Goal: Task Accomplishment & Management: Manage account settings

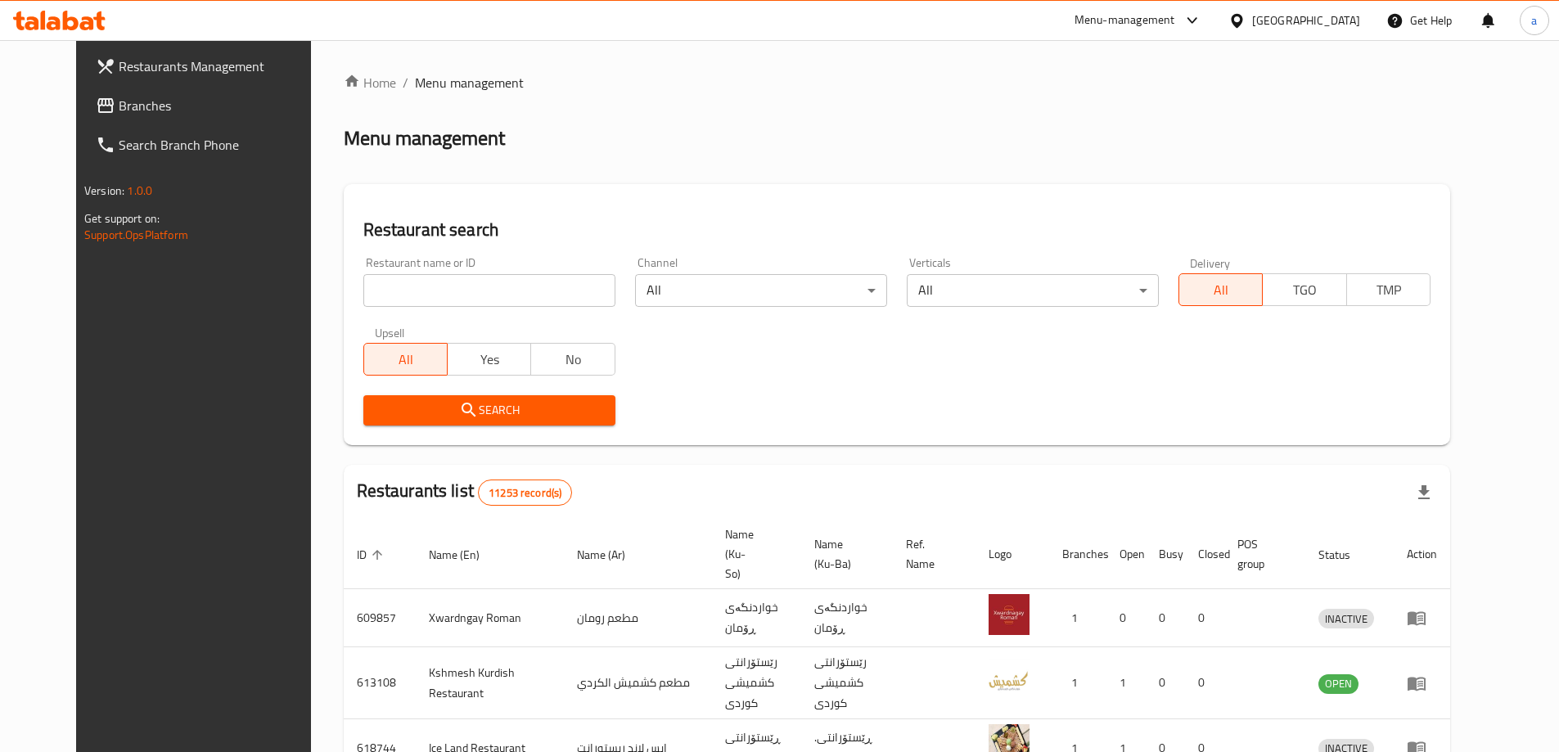
click at [138, 121] on link "Branches" at bounding box center [210, 105] width 254 height 39
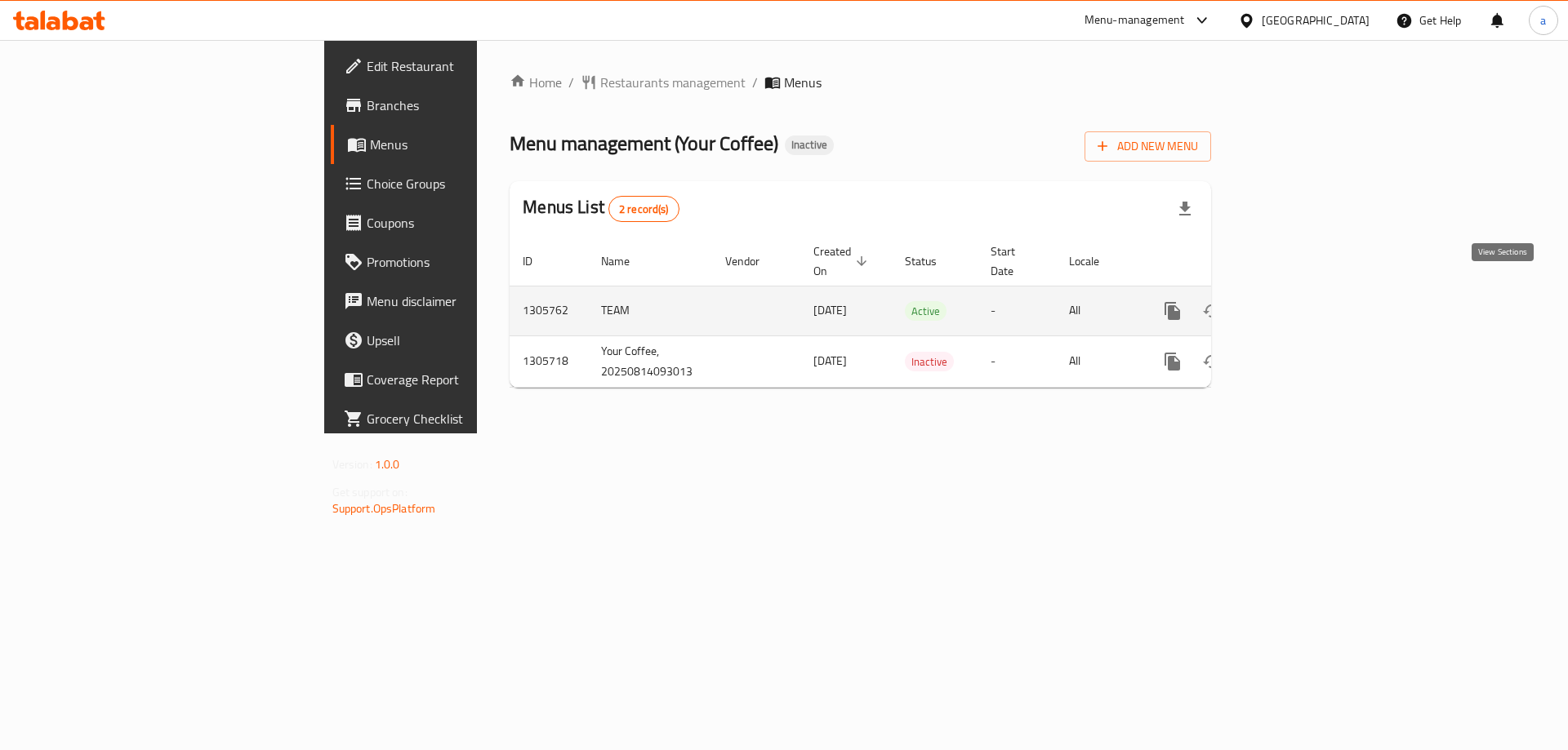
click at [1300, 301] on icon "enhanced table" at bounding box center [1291, 311] width 20 height 20
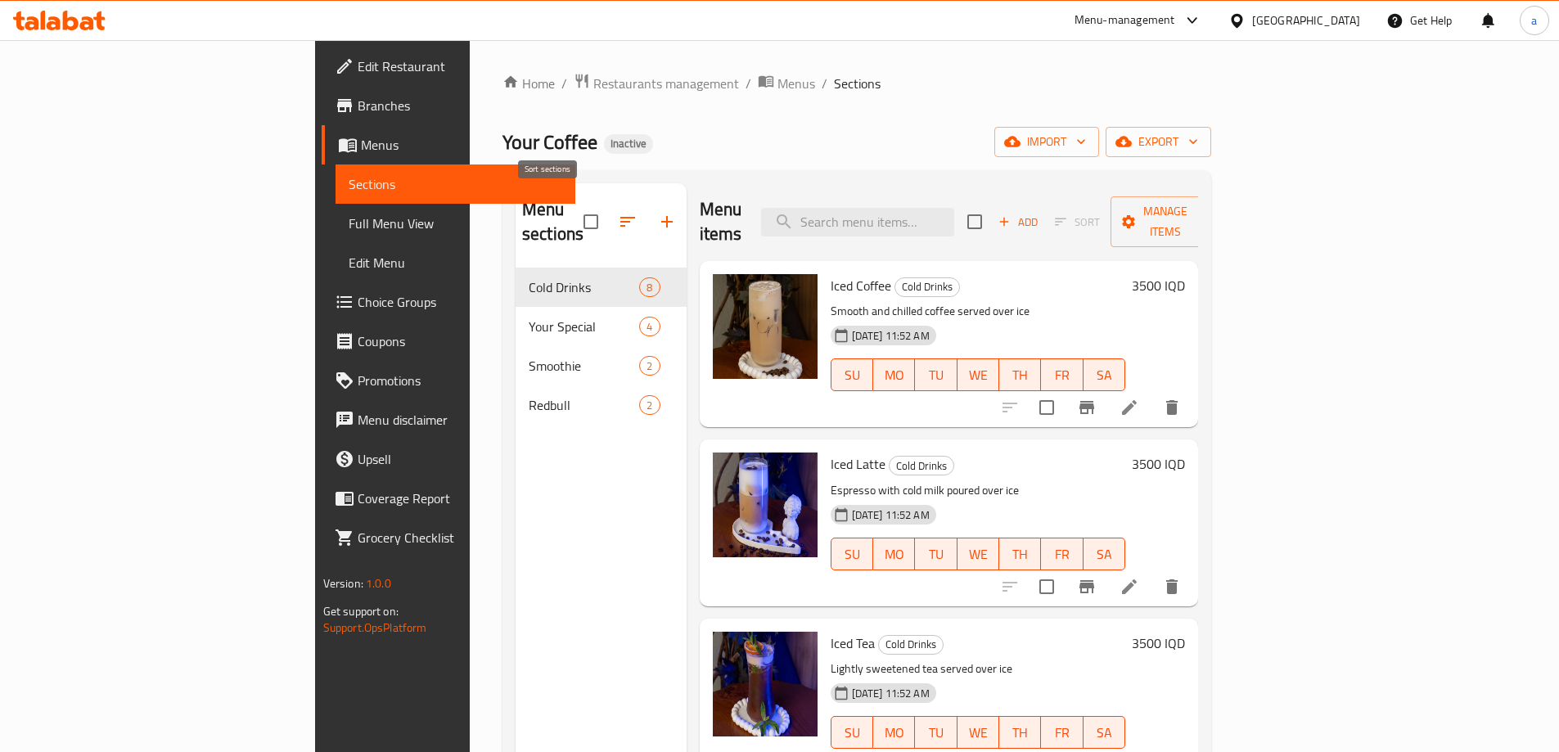
click at [608, 214] on button "button" at bounding box center [627, 221] width 39 height 39
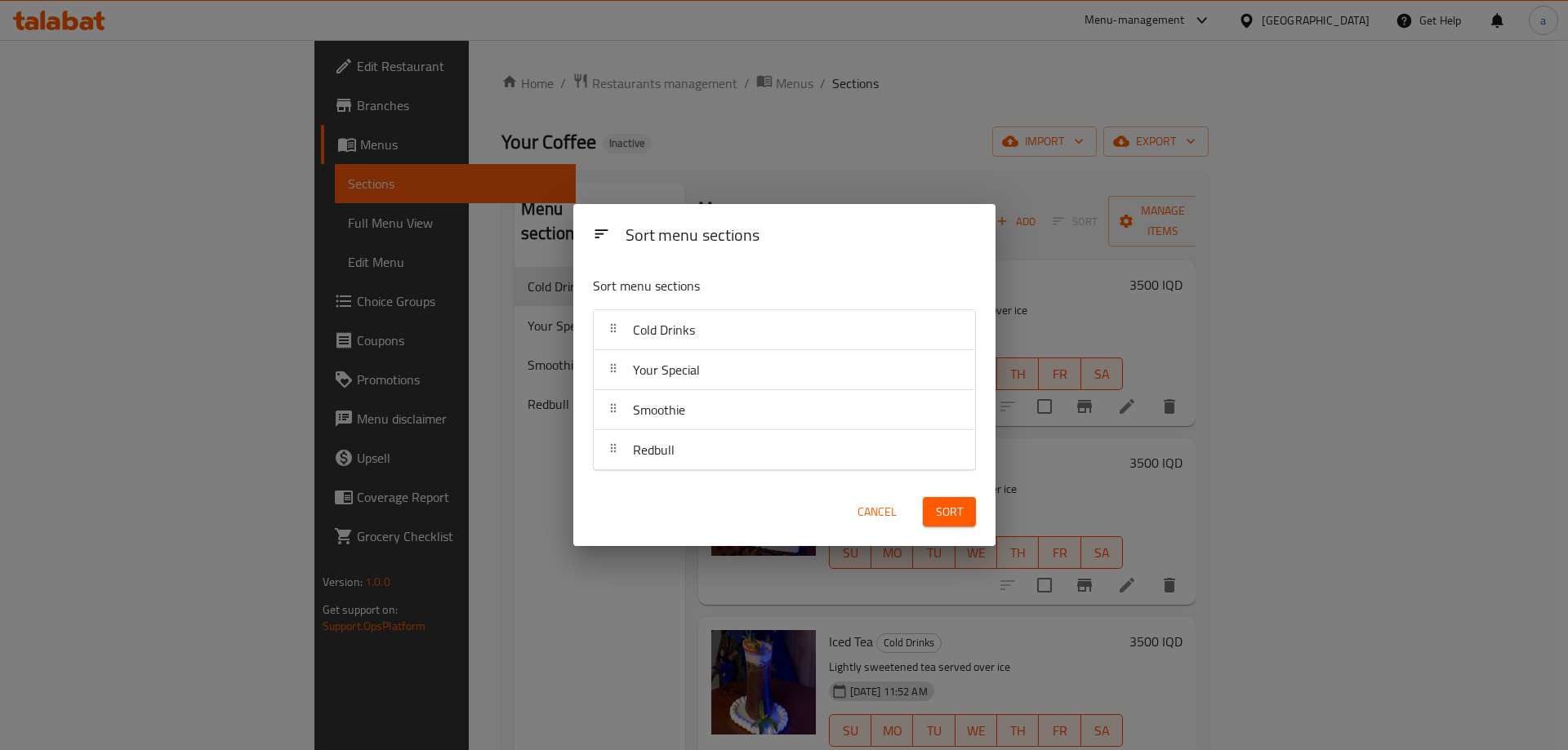
click at [872, 511] on span "Cancel" at bounding box center [877, 512] width 39 height 20
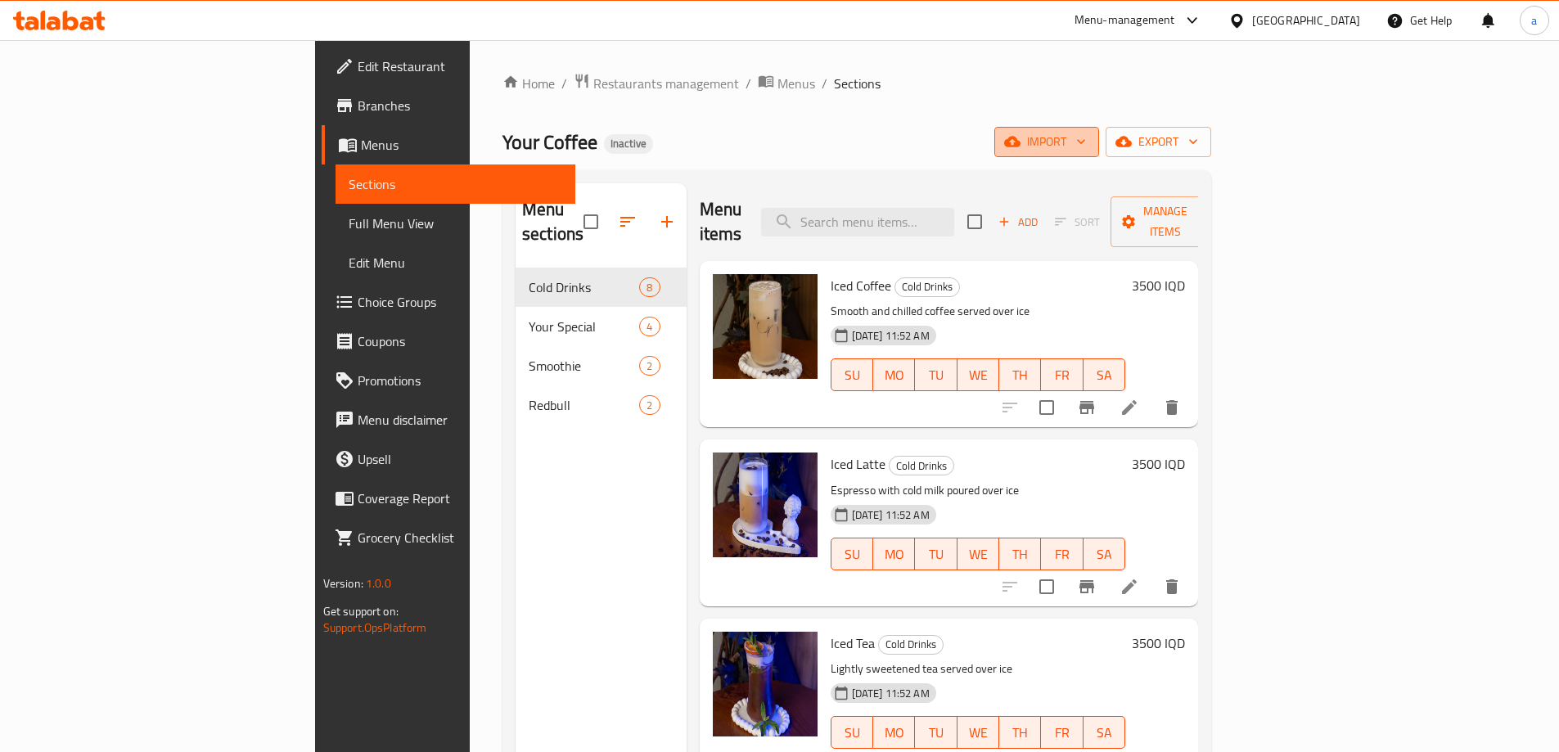
click at [1090, 144] on icon "button" at bounding box center [1081, 141] width 16 height 16
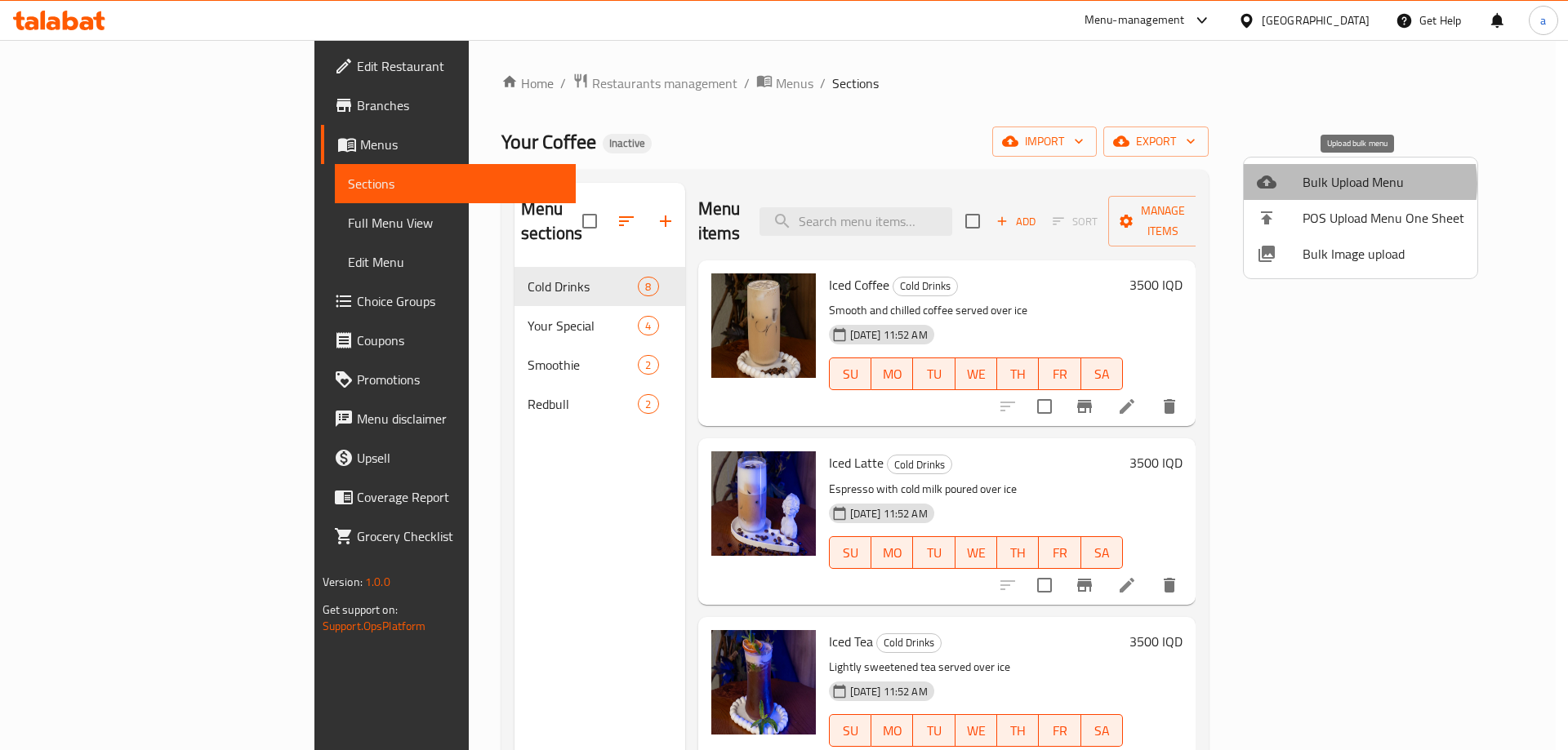
click at [1353, 184] on span "Bulk Upload Menu" at bounding box center [1383, 183] width 162 height 20
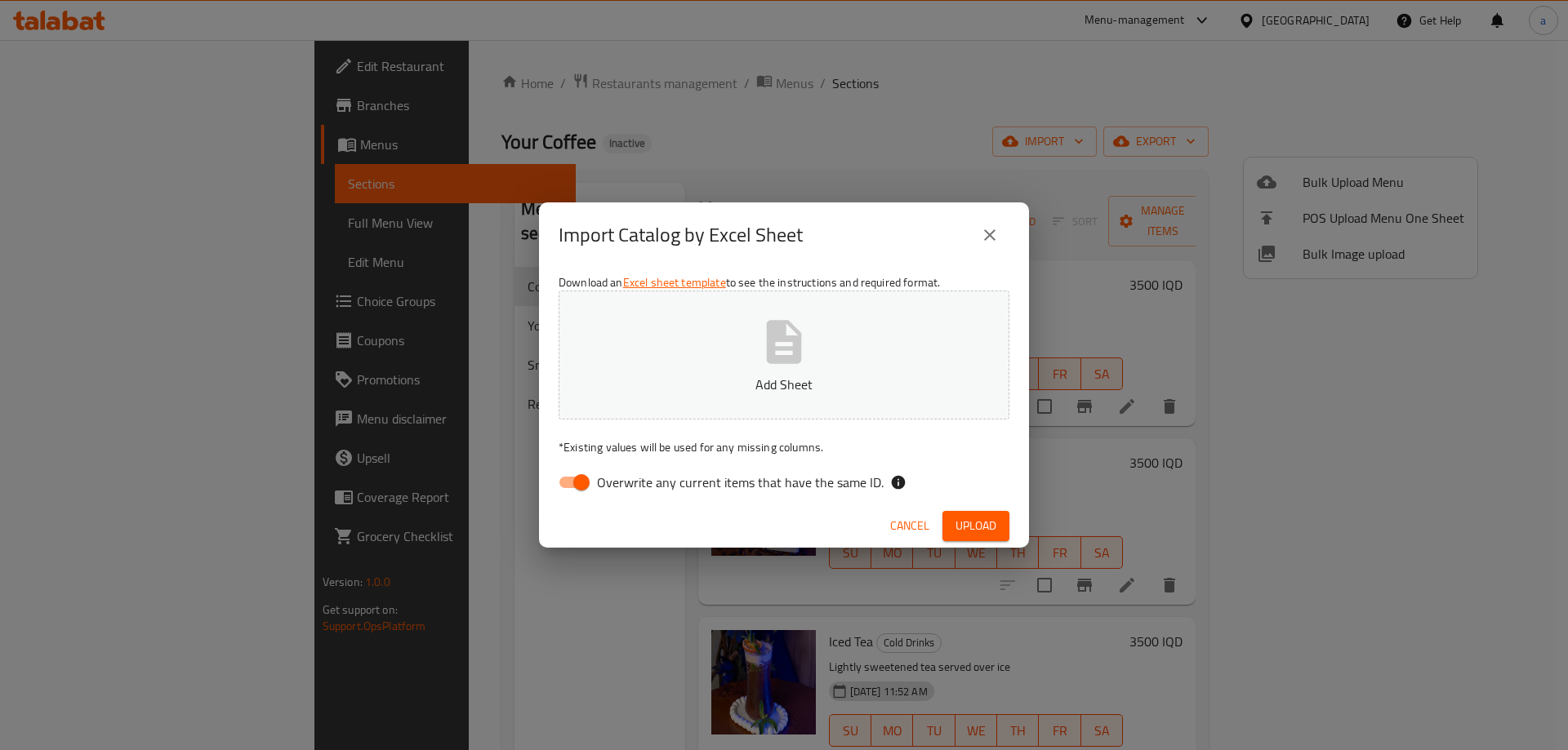
click at [579, 490] on input "Overwrite any current items that have the same ID." at bounding box center [581, 482] width 93 height 31
checkbox input "false"
click at [650, 389] on p "Add Sheet" at bounding box center [783, 385] width 400 height 20
click at [979, 532] on span "Upload" at bounding box center [976, 526] width 41 height 20
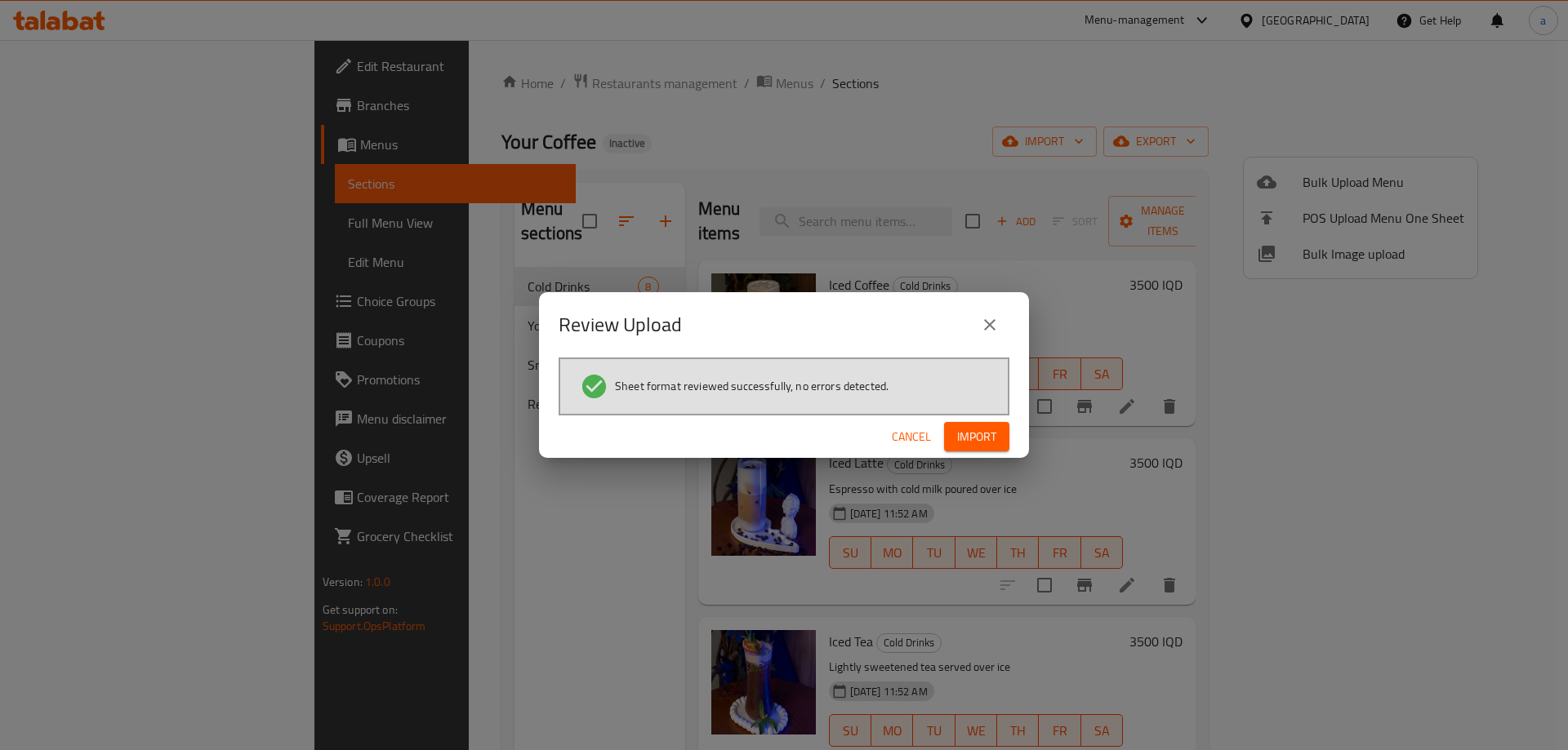
click at [978, 438] on span "Import" at bounding box center [976, 437] width 39 height 20
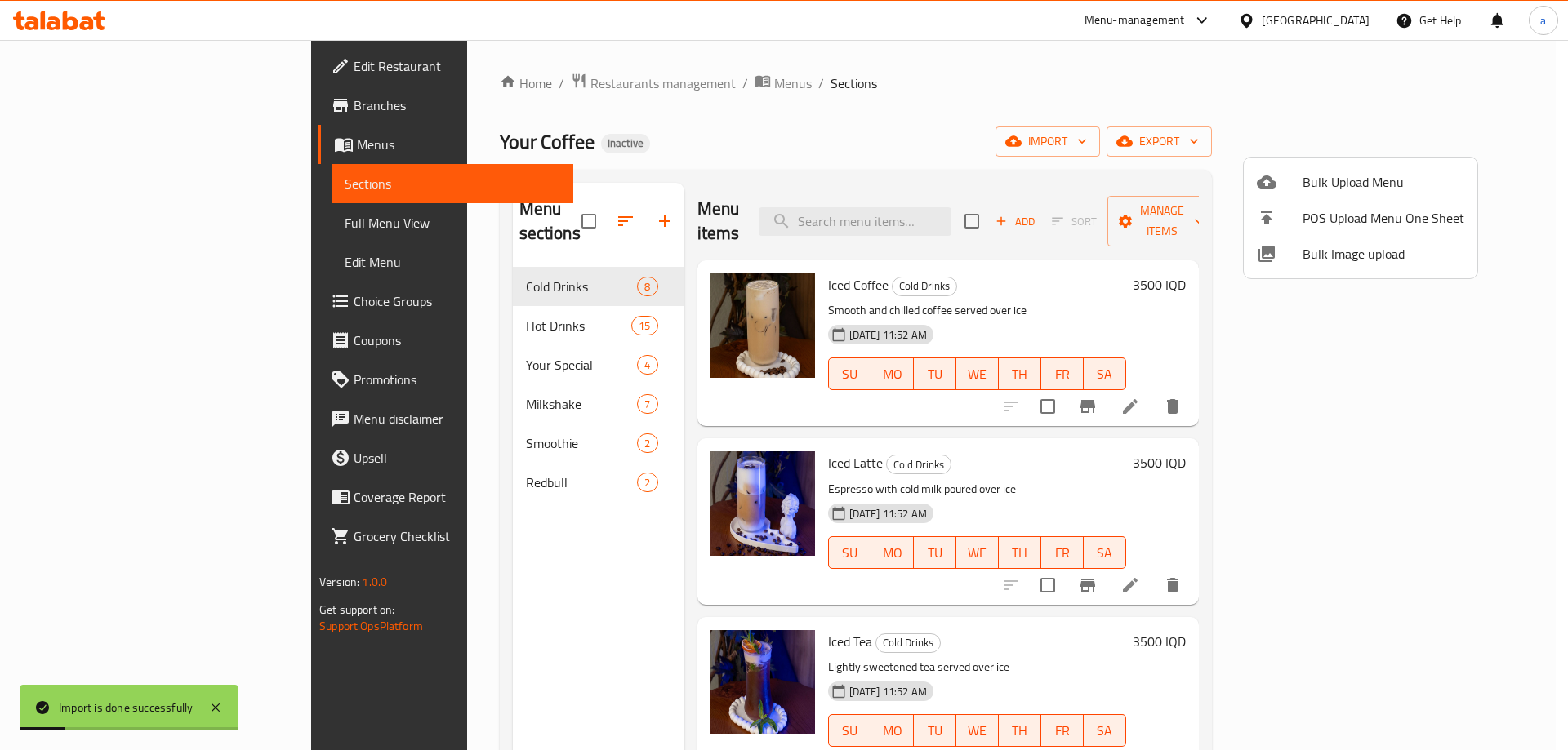
click at [539, 207] on div at bounding box center [784, 375] width 1568 height 750
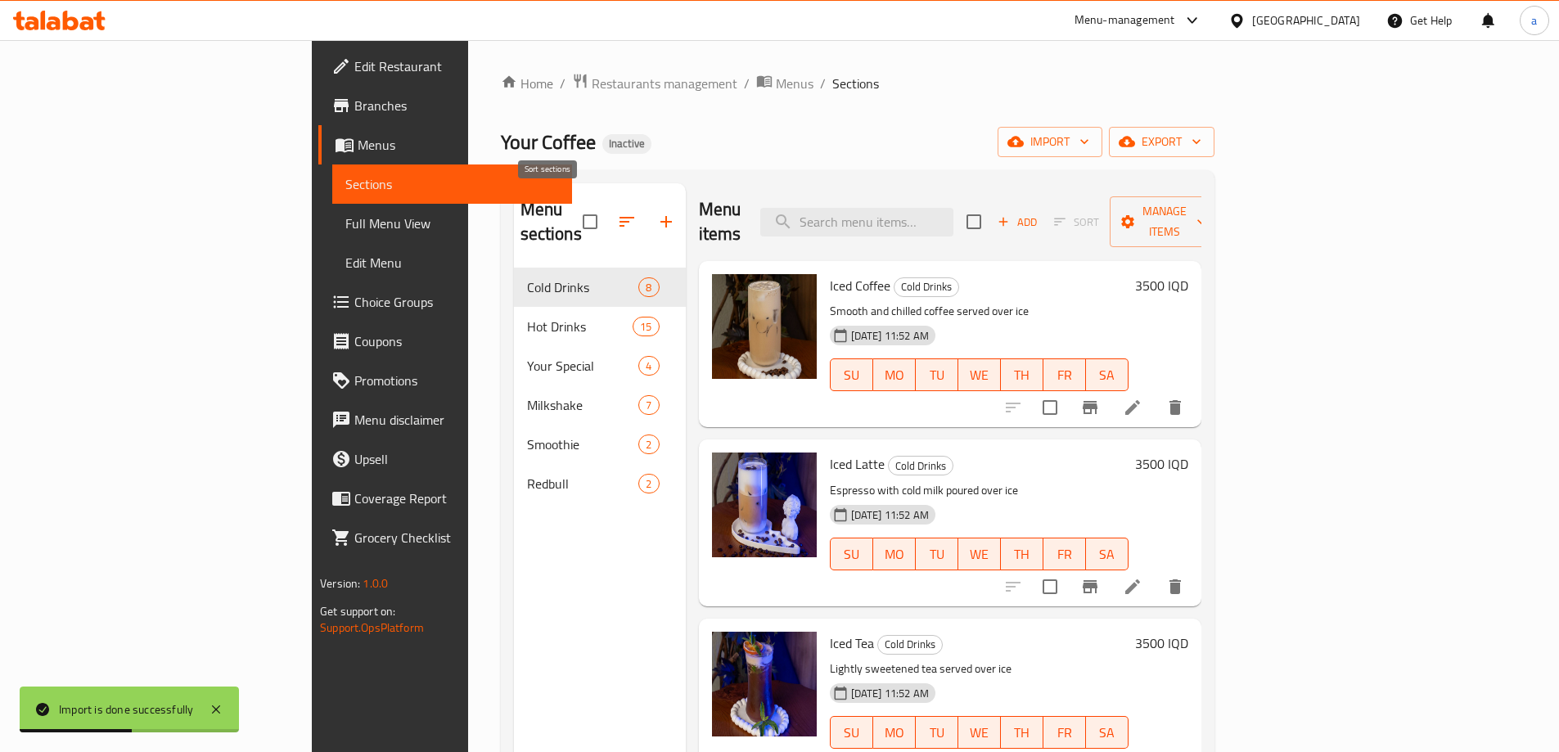
click at [617, 212] on icon "button" at bounding box center [627, 222] width 20 height 20
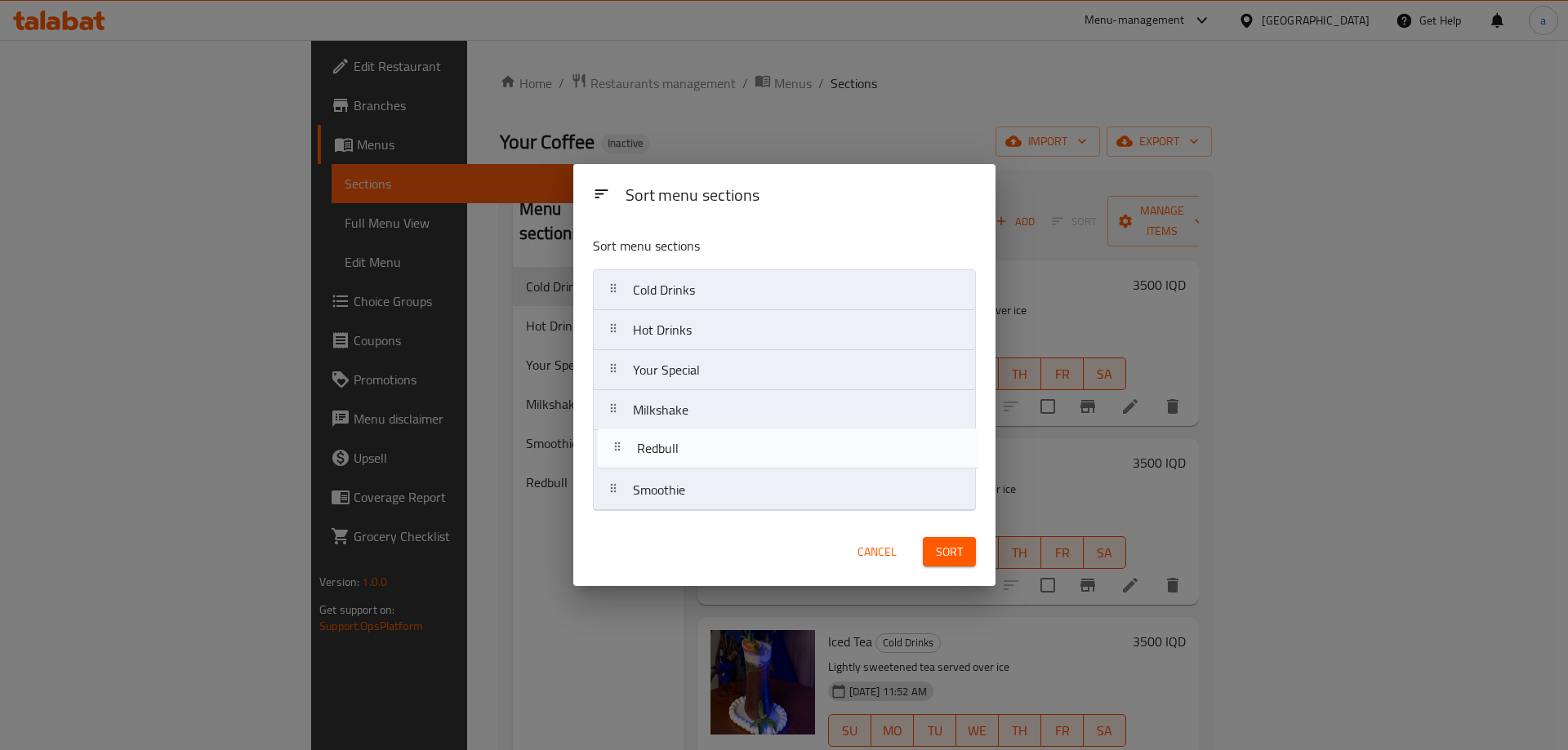
drag, startPoint x: 614, startPoint y: 487, endPoint x: 618, endPoint y: 435, distance: 52.2
click at [618, 435] on nav "Cold Drinks Hot Drinks Your Special Milkshake Smoothie Redbull" at bounding box center [784, 390] width 383 height 241
drag, startPoint x: 617, startPoint y: 327, endPoint x: 614, endPoint y: 468, distance: 141.0
click at [614, 468] on nav "Cold Drinks Hot Drinks Your Special Milkshake Redbull Smoothie" at bounding box center [784, 390] width 383 height 241
drag, startPoint x: 617, startPoint y: 294, endPoint x: 622, endPoint y: 465, distance: 171.1
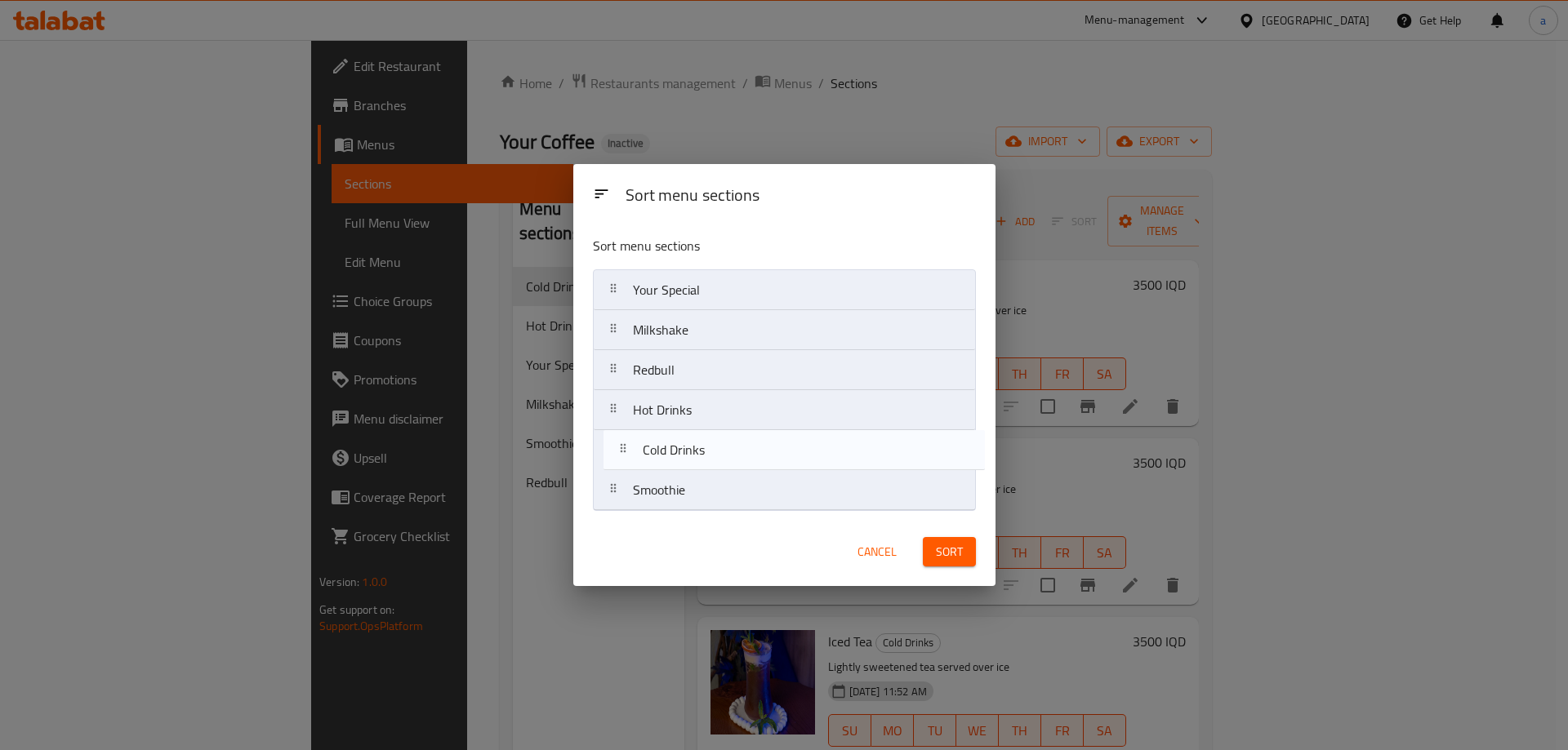
click at [623, 465] on nav "Cold Drinks Your Special Milkshake Redbull Hot Drinks Smoothie" at bounding box center [784, 390] width 383 height 241
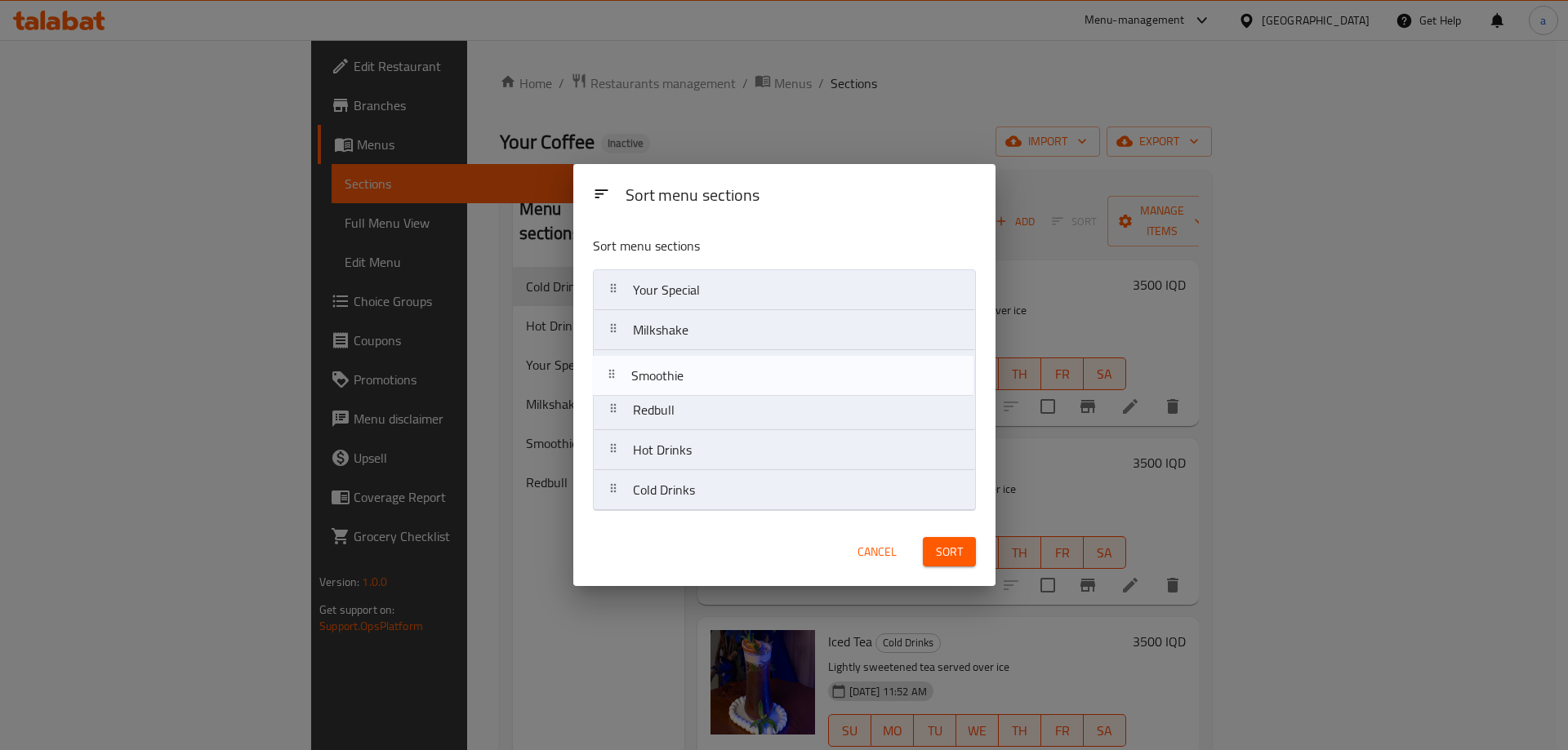
click at [614, 380] on nav "Your Special Milkshake Redbull Hot Drinks Cold Drinks Smoothie" at bounding box center [784, 390] width 383 height 241
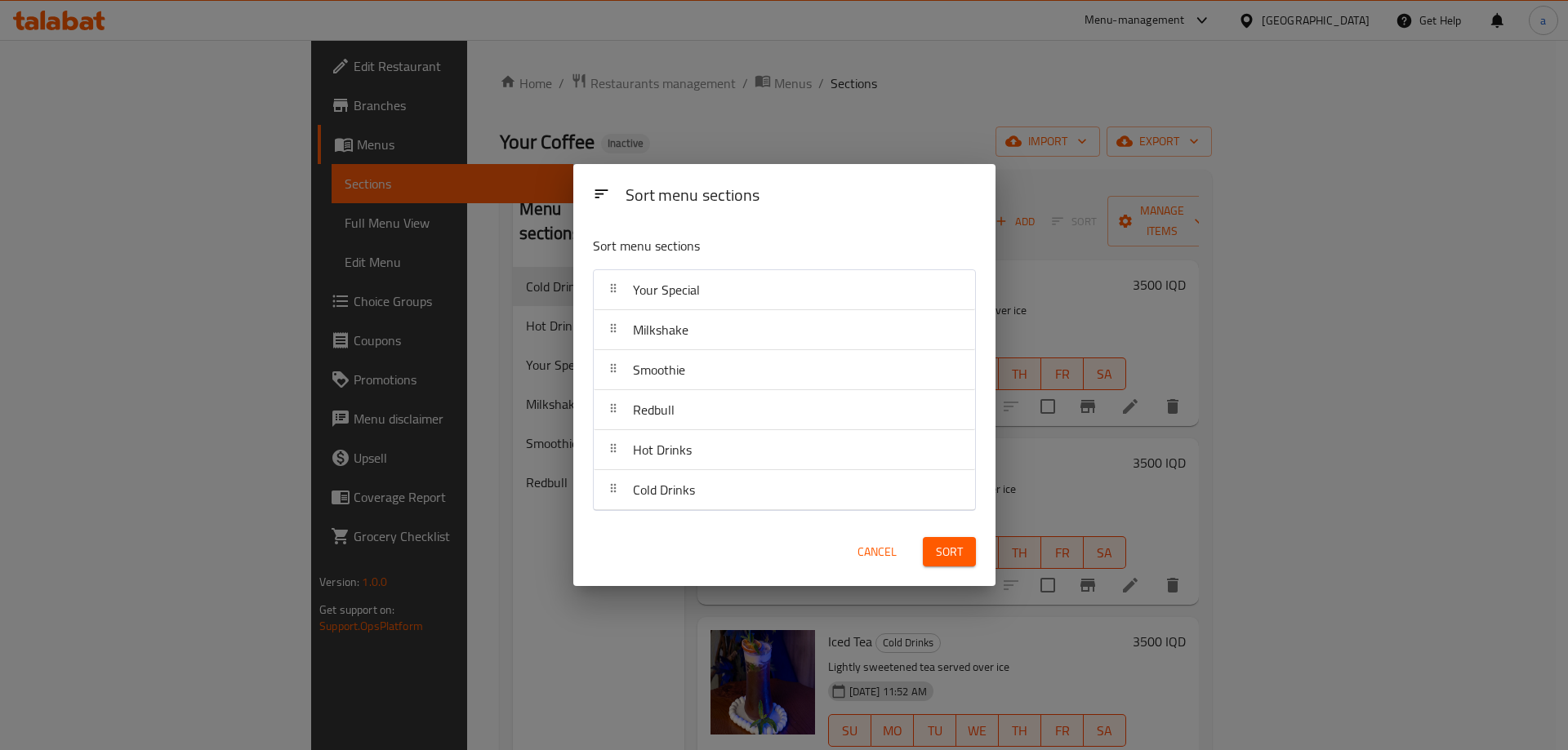
click at [944, 551] on span "Sort" at bounding box center [949, 553] width 27 height 20
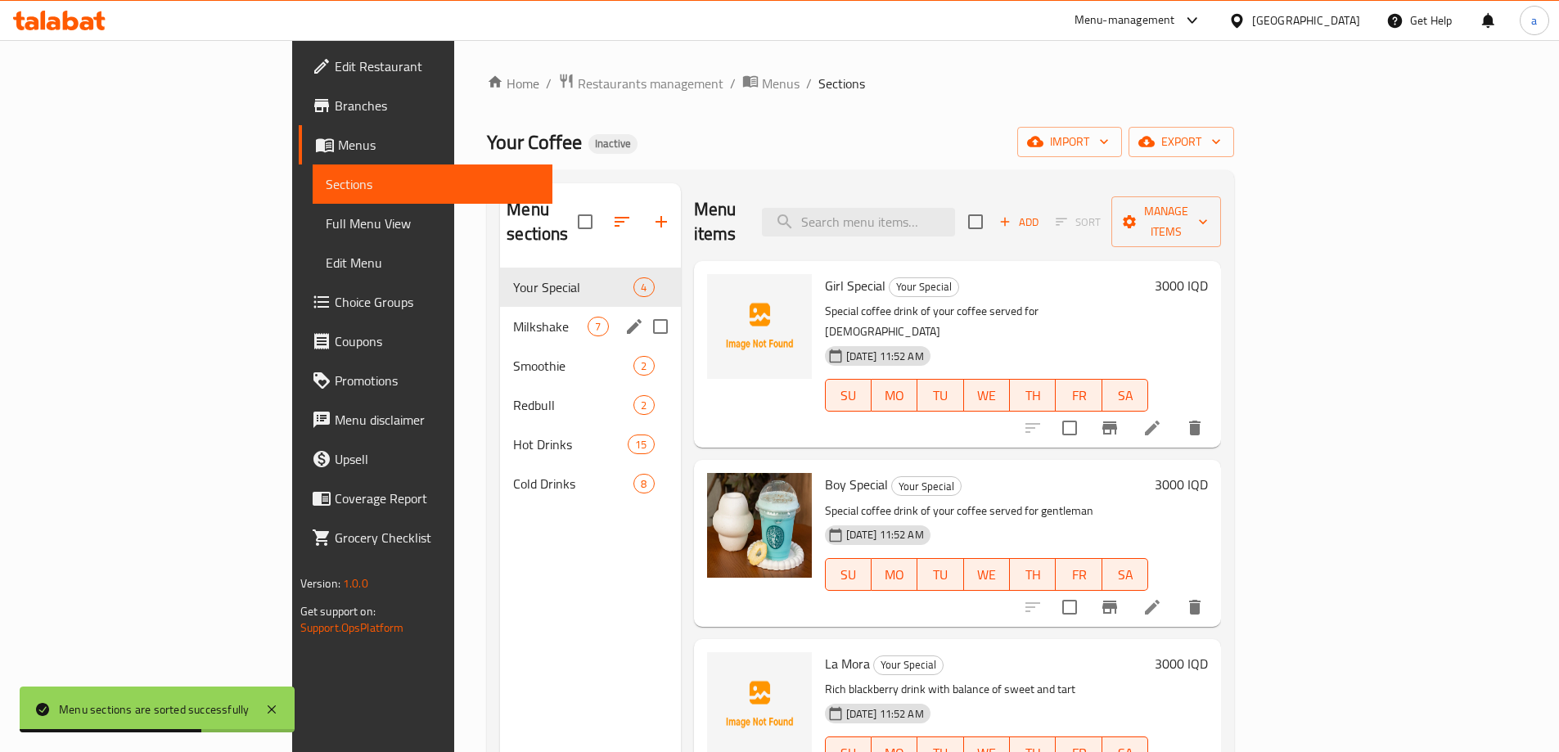
drag, startPoint x: 405, startPoint y: 290, endPoint x: 423, endPoint y: 293, distance: 18.3
click at [500, 307] on div "Milkshake 7" at bounding box center [590, 326] width 180 height 39
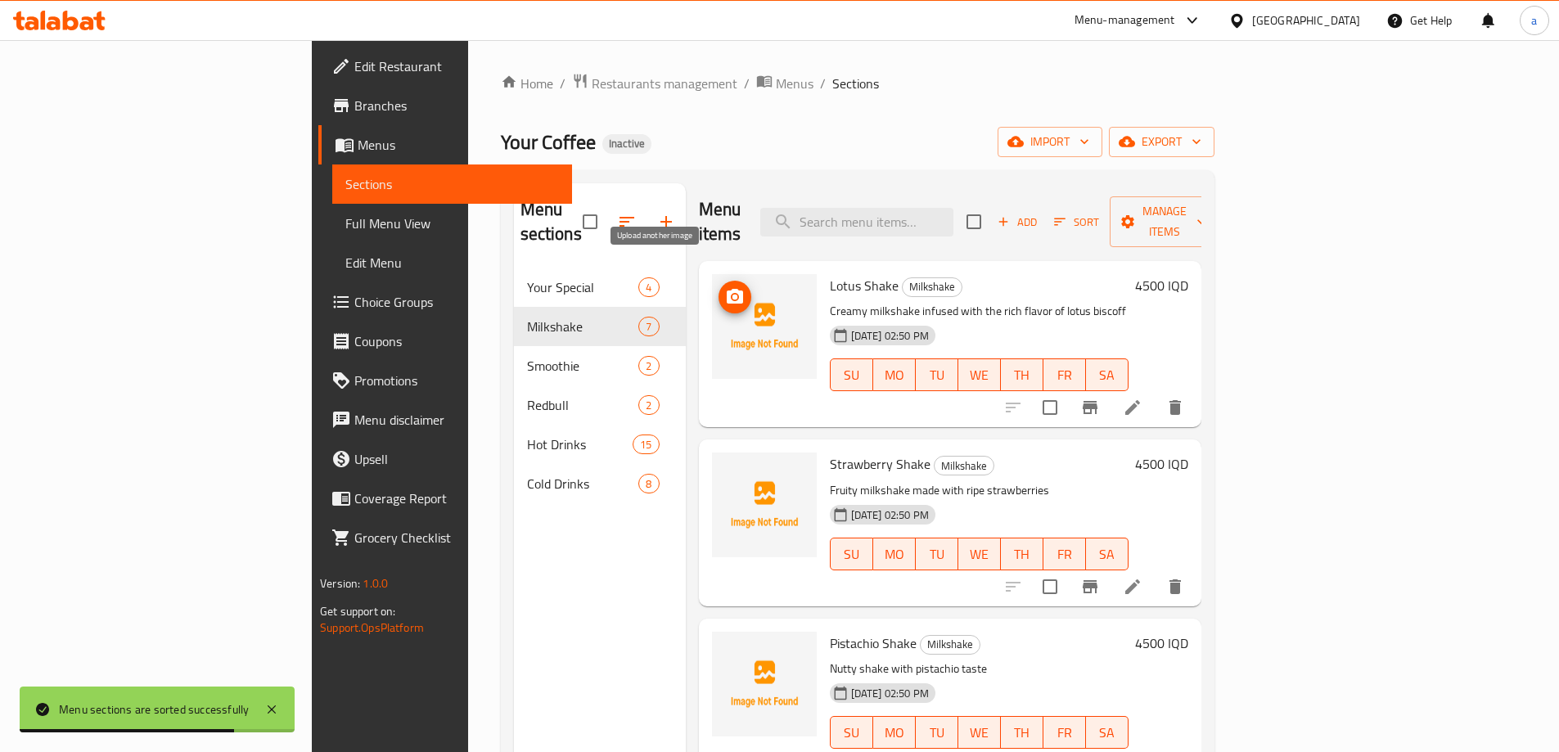
click at [719, 281] on button "upload picture" at bounding box center [735, 297] width 33 height 33
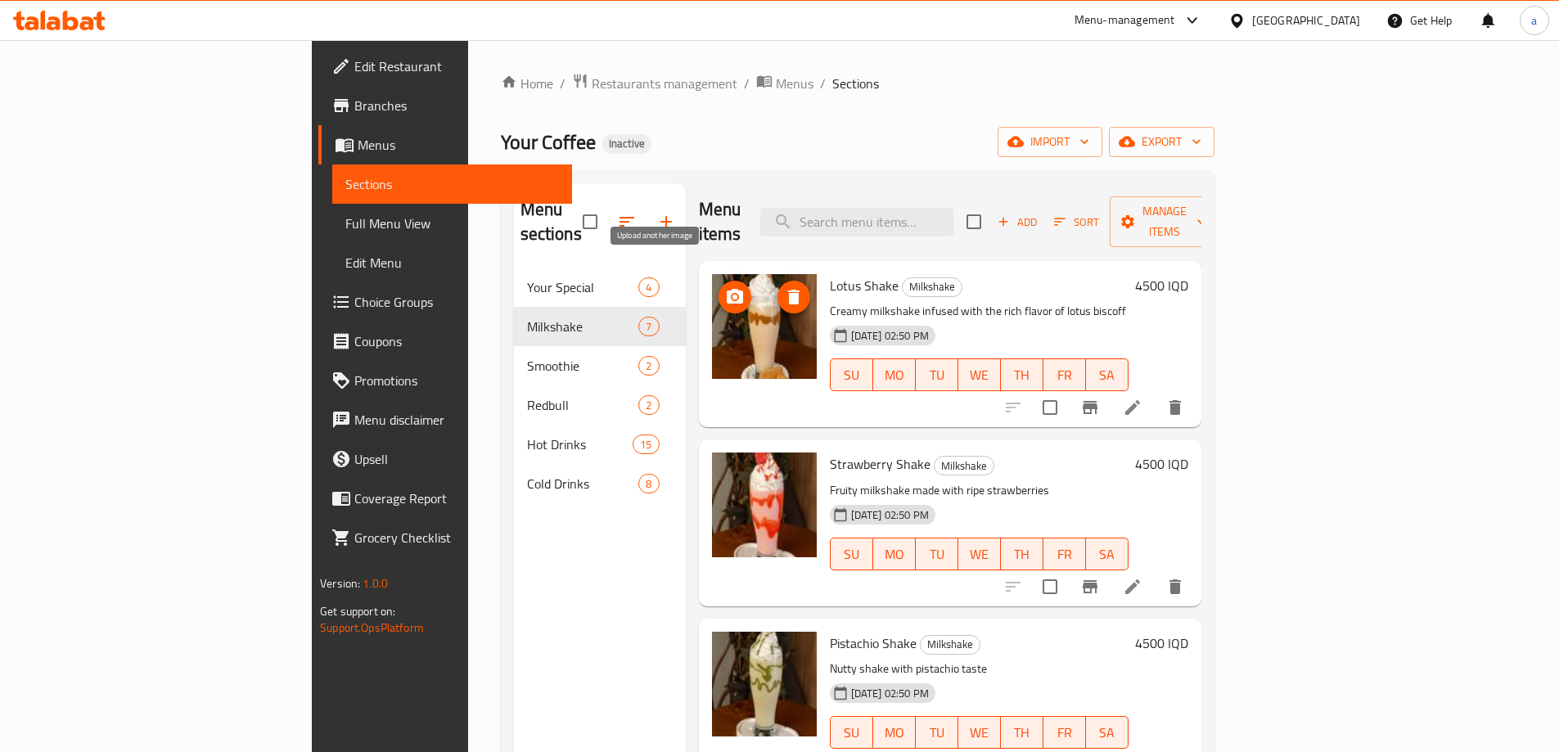
scroll to position [246, 0]
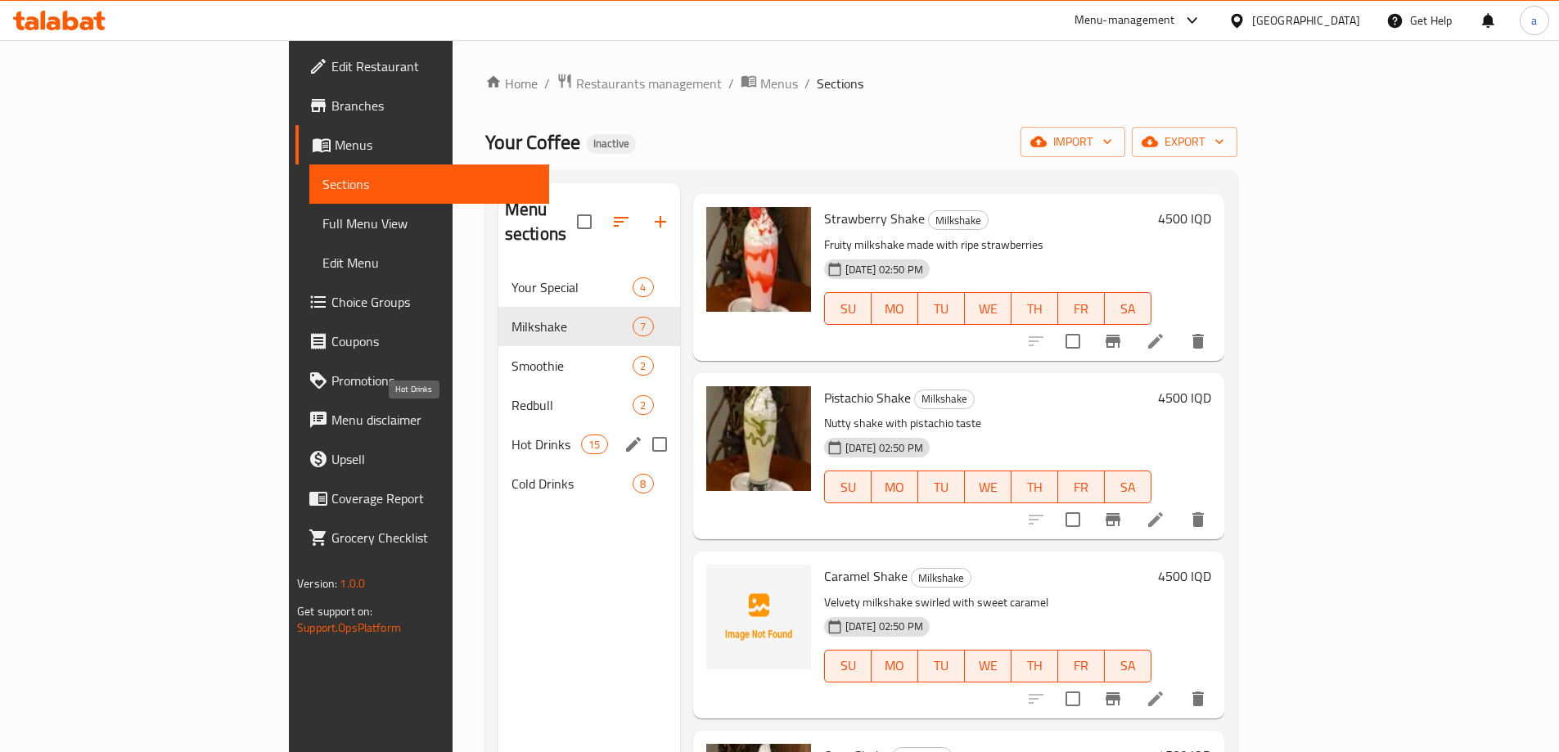
click at [512, 435] on span "Hot Drinks" at bounding box center [547, 445] width 70 height 20
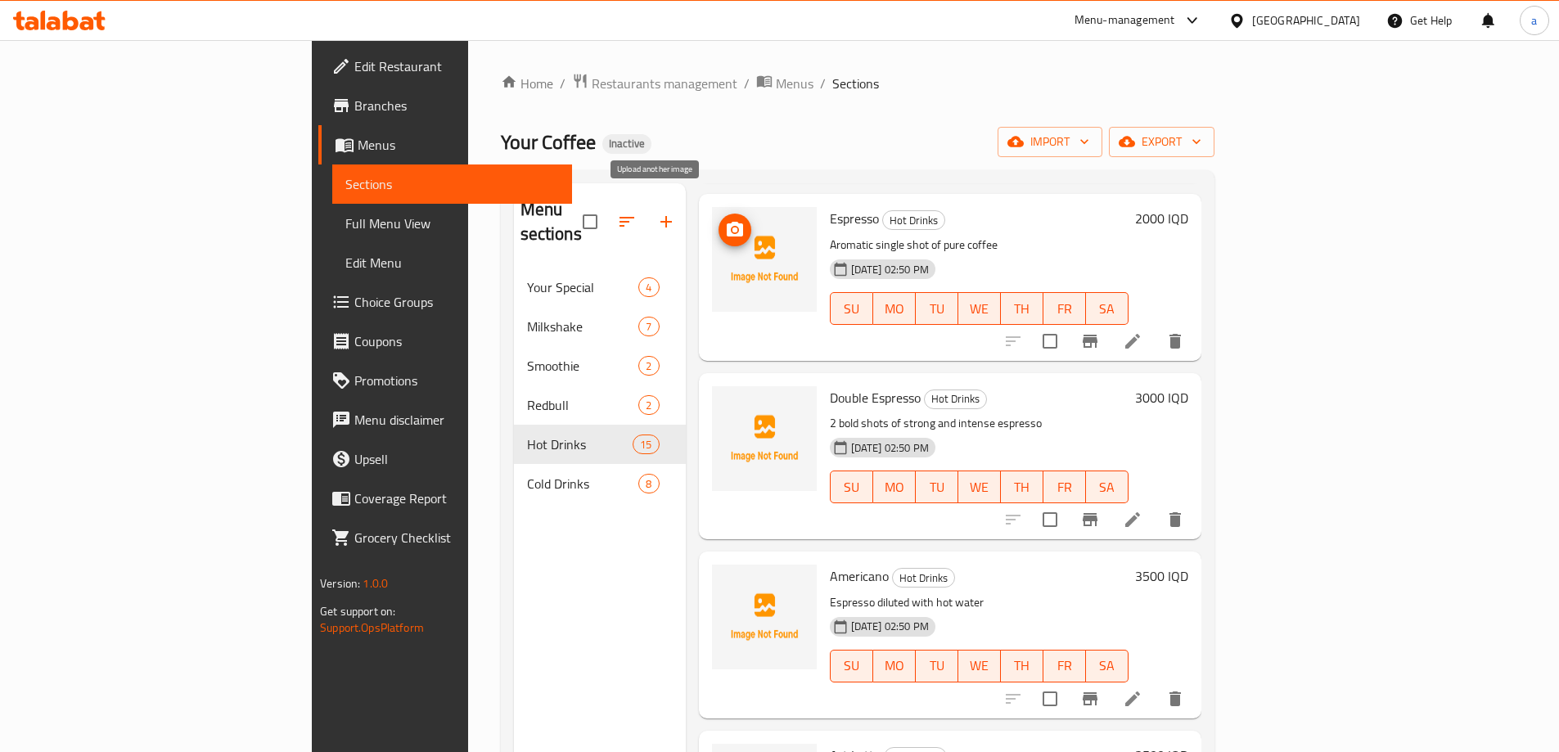
click at [725, 220] on icon "upload picture" at bounding box center [735, 230] width 20 height 20
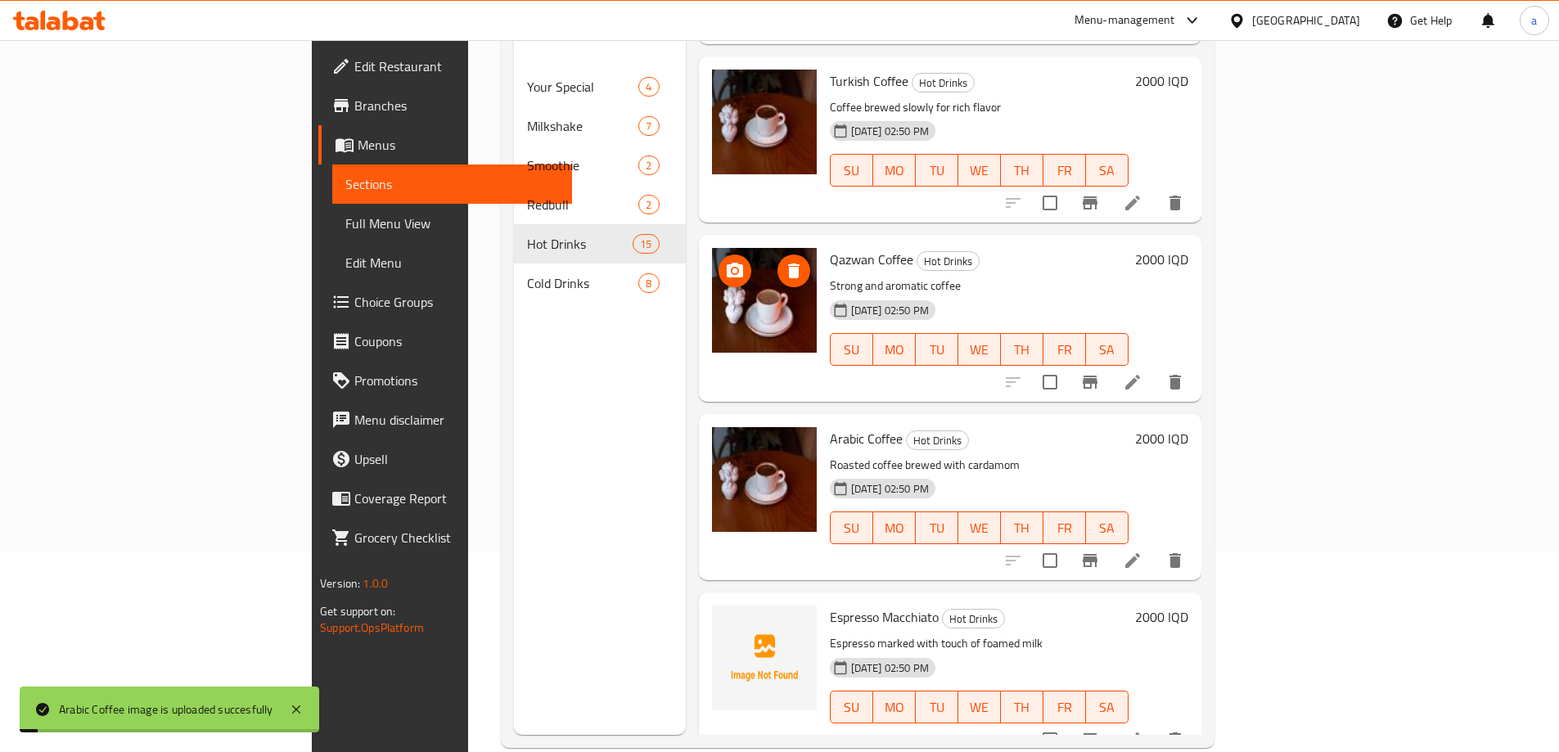
scroll to position [229, 0]
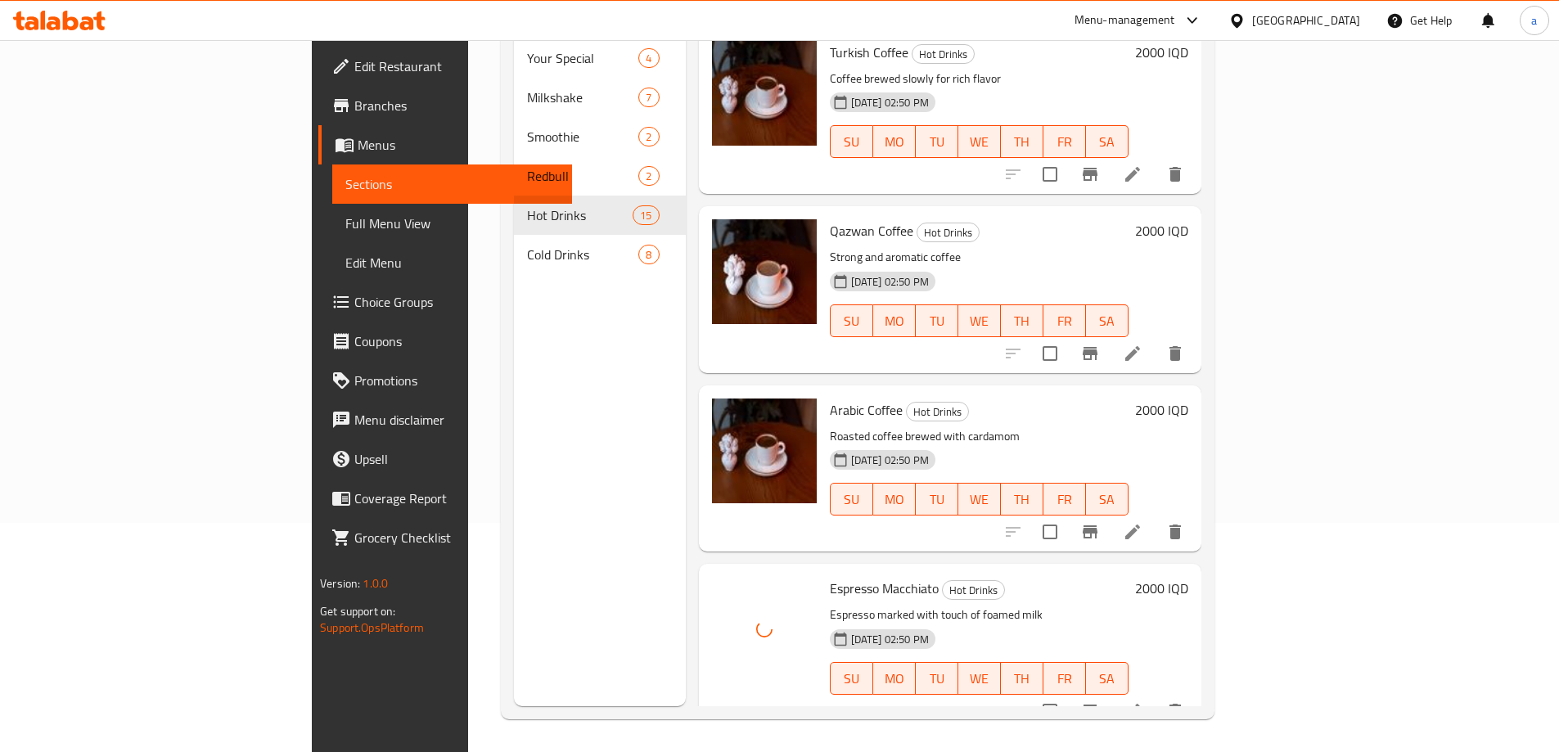
click at [345, 230] on span "Full Menu View" at bounding box center [452, 224] width 214 height 20
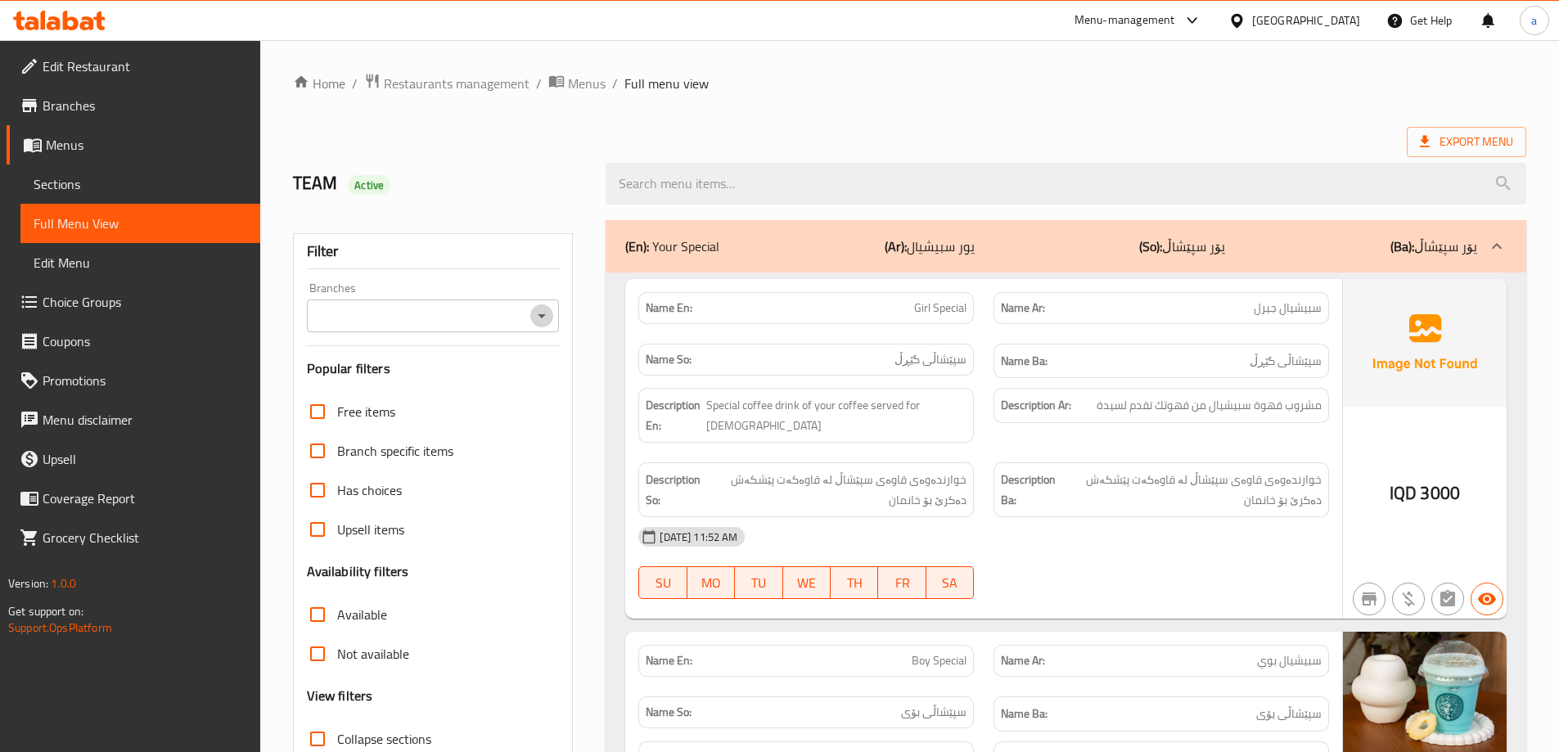
click at [538, 319] on icon "Open" at bounding box center [542, 316] width 20 height 20
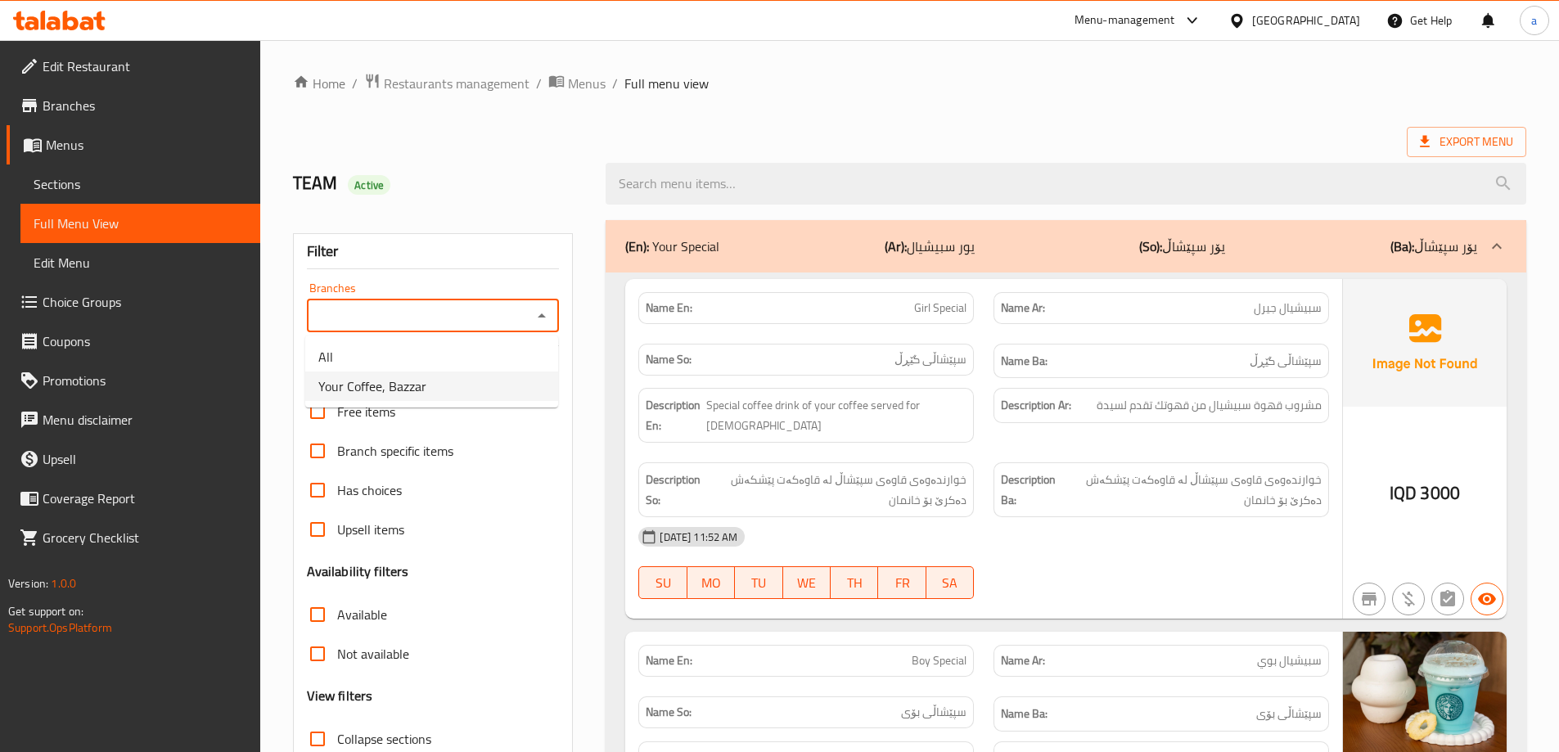
click at [484, 395] on li "Your Coffee, Bazzar" at bounding box center [431, 386] width 253 height 29
type input "Your Coffee, Bazzar"
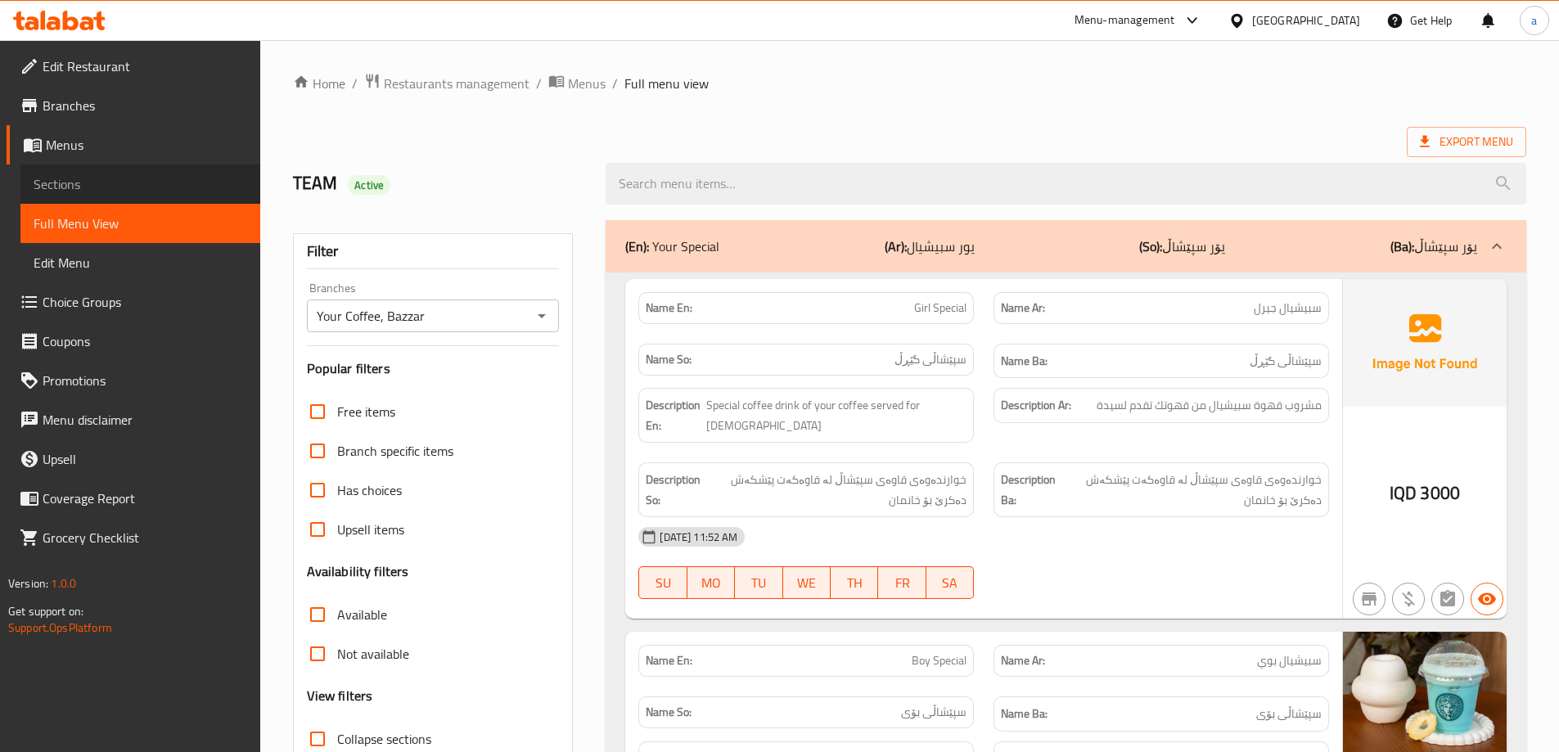
click at [96, 187] on span "Sections" at bounding box center [141, 184] width 214 height 20
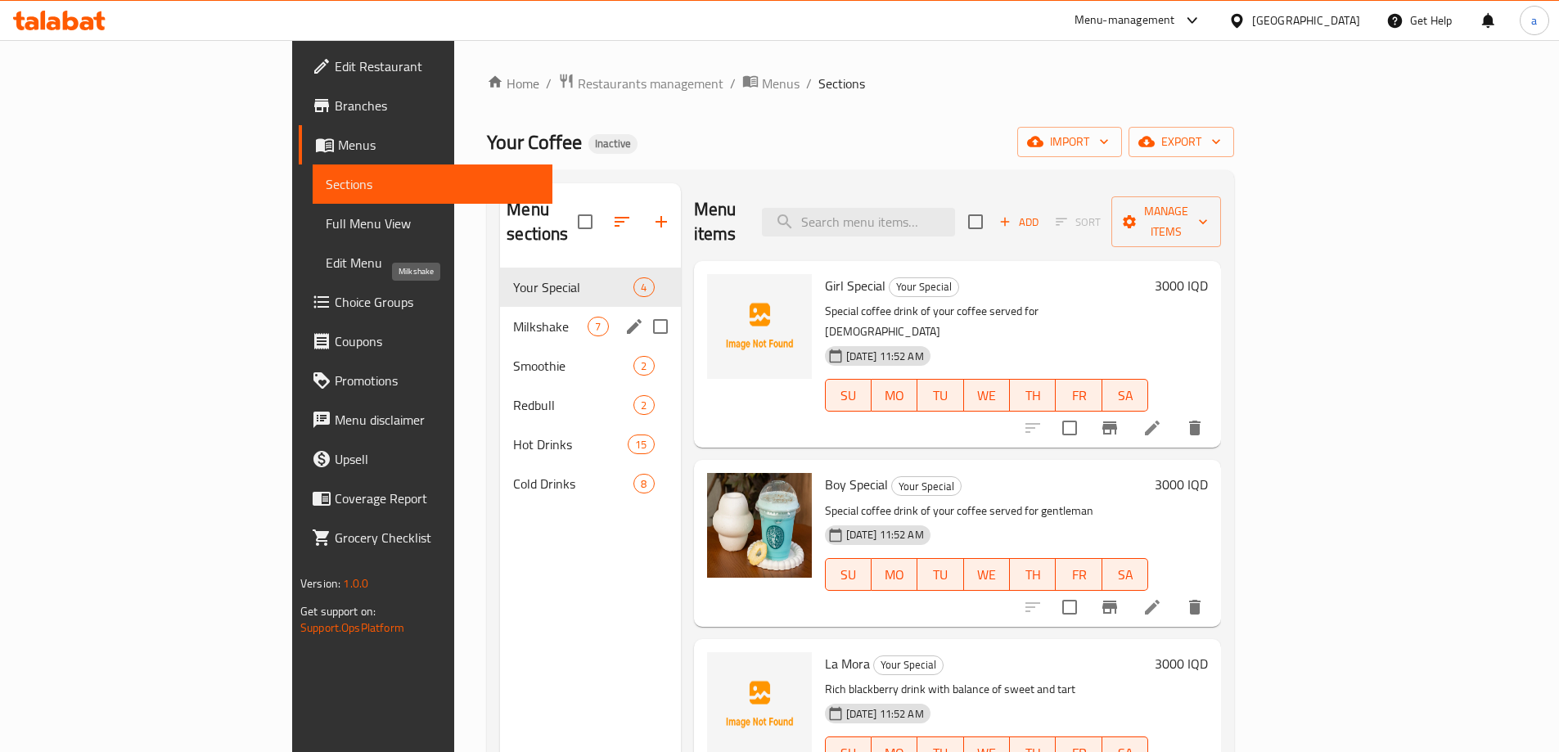
click at [513, 317] on span "Milkshake" at bounding box center [550, 327] width 74 height 20
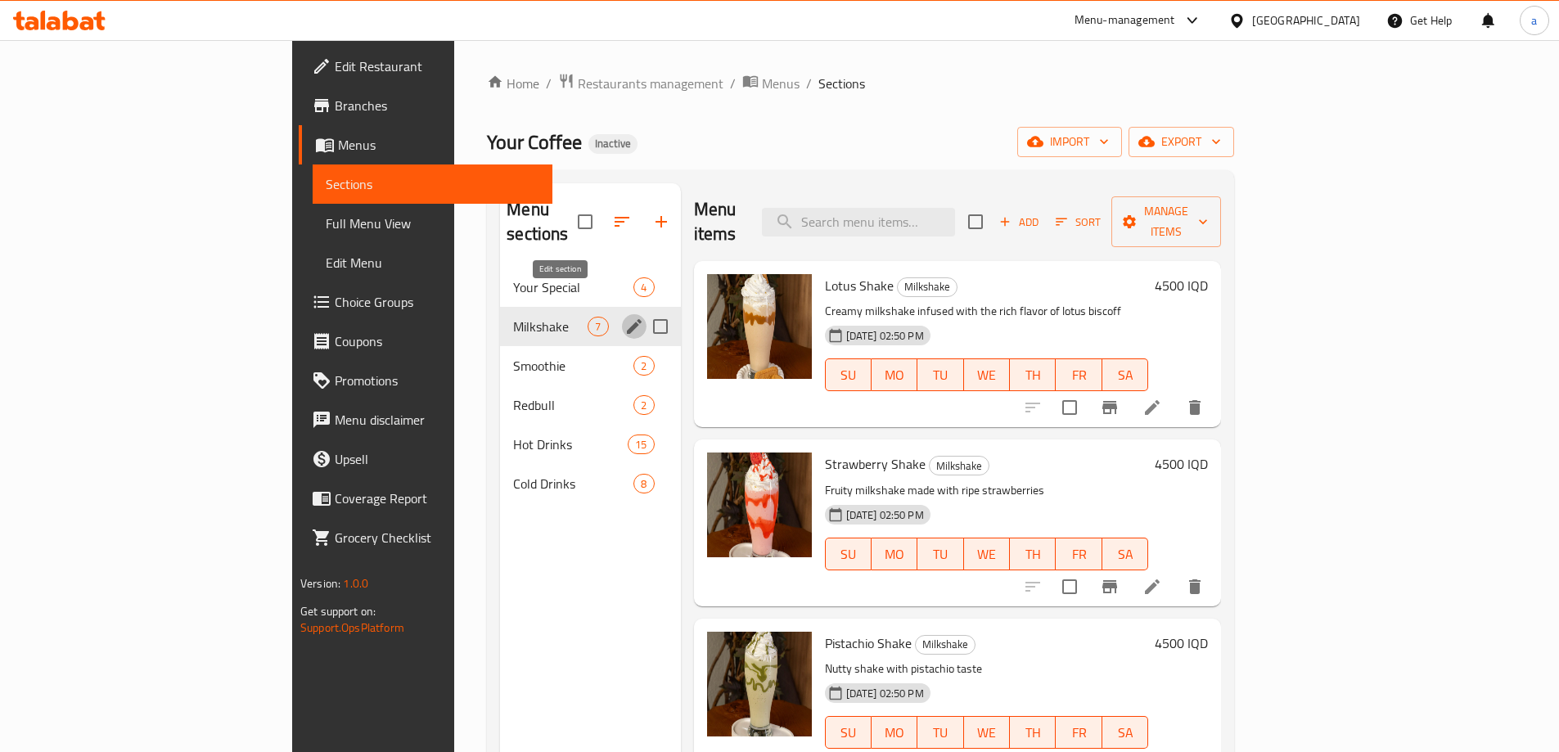
click at [622, 314] on button "edit" at bounding box center [634, 326] width 25 height 25
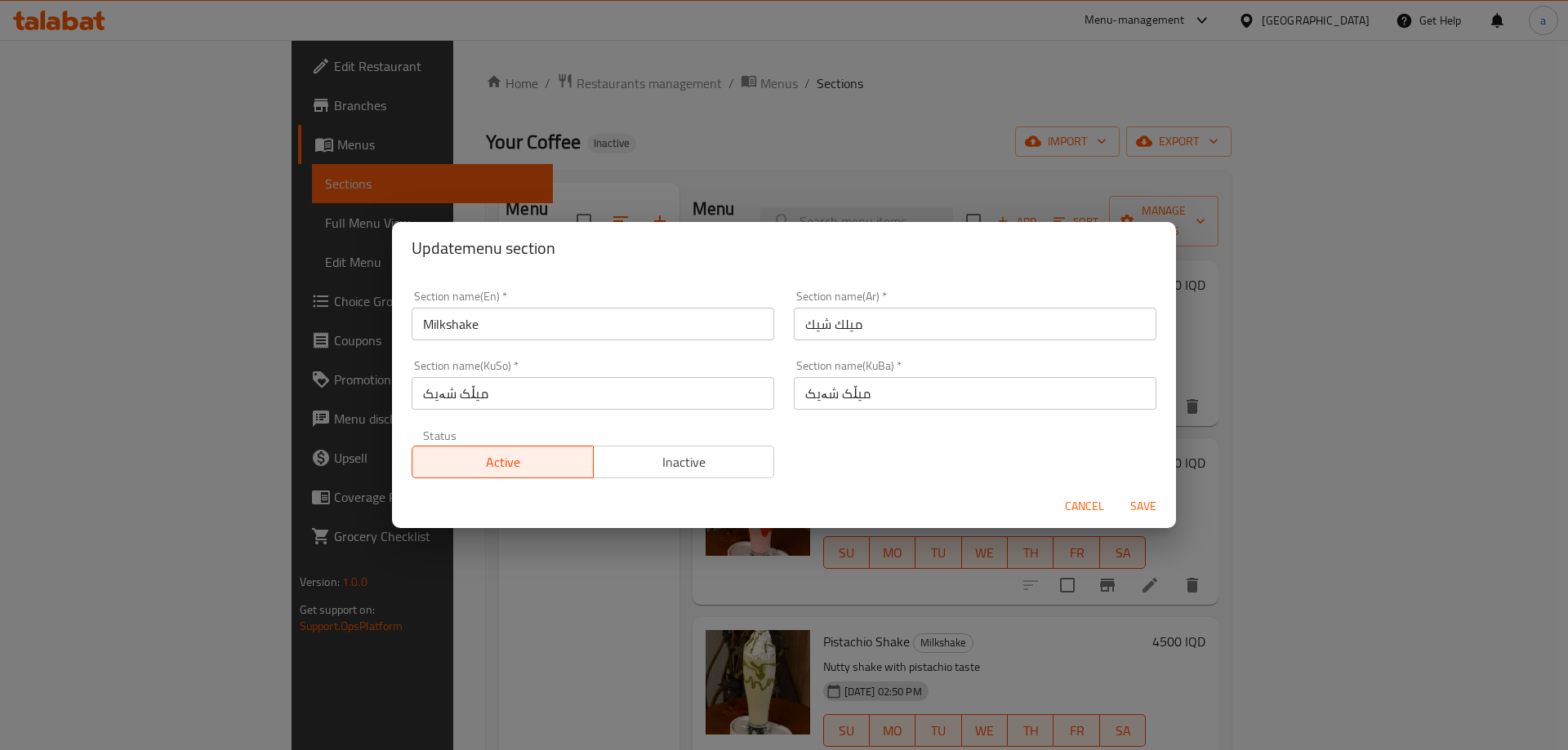
click at [826, 387] on input "میڵک شەیک" at bounding box center [975, 393] width 362 height 33
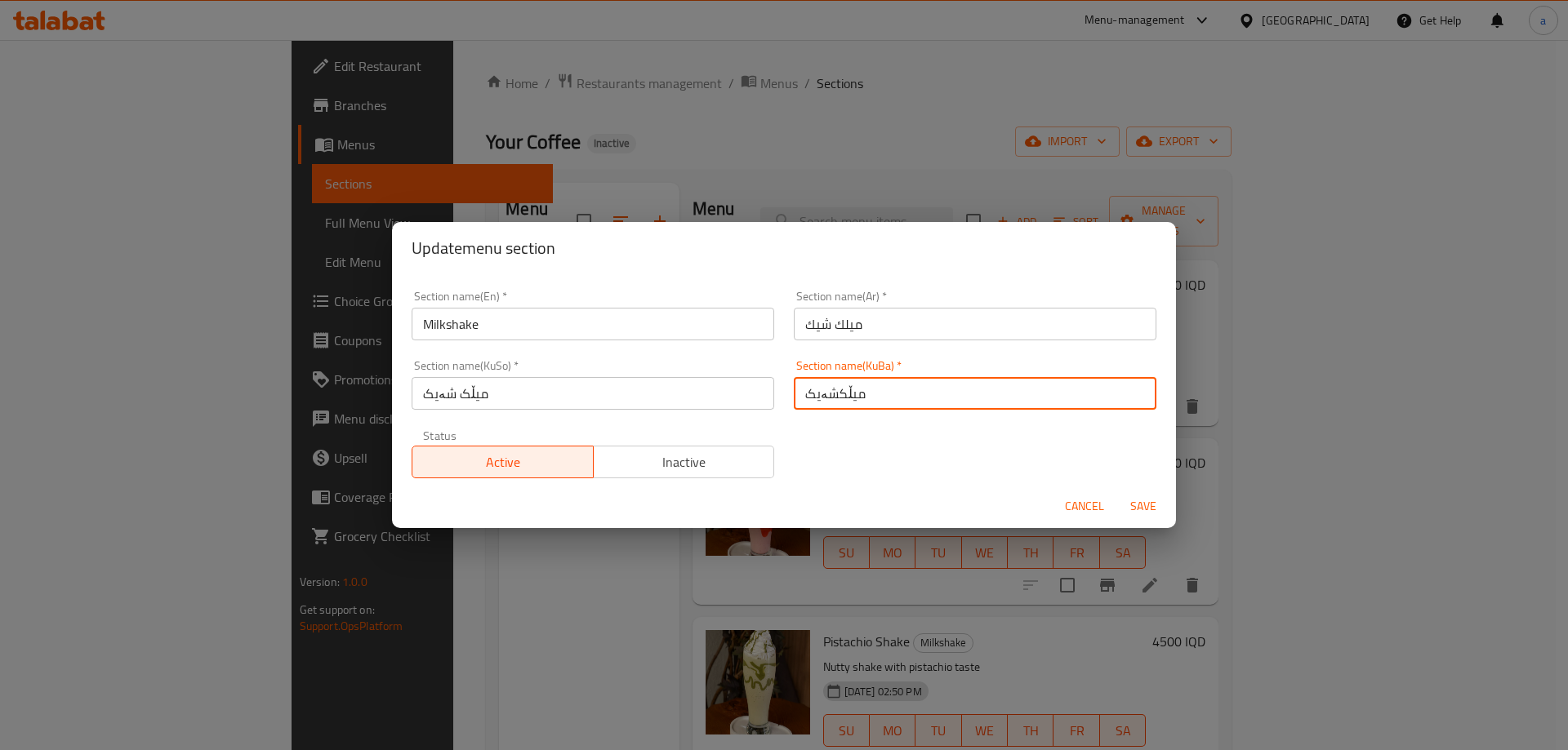
drag, startPoint x: 903, startPoint y: 387, endPoint x: 789, endPoint y: 394, distance: 114.2
click at [794, 394] on input "میڵکشەیک" at bounding box center [975, 393] width 362 height 33
type input "میڵکشەیک"
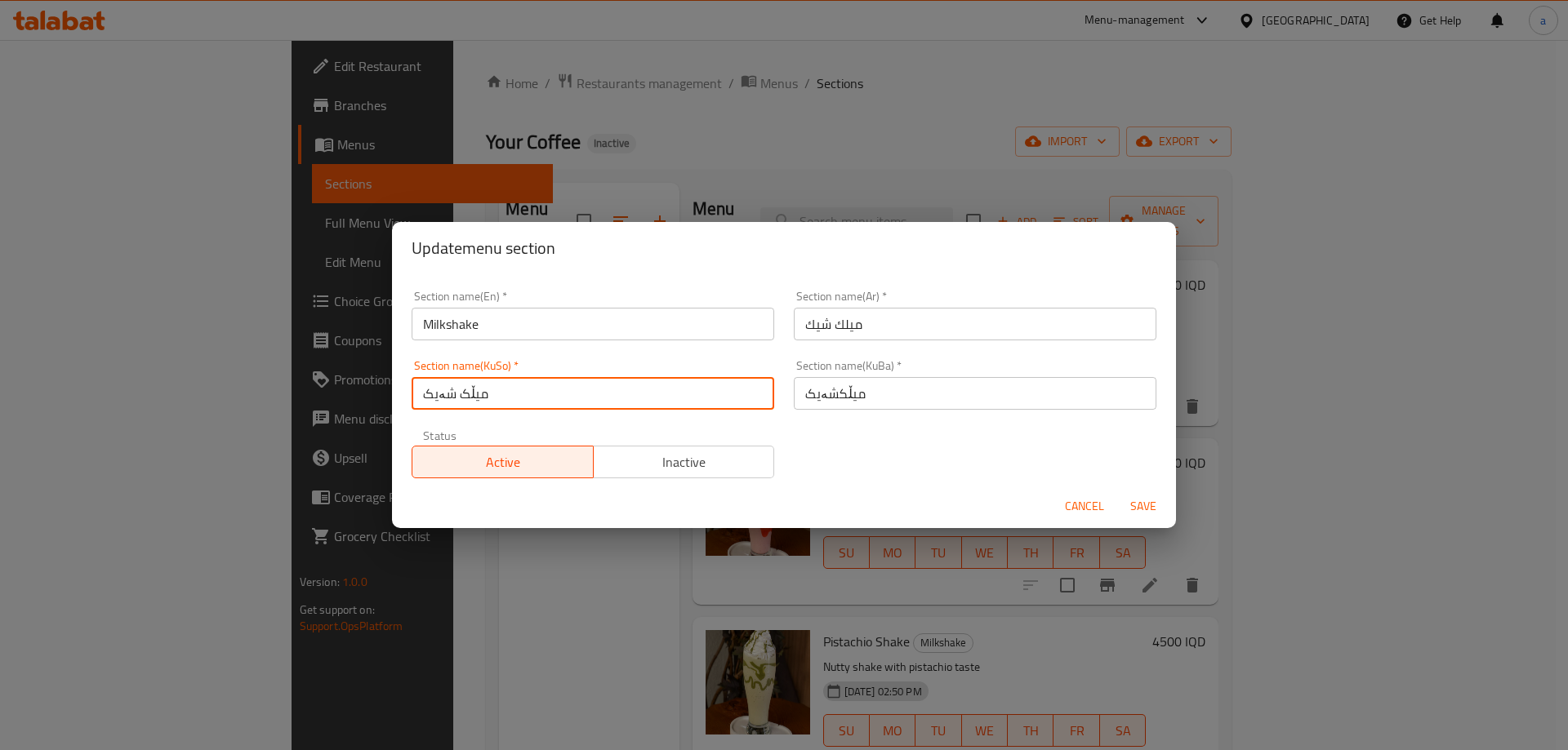
drag, startPoint x: 647, startPoint y: 391, endPoint x: 389, endPoint y: 388, distance: 258.0
click at [389, 388] on div "Update menu section Section name(En)   * Milkshake Section name(En) * Section n…" at bounding box center [784, 375] width 1568 height 750
paste input "text"
type input "میڵکشەیک"
click at [1147, 510] on span "Save" at bounding box center [1142, 507] width 39 height 20
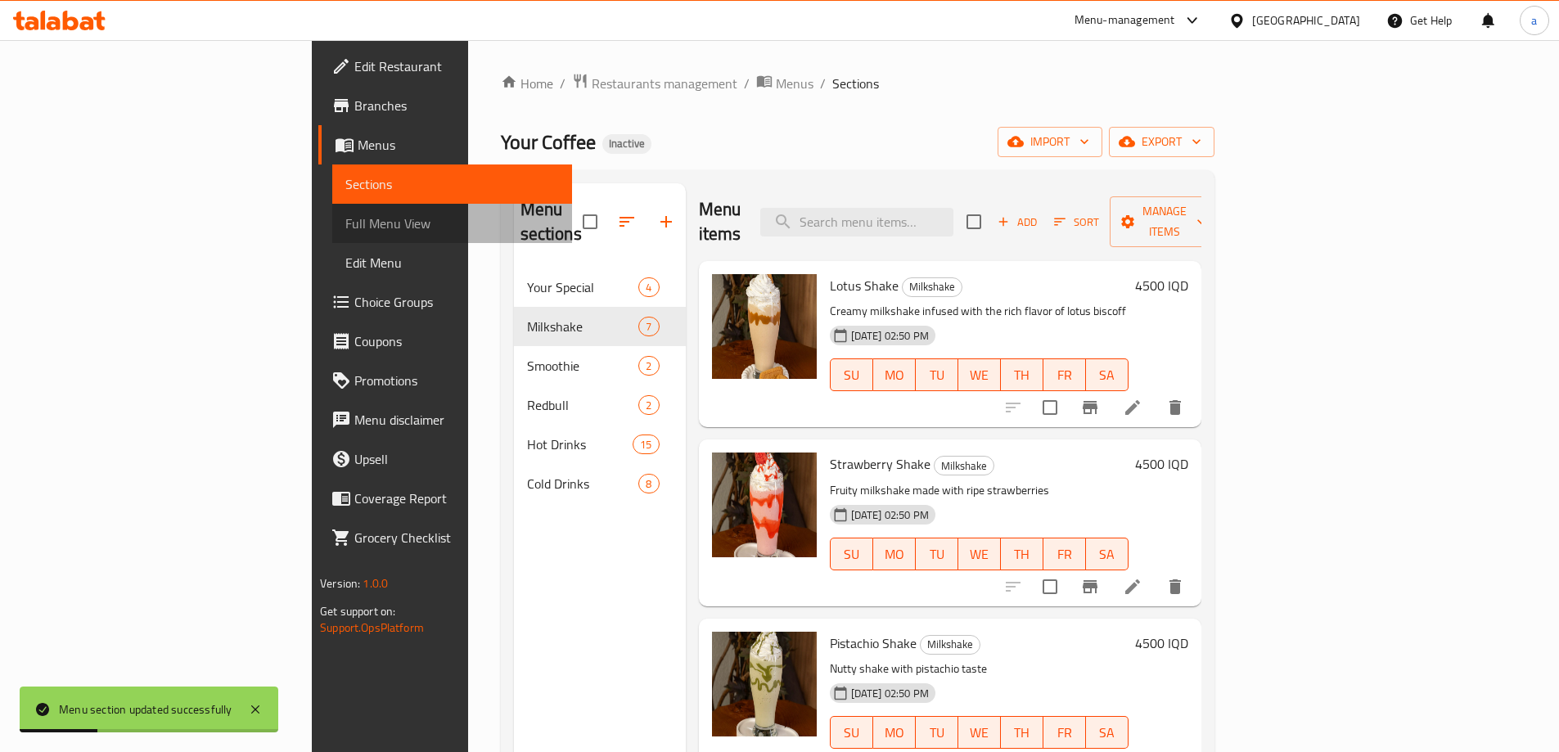
click at [345, 222] on span "Full Menu View" at bounding box center [452, 224] width 214 height 20
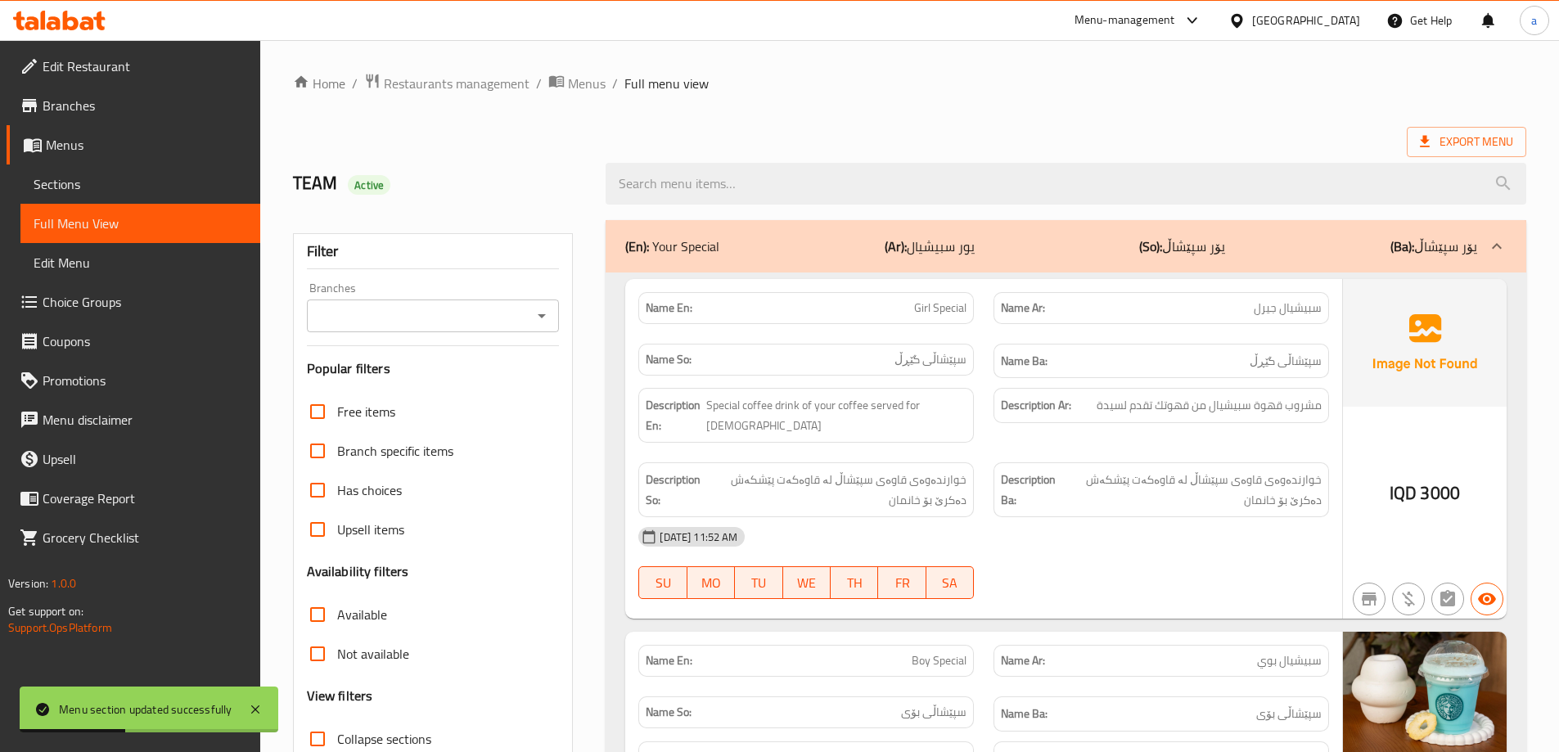
click at [526, 310] on input "Branches" at bounding box center [420, 316] width 216 height 23
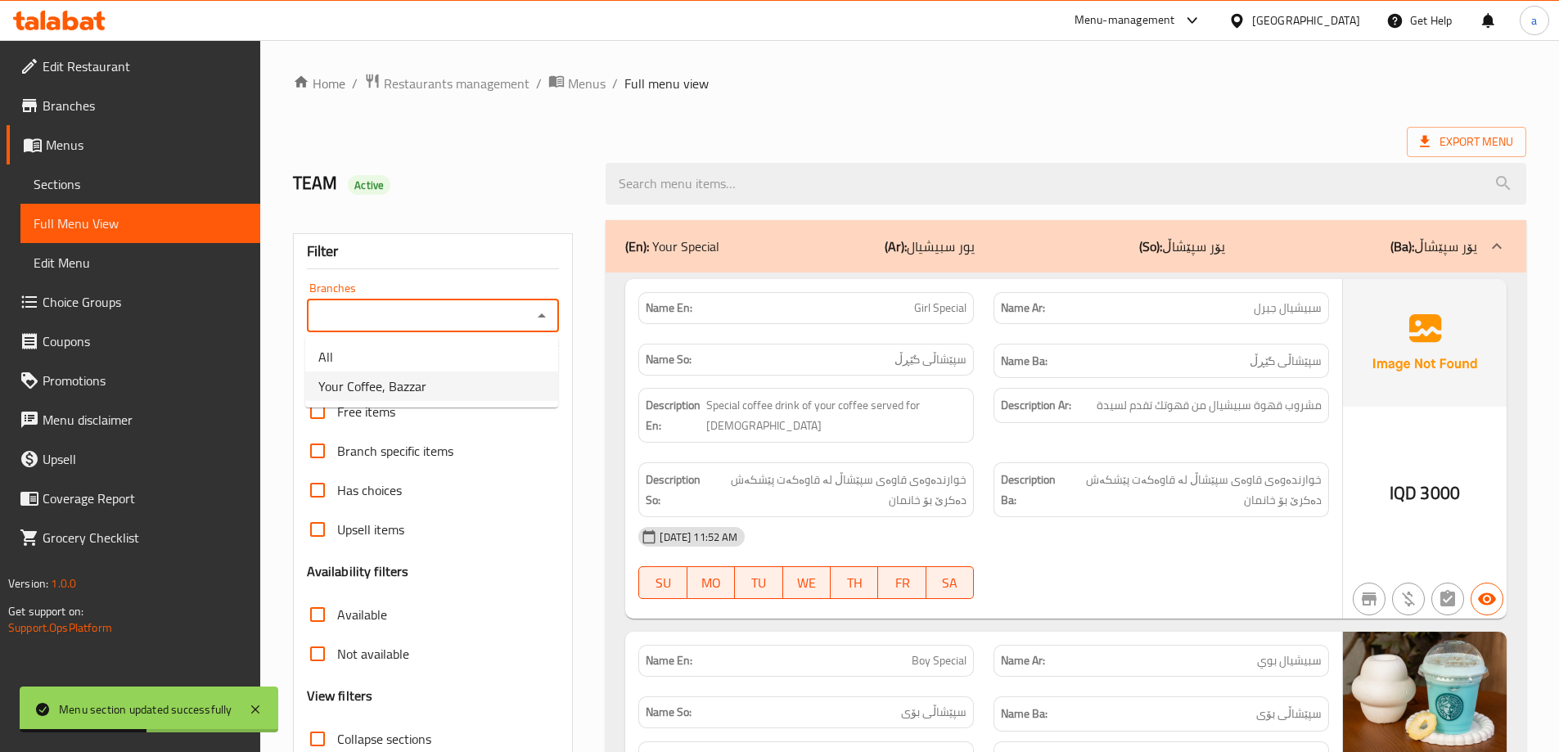
click at [416, 390] on span "Your Coffee, Bazzar" at bounding box center [372, 387] width 108 height 20
type input "Your Coffee, Bazzar"
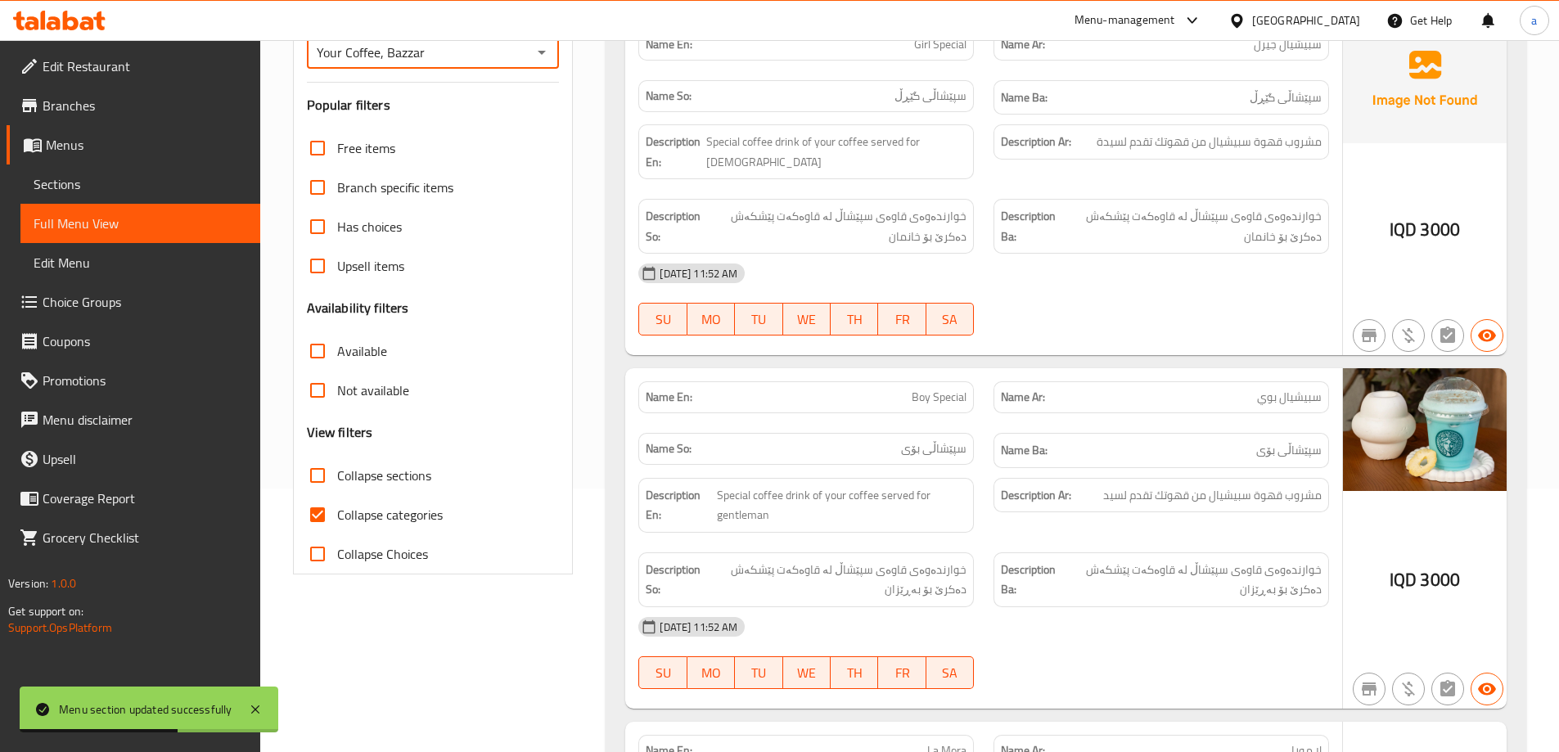
scroll to position [491, 0]
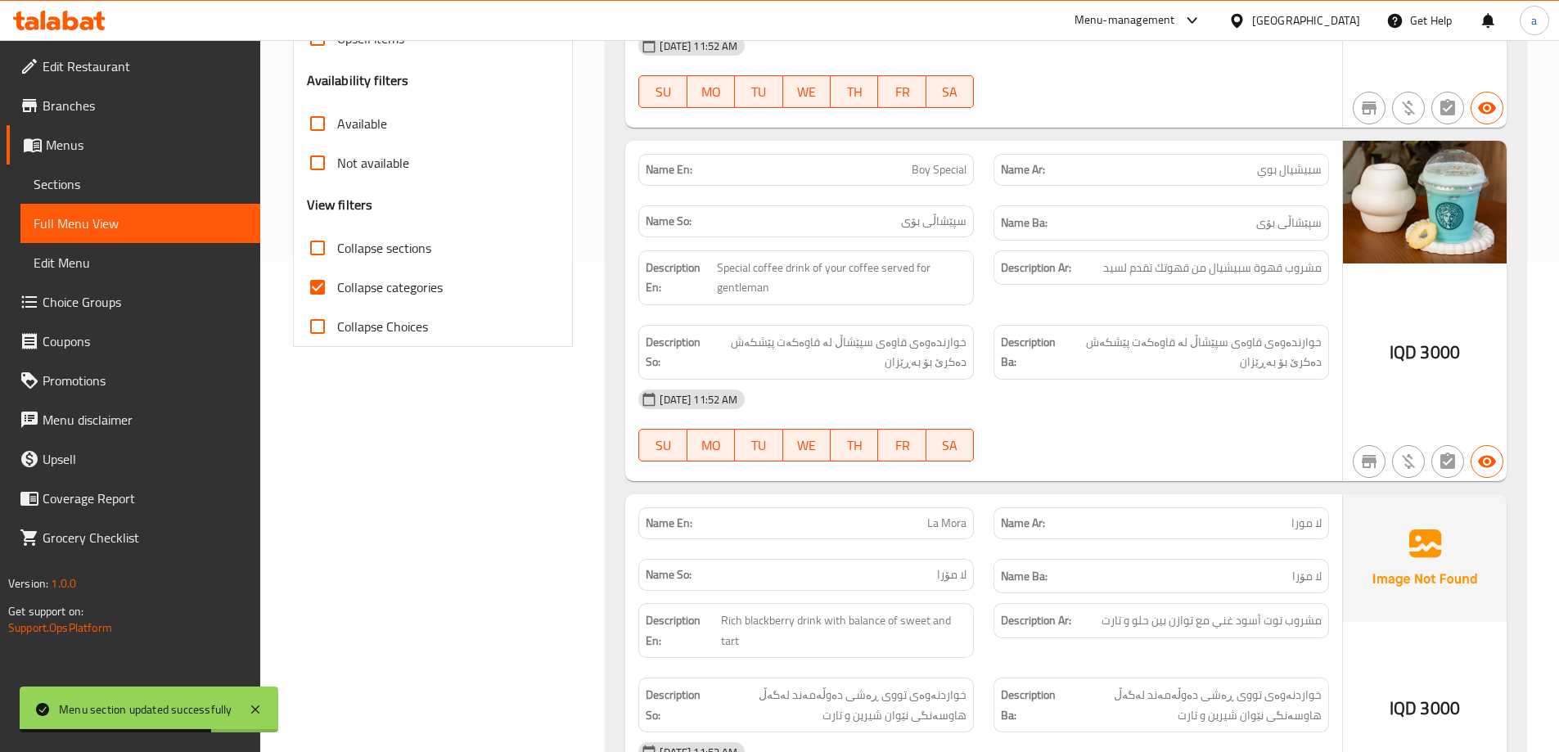
click at [368, 289] on span "Collapse categories" at bounding box center [390, 288] width 106 height 20
click at [337, 289] on input "Collapse categories" at bounding box center [317, 287] width 39 height 39
checkbox input "false"
click at [368, 257] on span "Collapse sections" at bounding box center [384, 248] width 94 height 20
click at [337, 257] on input "Collapse sections" at bounding box center [317, 247] width 39 height 39
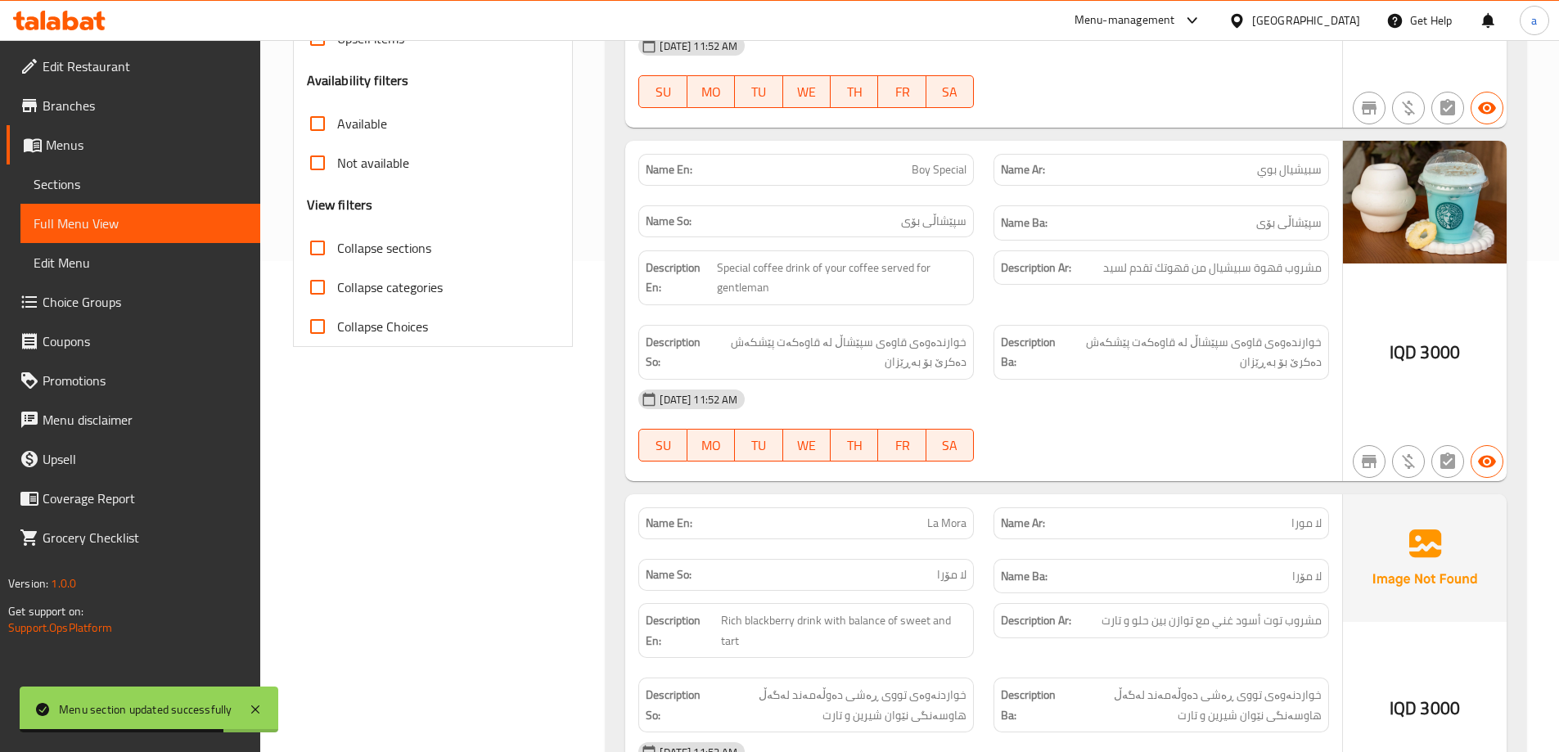
checkbox input "true"
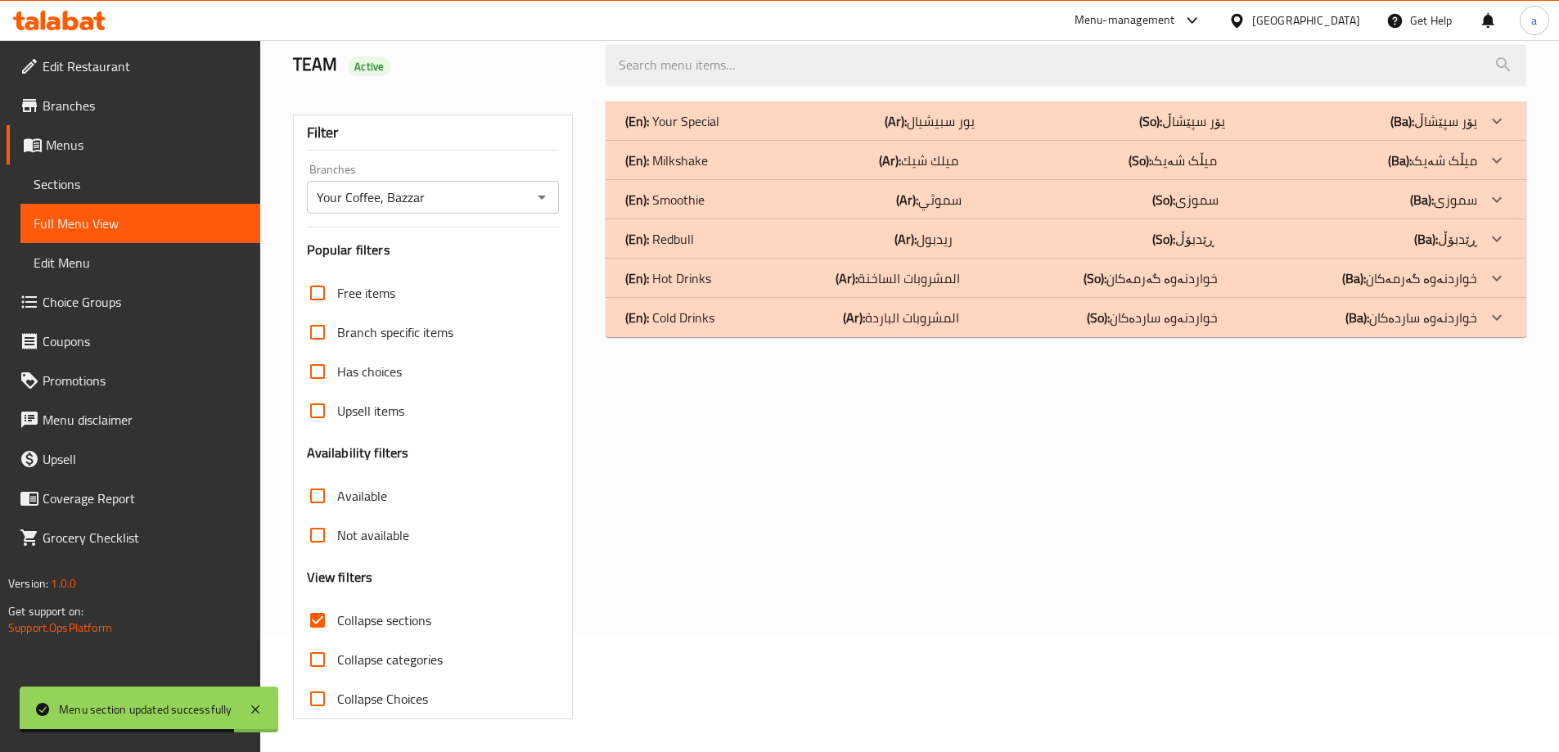
scroll to position [119, 0]
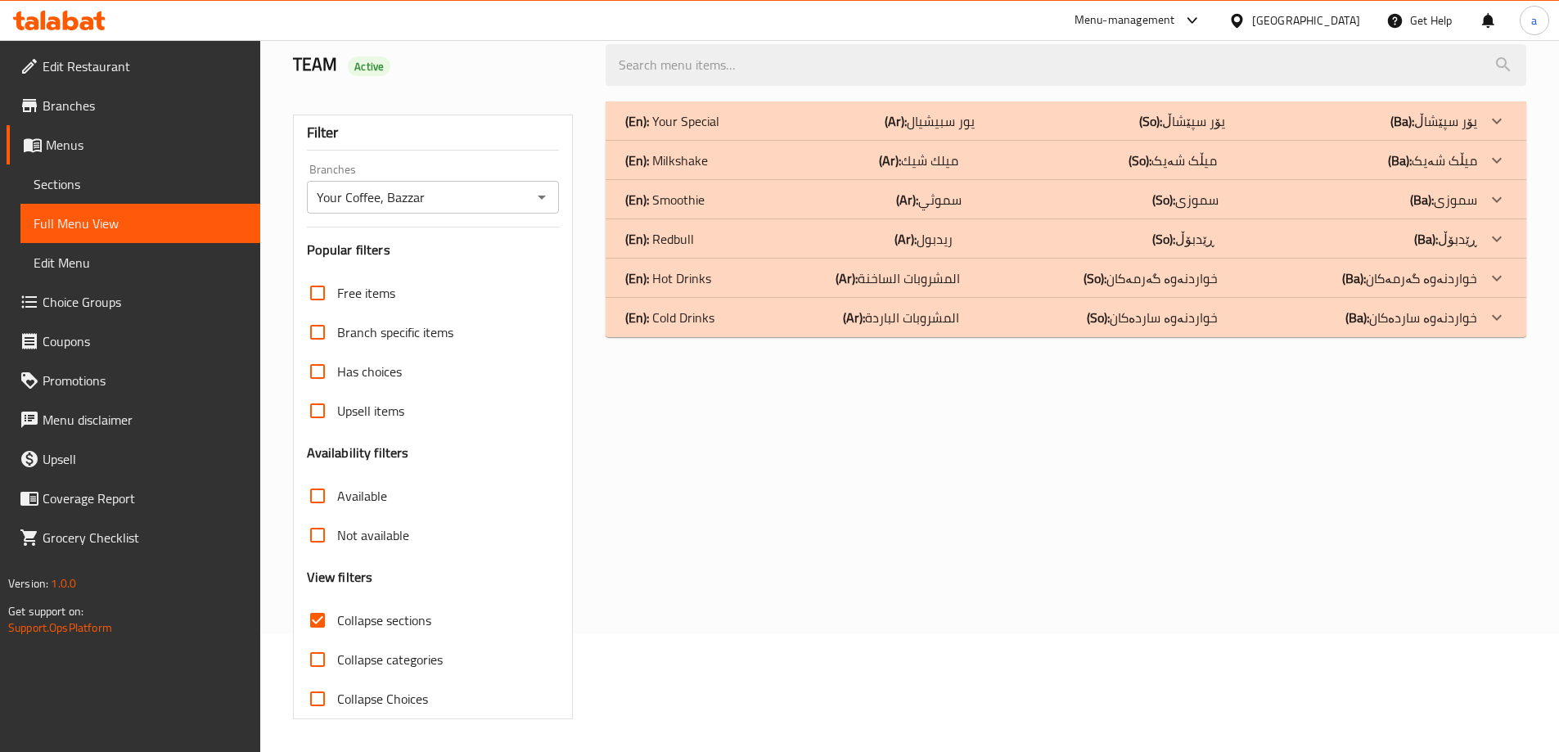
click at [995, 131] on div "(En): Milkshake (Ar): ميلك شيك (So): میڵک شەیک (Ba): میڵک شەیک" at bounding box center [1051, 121] width 852 height 20
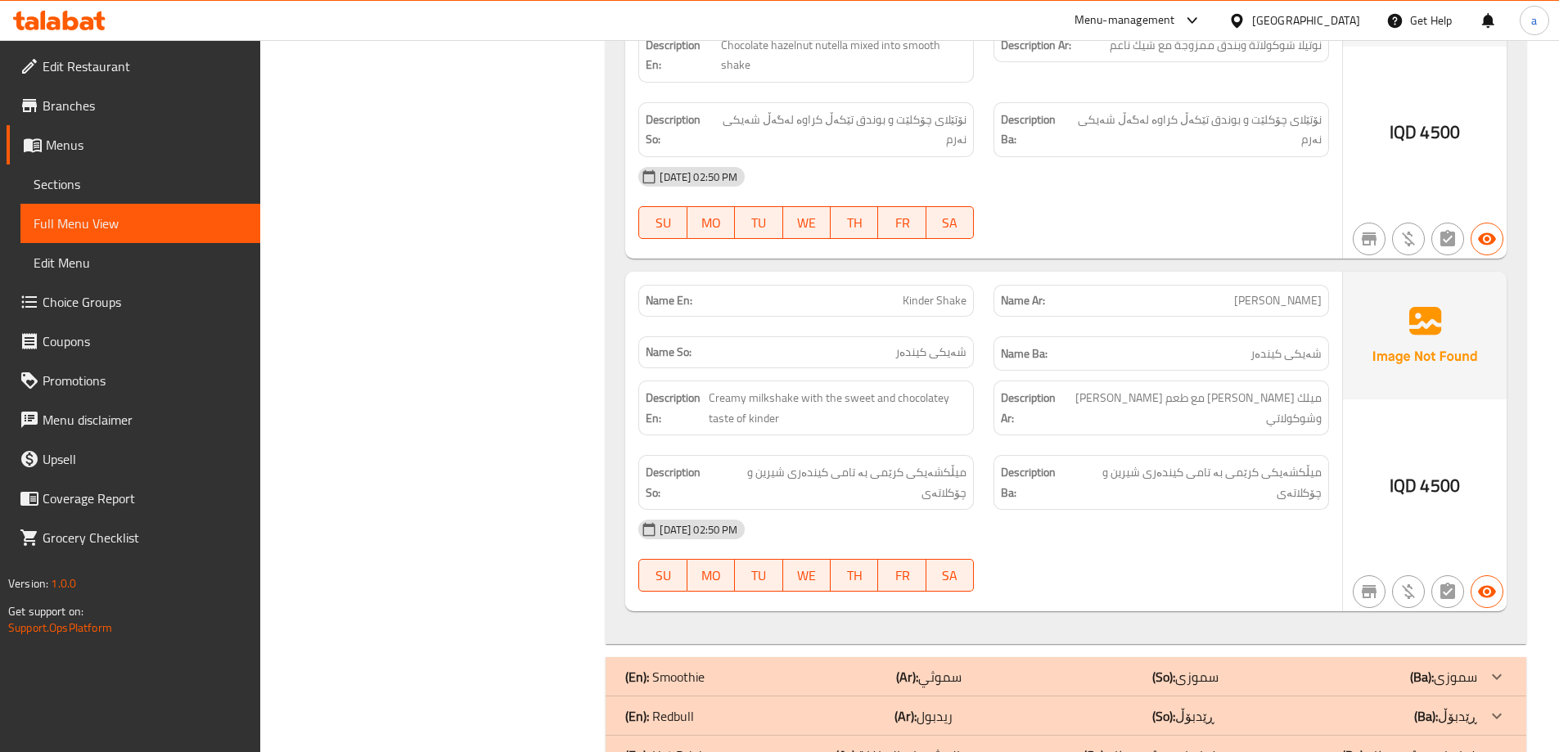
scroll to position [2194, 0]
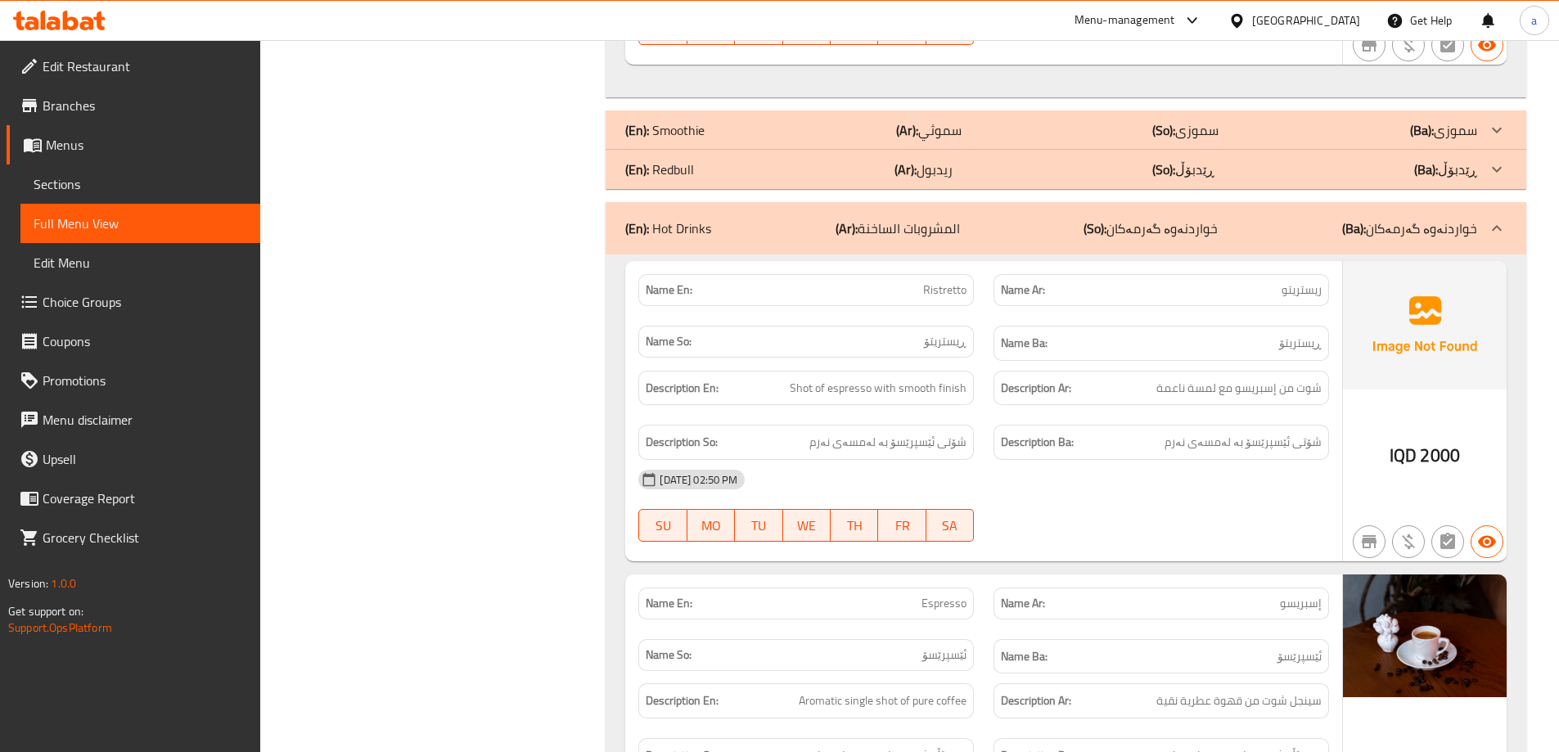
scroll to position [2685, 0]
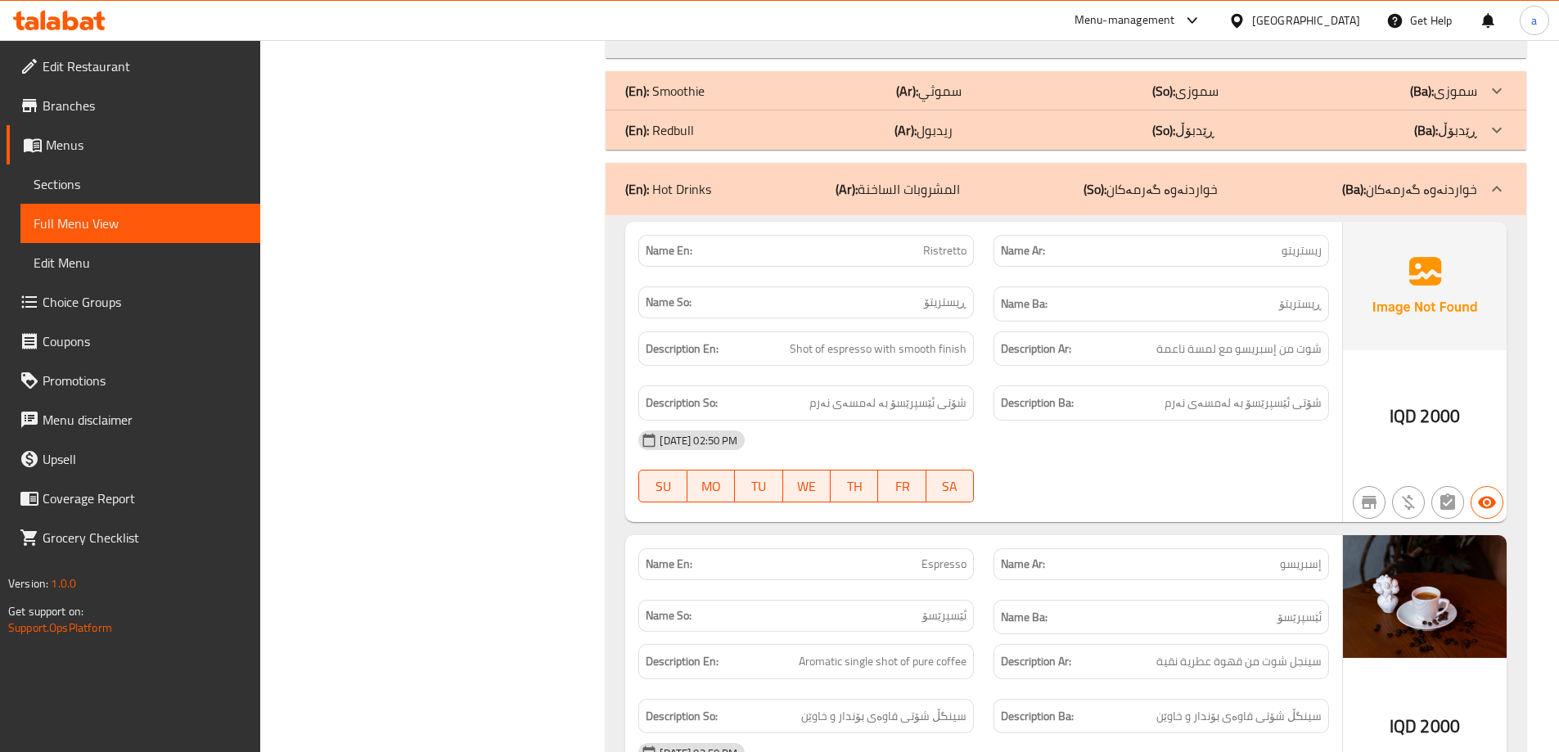
copy span "Ristretto"
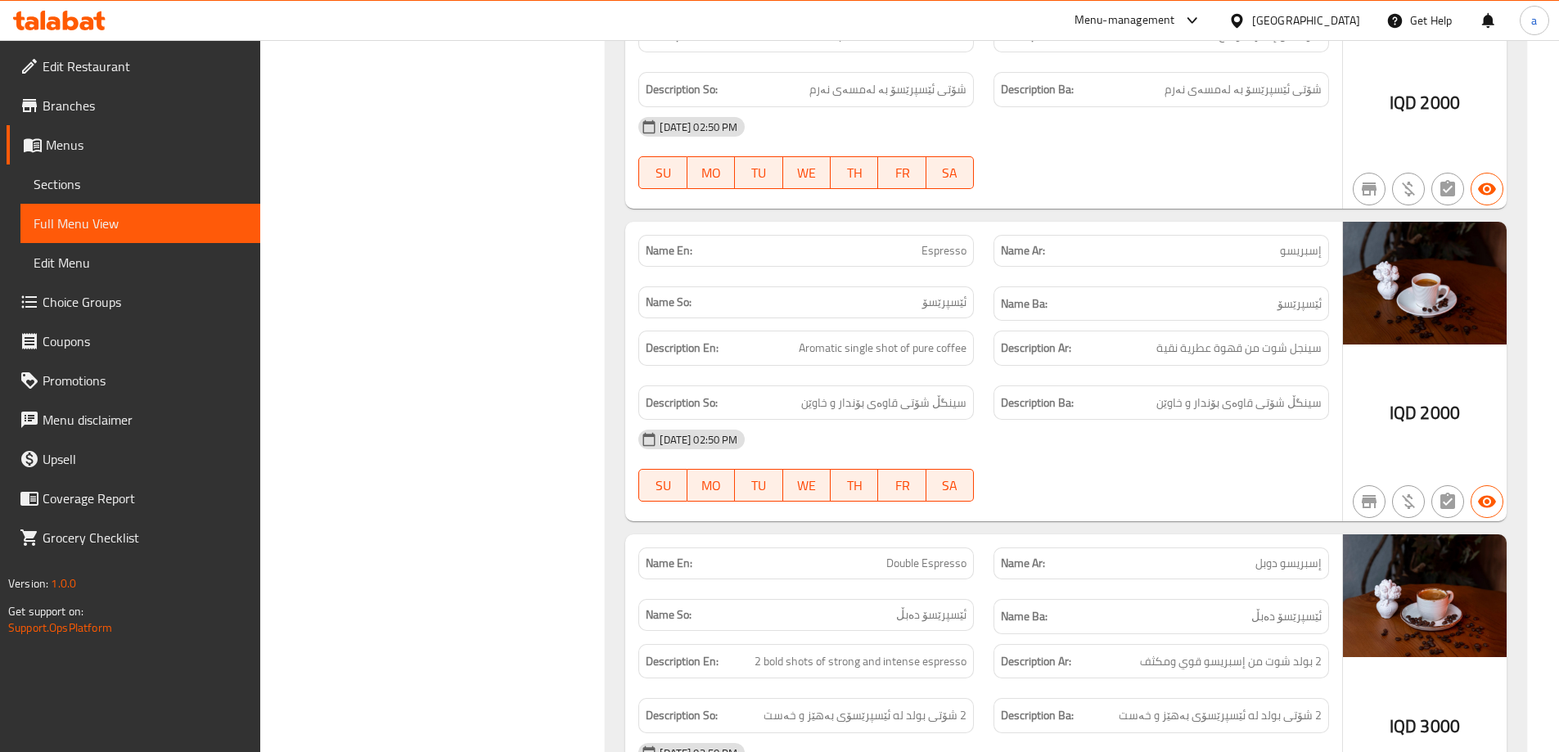
scroll to position [3176, 0]
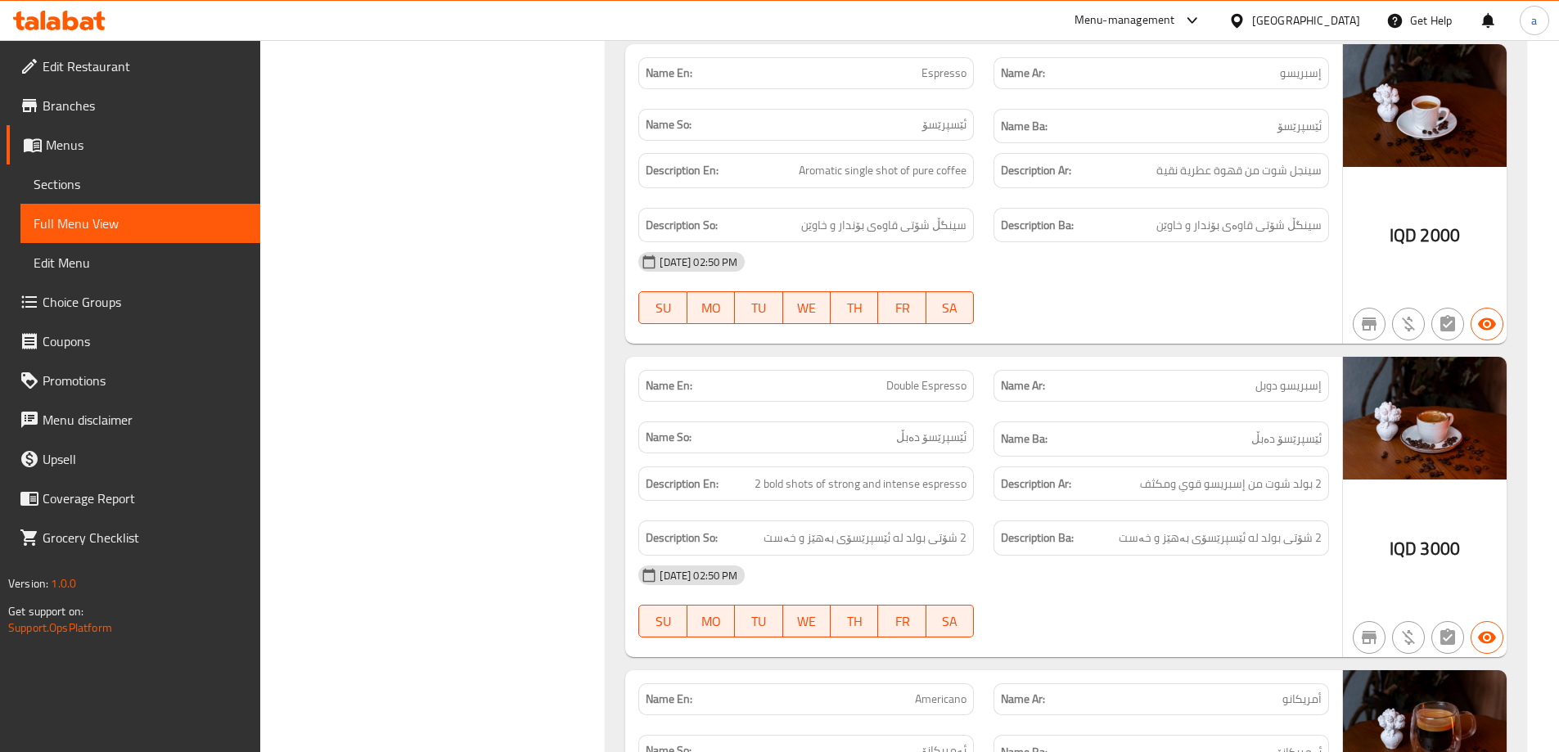
click at [93, 183] on span "Sections" at bounding box center [141, 184] width 214 height 20
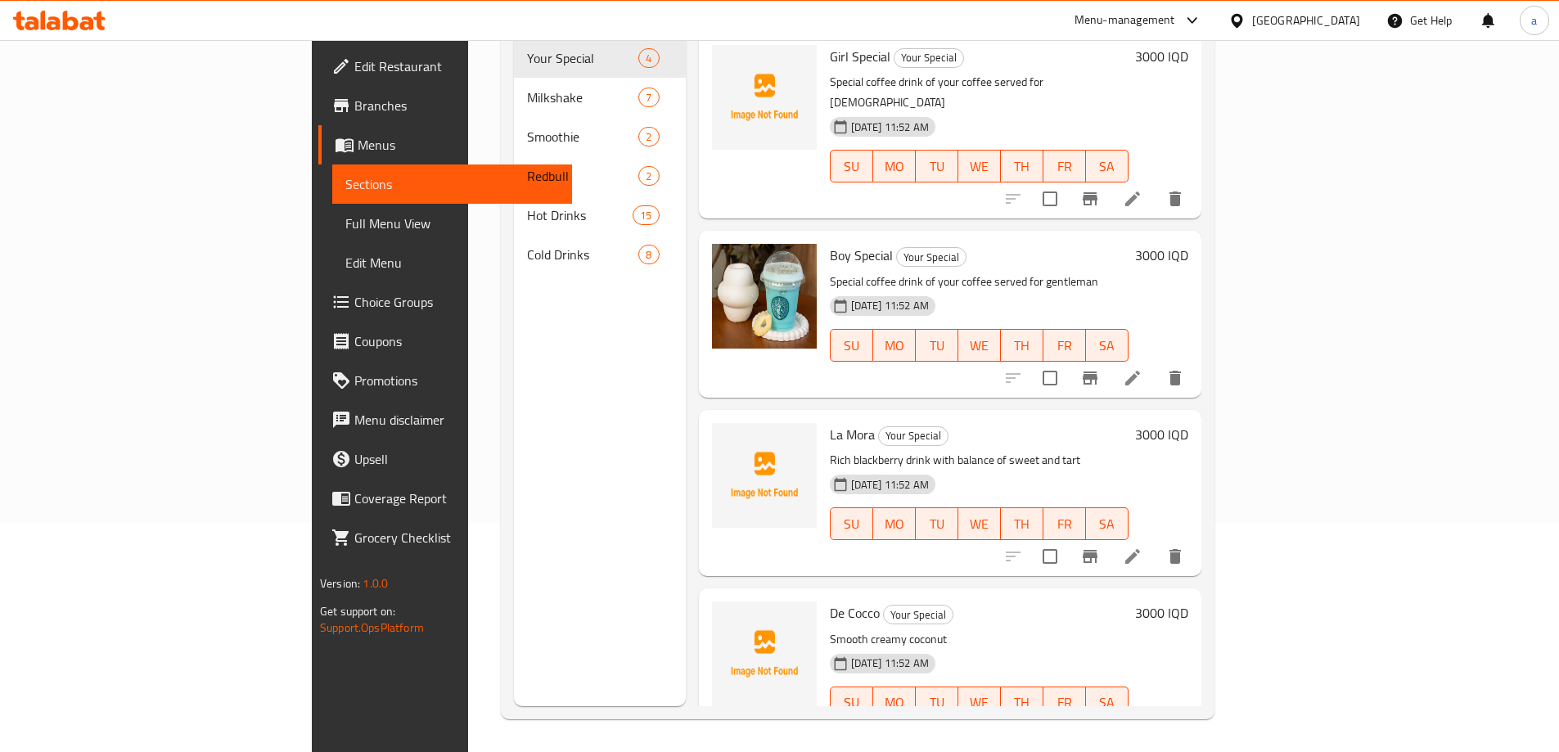
scroll to position [229, 0]
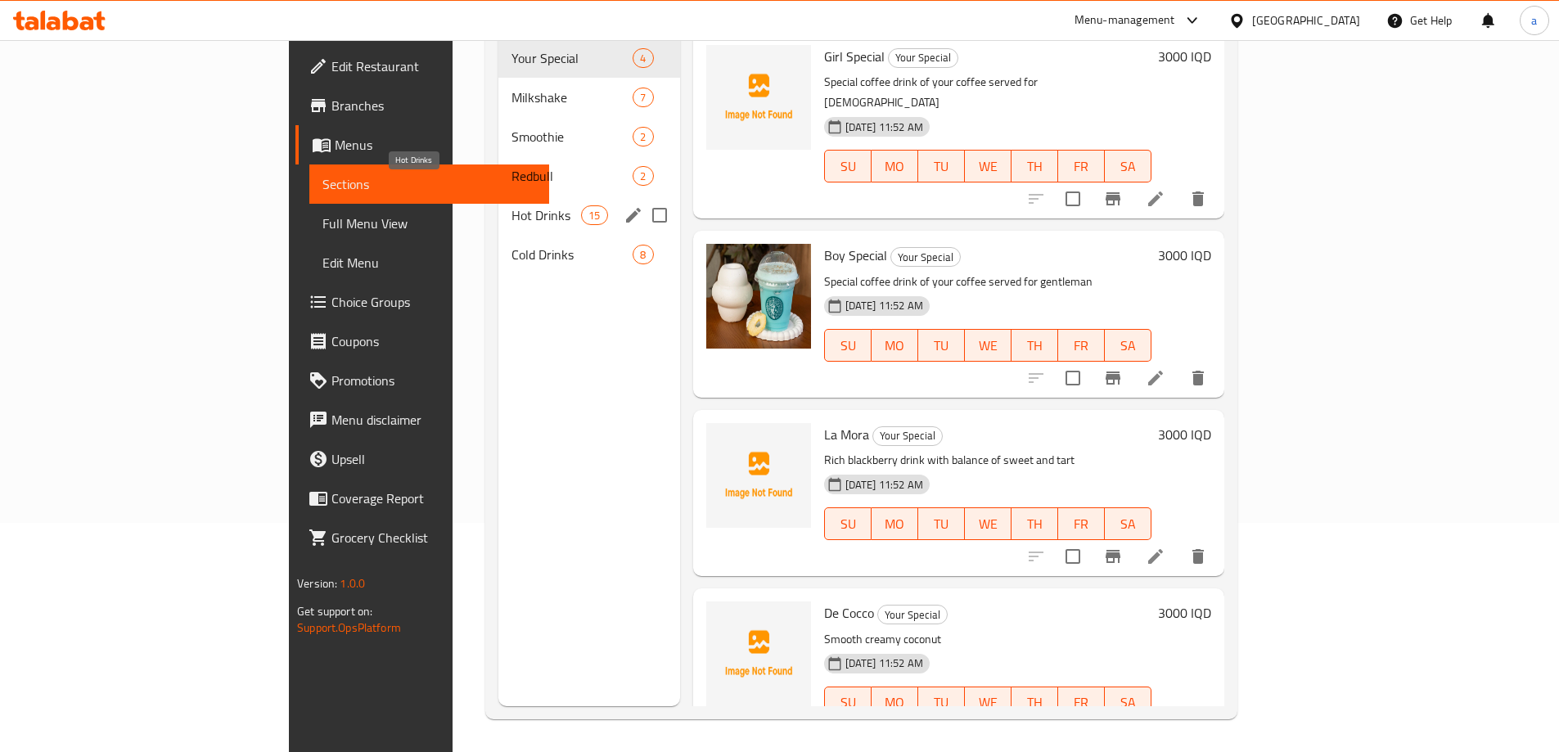
click at [512, 205] on span "Hot Drinks" at bounding box center [547, 215] width 70 height 20
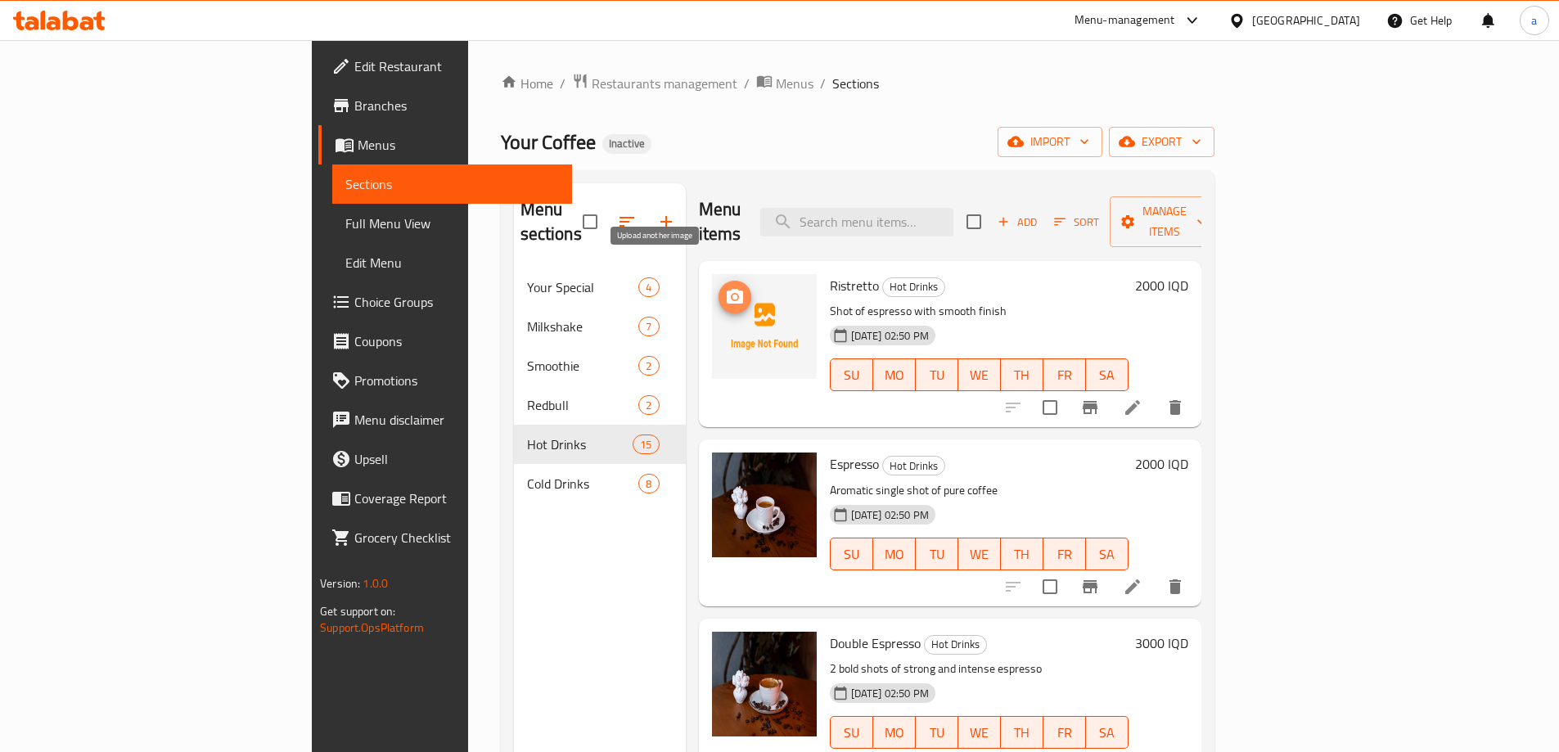
click at [727, 289] on icon "upload picture" at bounding box center [735, 296] width 16 height 15
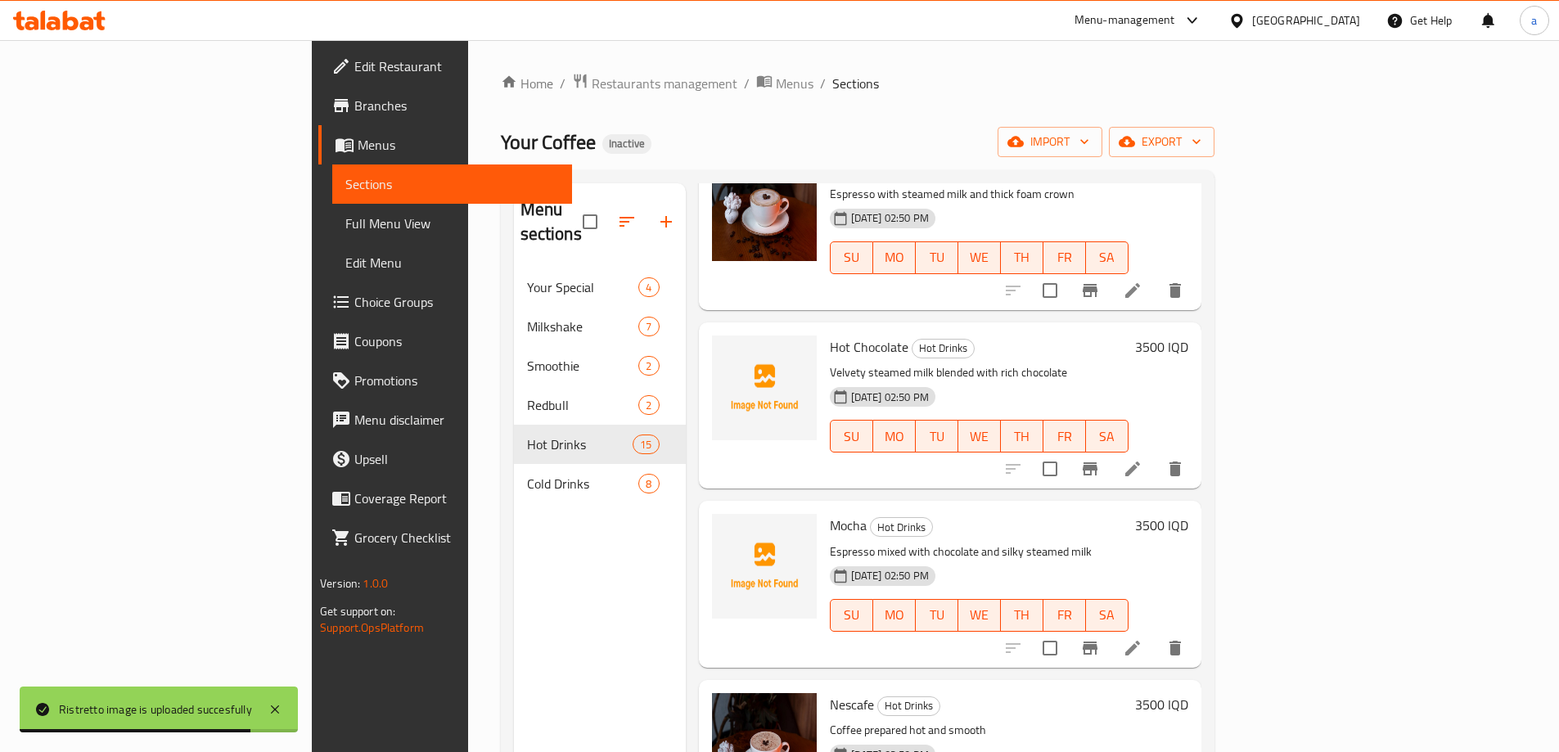
scroll to position [1036, 0]
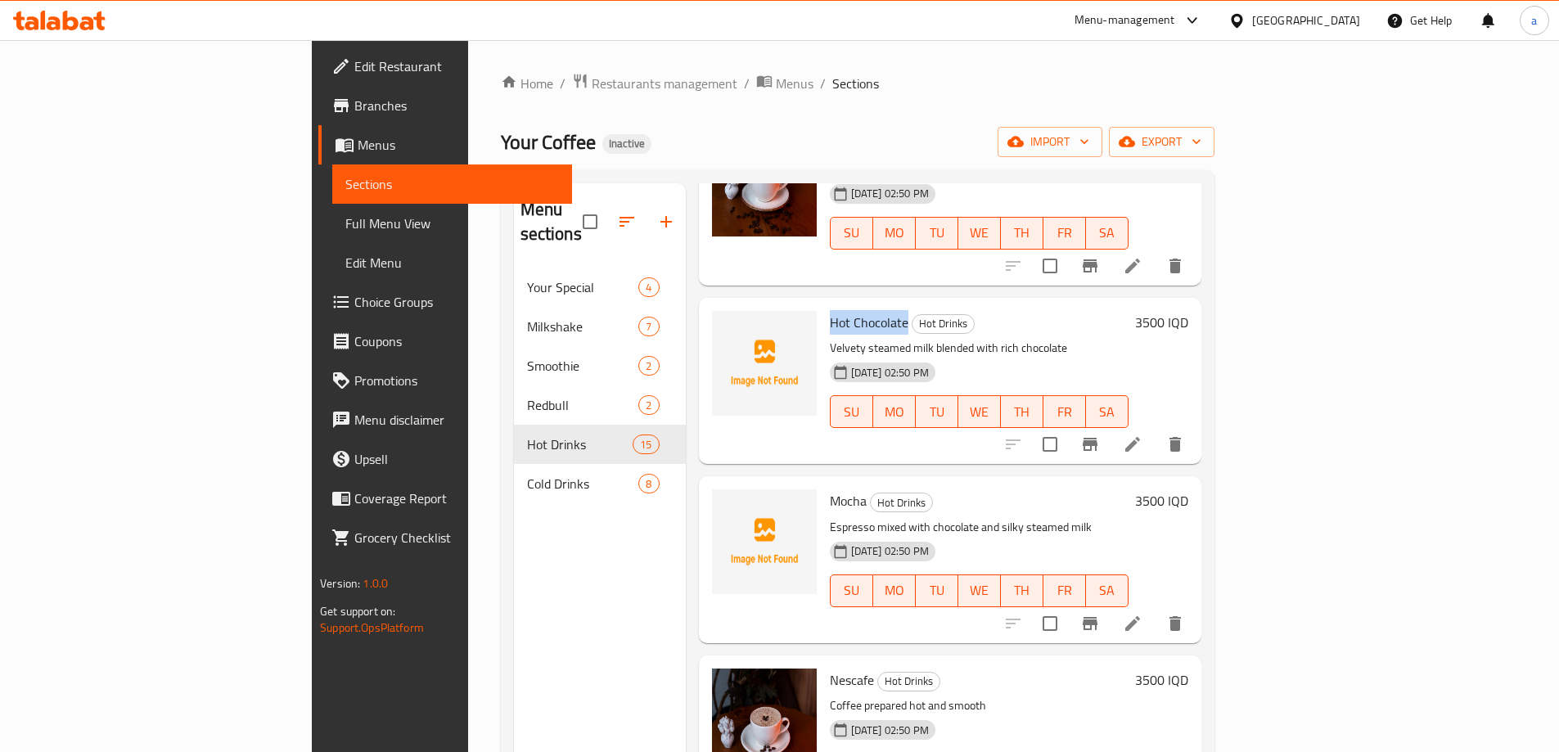
drag, startPoint x: 751, startPoint y: 291, endPoint x: 828, endPoint y: 304, distance: 77.9
click at [828, 305] on div "Hot Chocolate Hot Drinks Velvety steamed milk blended with rich chocolate [DATE…" at bounding box center [980, 381] width 312 height 153
copy span "Hot Chocolate"
click at [727, 326] on icon "upload picture" at bounding box center [735, 333] width 16 height 15
click at [830, 489] on span "Mocha" at bounding box center [848, 501] width 37 height 25
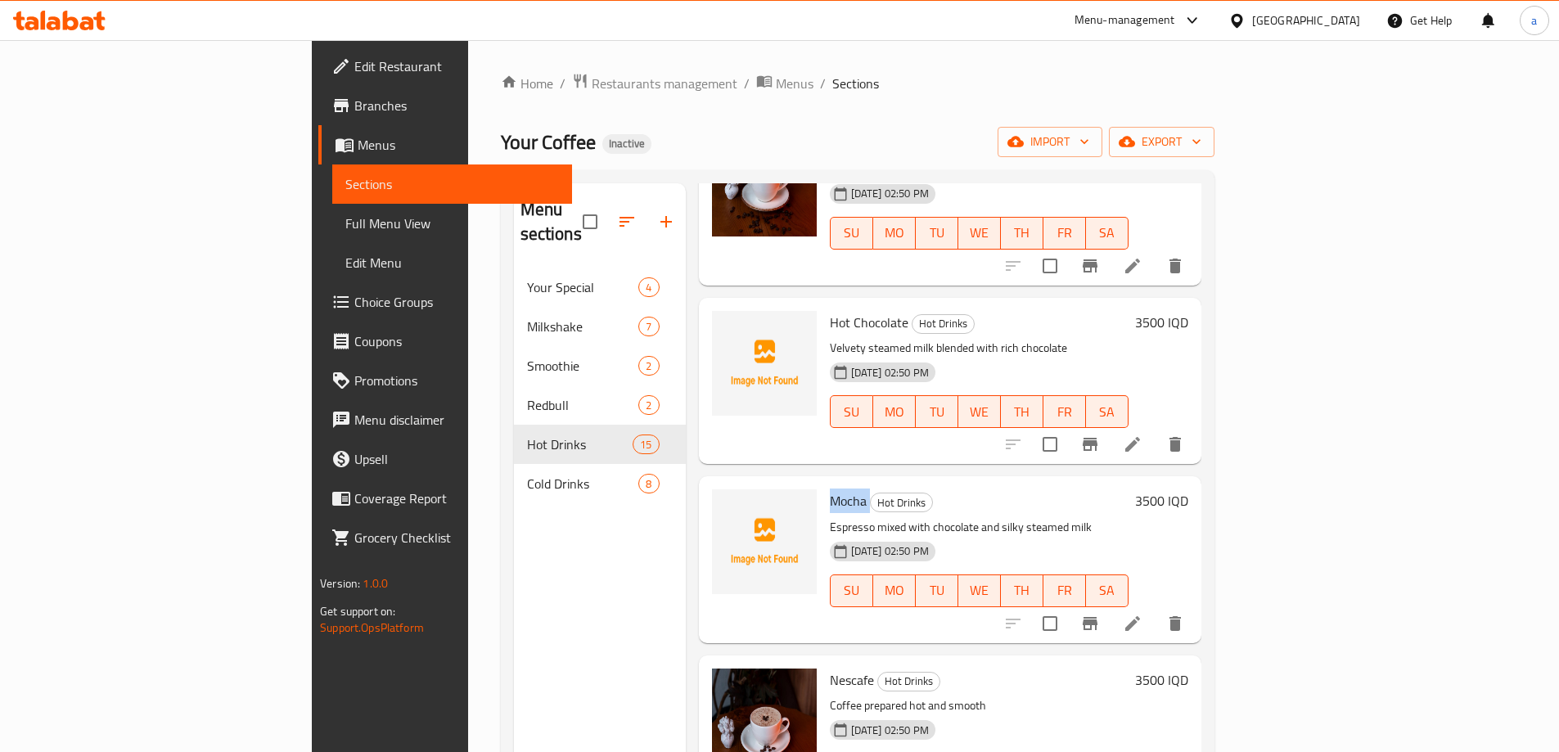
click at [830, 489] on span "Mocha" at bounding box center [848, 501] width 37 height 25
copy h6 "Mocha"
click at [727, 504] on icon "upload picture" at bounding box center [735, 511] width 16 height 15
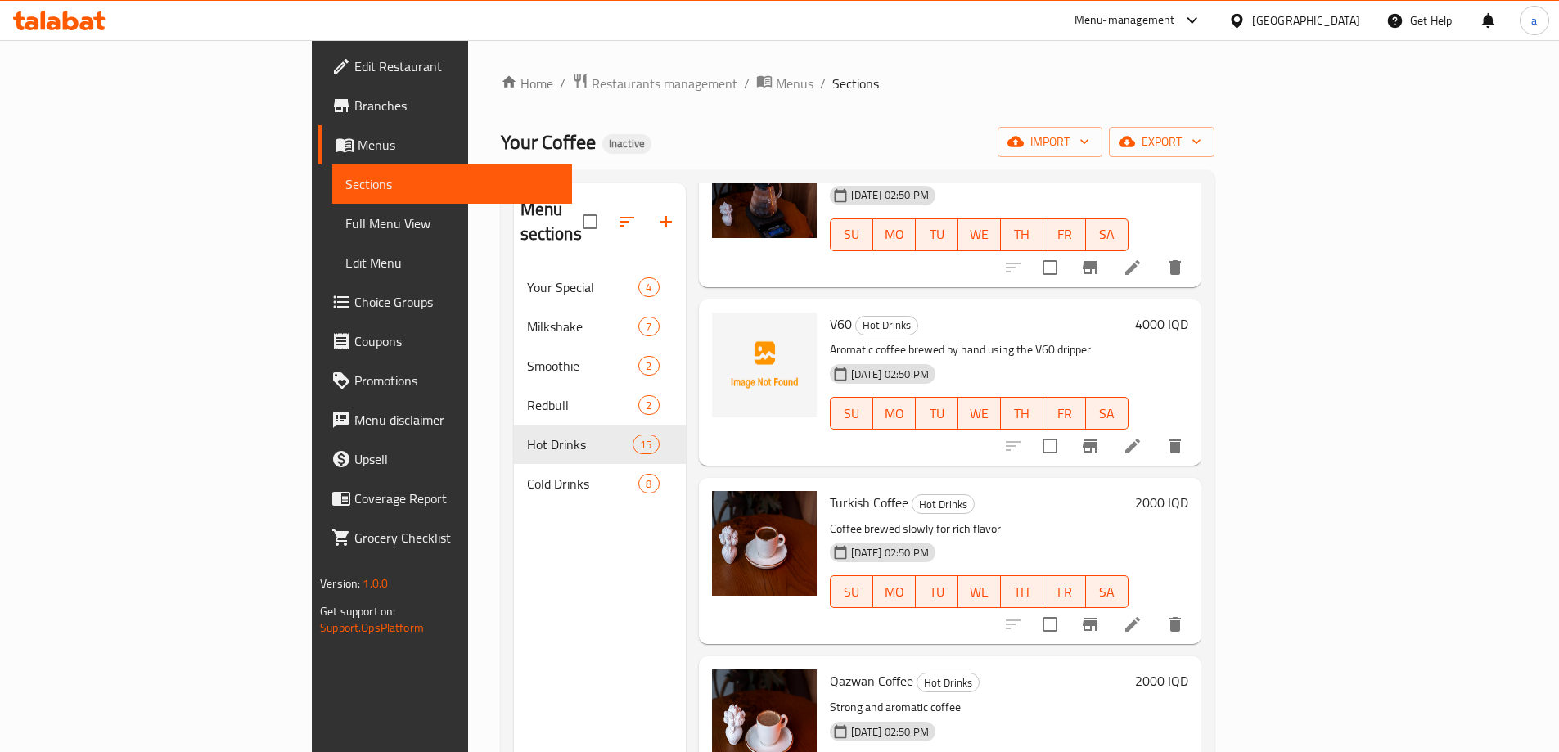
scroll to position [1773, 0]
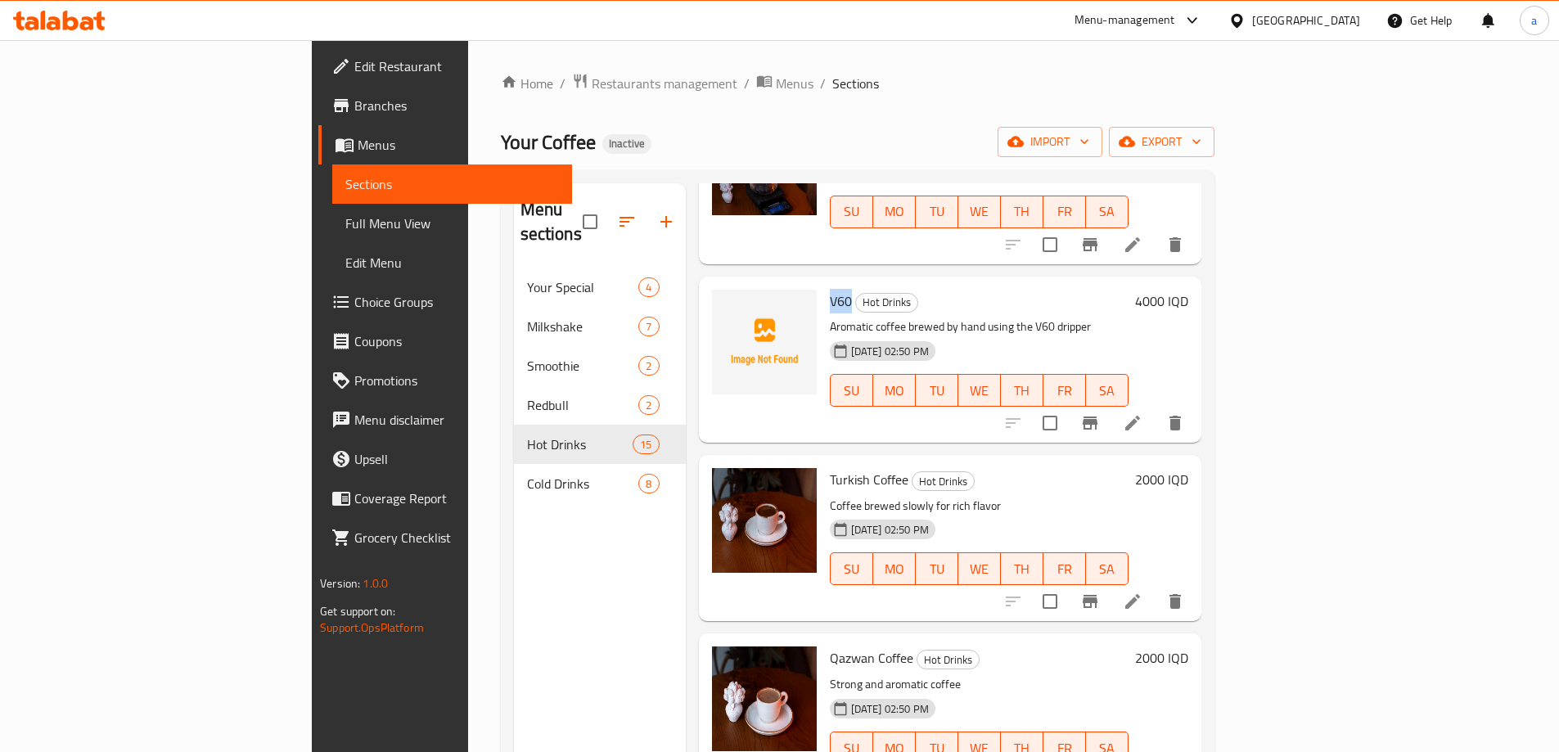
drag, startPoint x: 754, startPoint y: 277, endPoint x: 775, endPoint y: 278, distance: 21.3
click at [830, 290] on h6 "V60 Hot Drinks" at bounding box center [979, 301] width 299 height 23
copy span "V60"
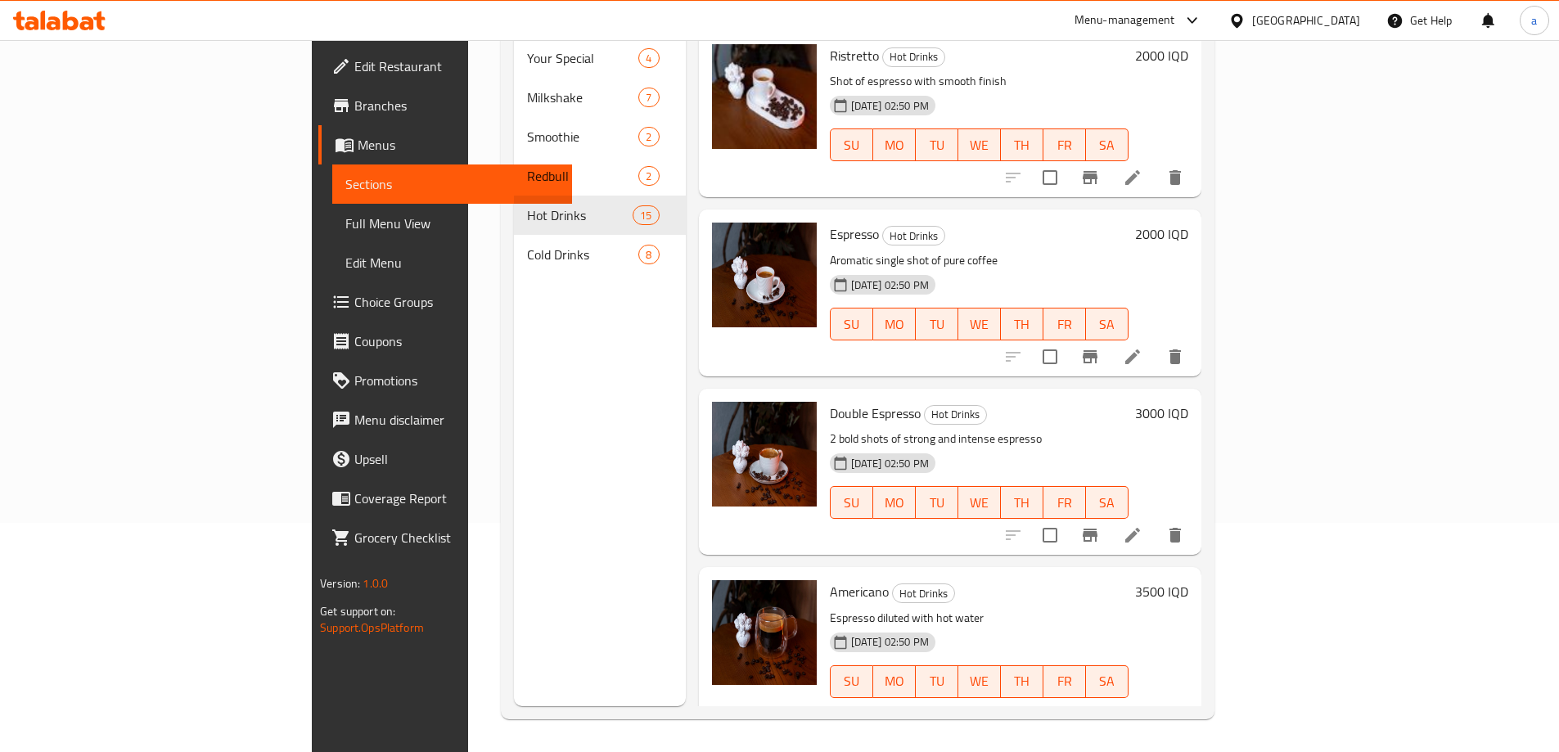
scroll to position [0, 0]
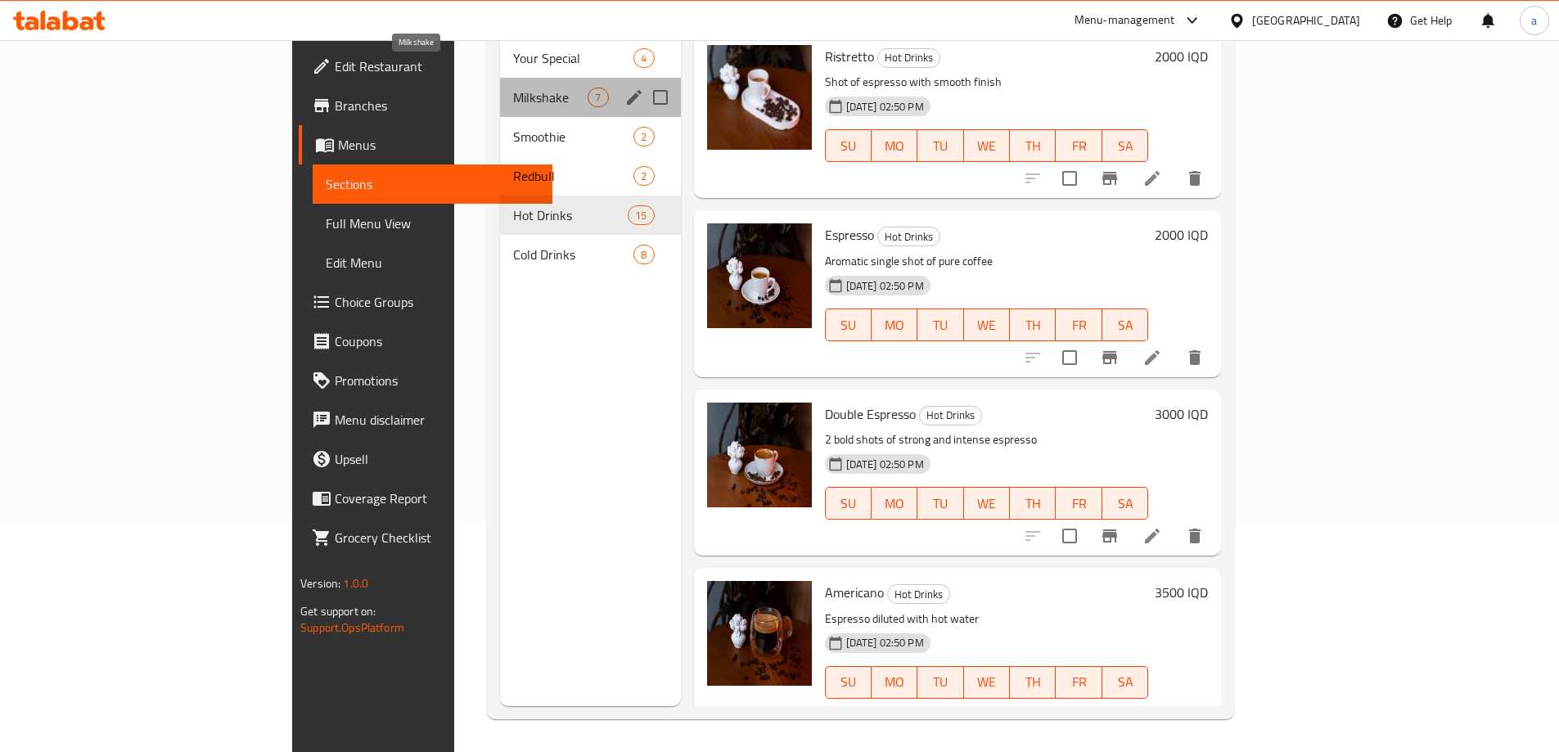
click at [513, 88] on span "Milkshake" at bounding box center [550, 98] width 74 height 20
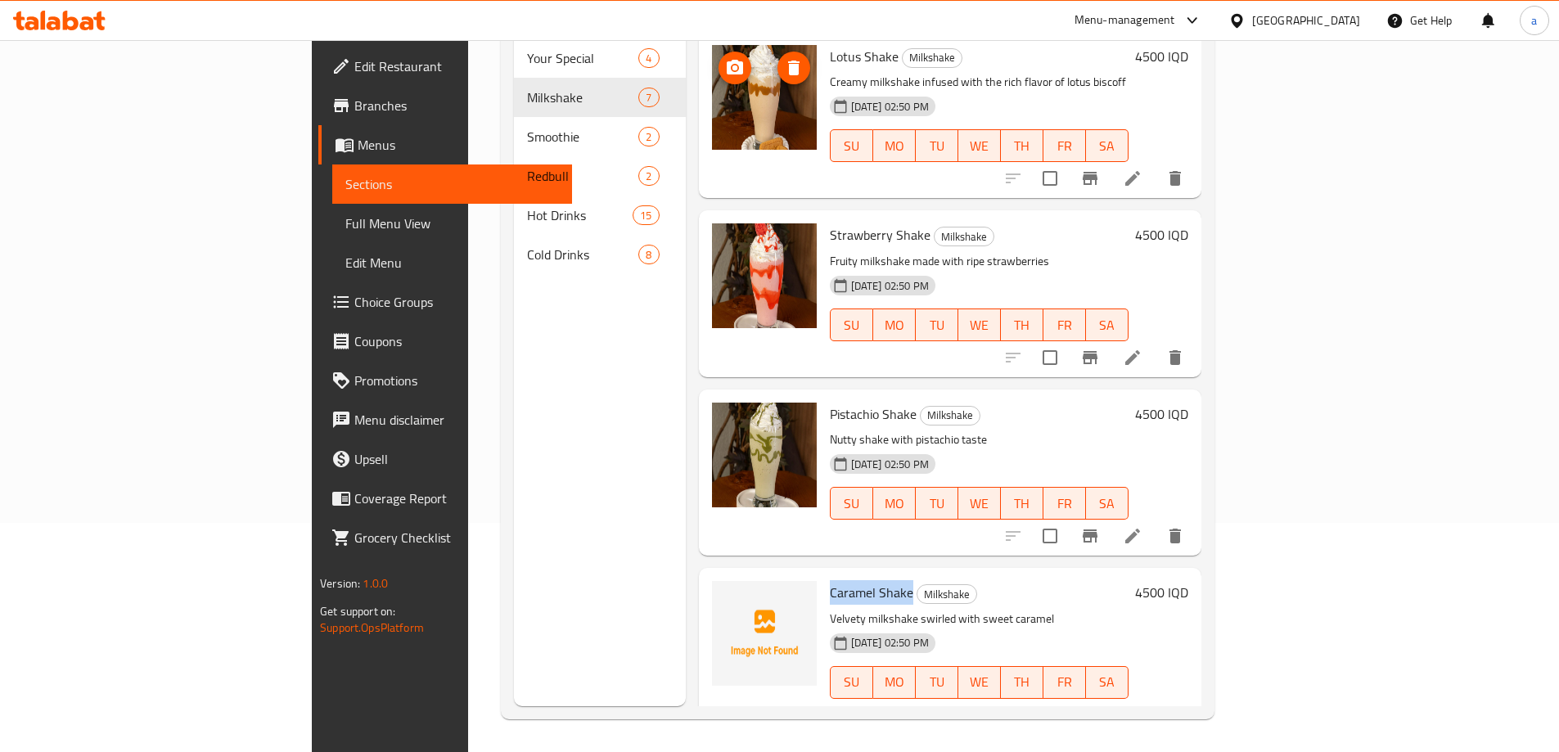
drag, startPoint x: 747, startPoint y: 566, endPoint x: 832, endPoint y: 573, distance: 84.6
click at [832, 575] on div "Caramel Shake Milkshake Velvety milkshake swirled with sweet caramel [DATE] 02:…" at bounding box center [980, 651] width 312 height 153
copy span "Caramel Shake"
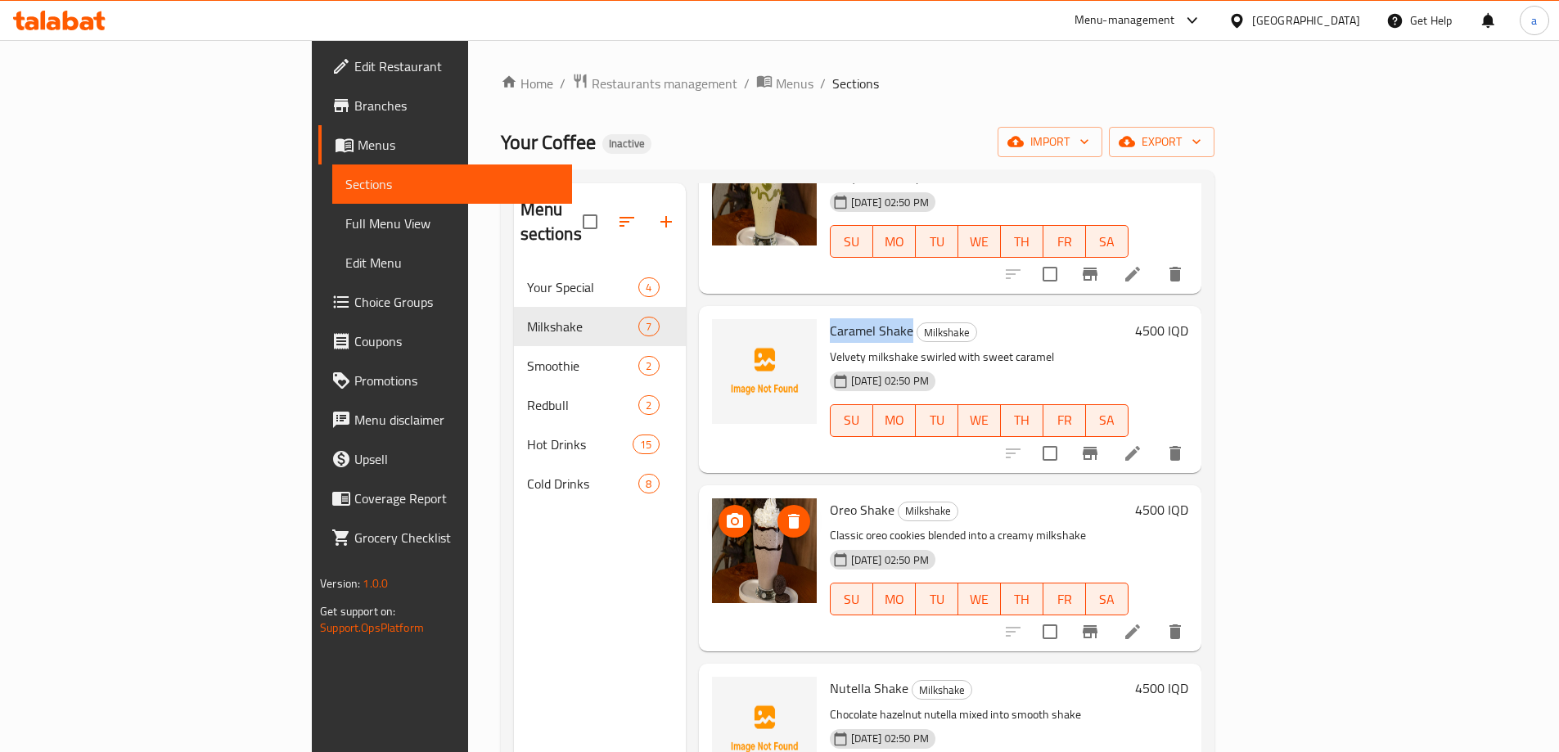
scroll to position [540, 0]
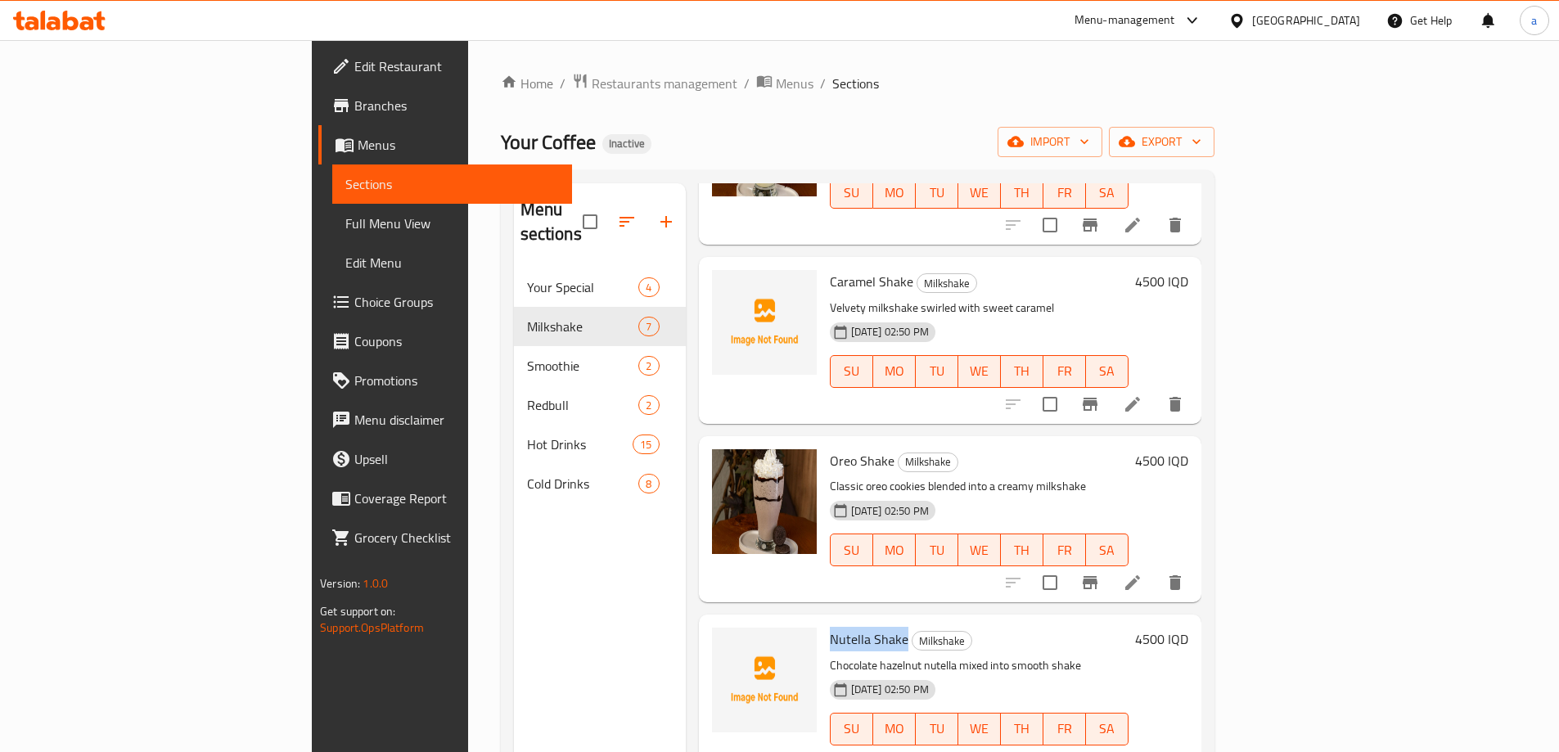
drag, startPoint x: 751, startPoint y: 614, endPoint x: 826, endPoint y: 612, distance: 74.5
click at [830, 627] on span "Nutella Shake" at bounding box center [869, 639] width 79 height 25
copy span "Nutella Shake"
click at [617, 213] on icon "button" at bounding box center [627, 222] width 20 height 20
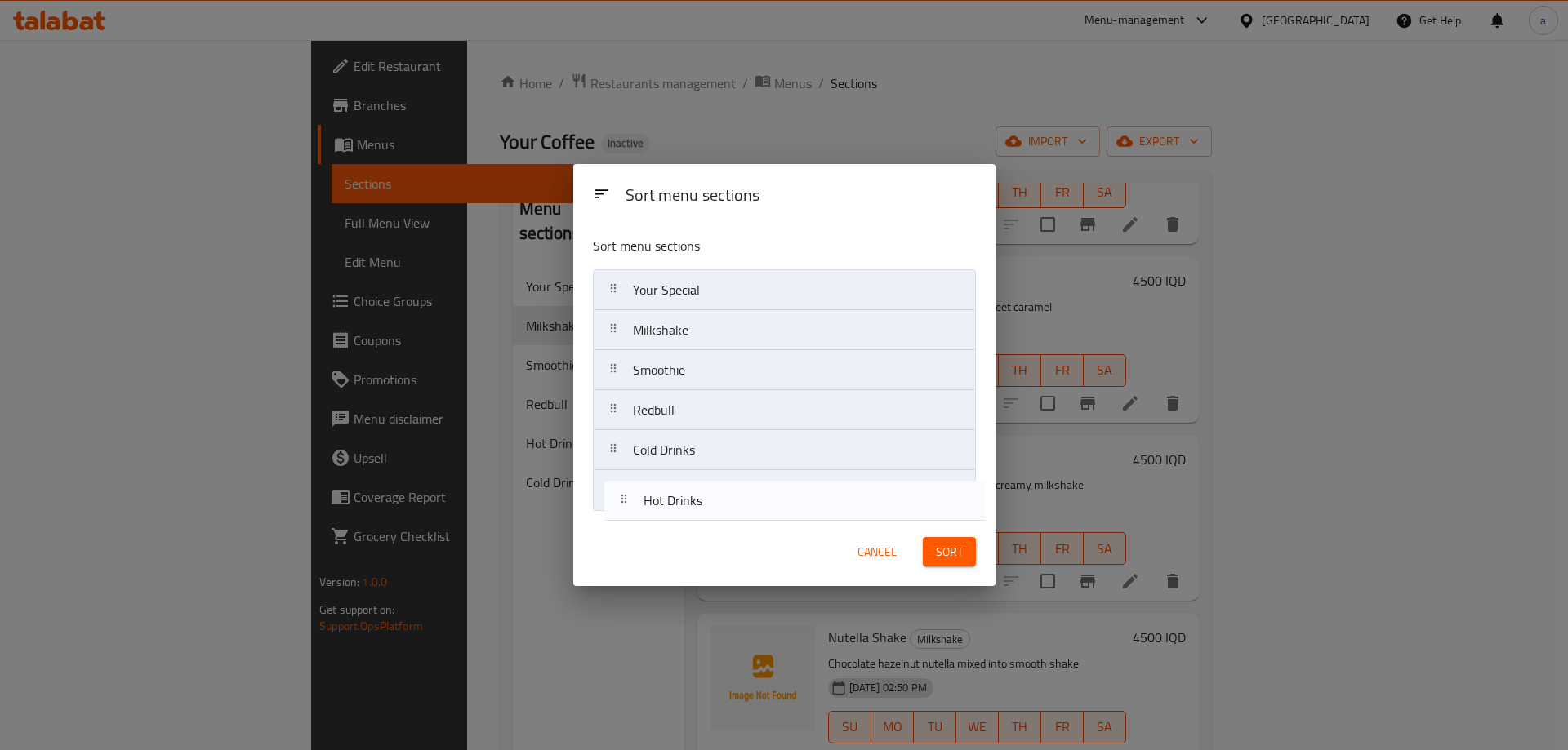
drag, startPoint x: 619, startPoint y: 450, endPoint x: 631, endPoint y: 508, distance: 59.2
click at [631, 508] on nav "Your Special Milkshake Smoothie Redbull Hot Drinks Cold Drinks" at bounding box center [784, 390] width 383 height 241
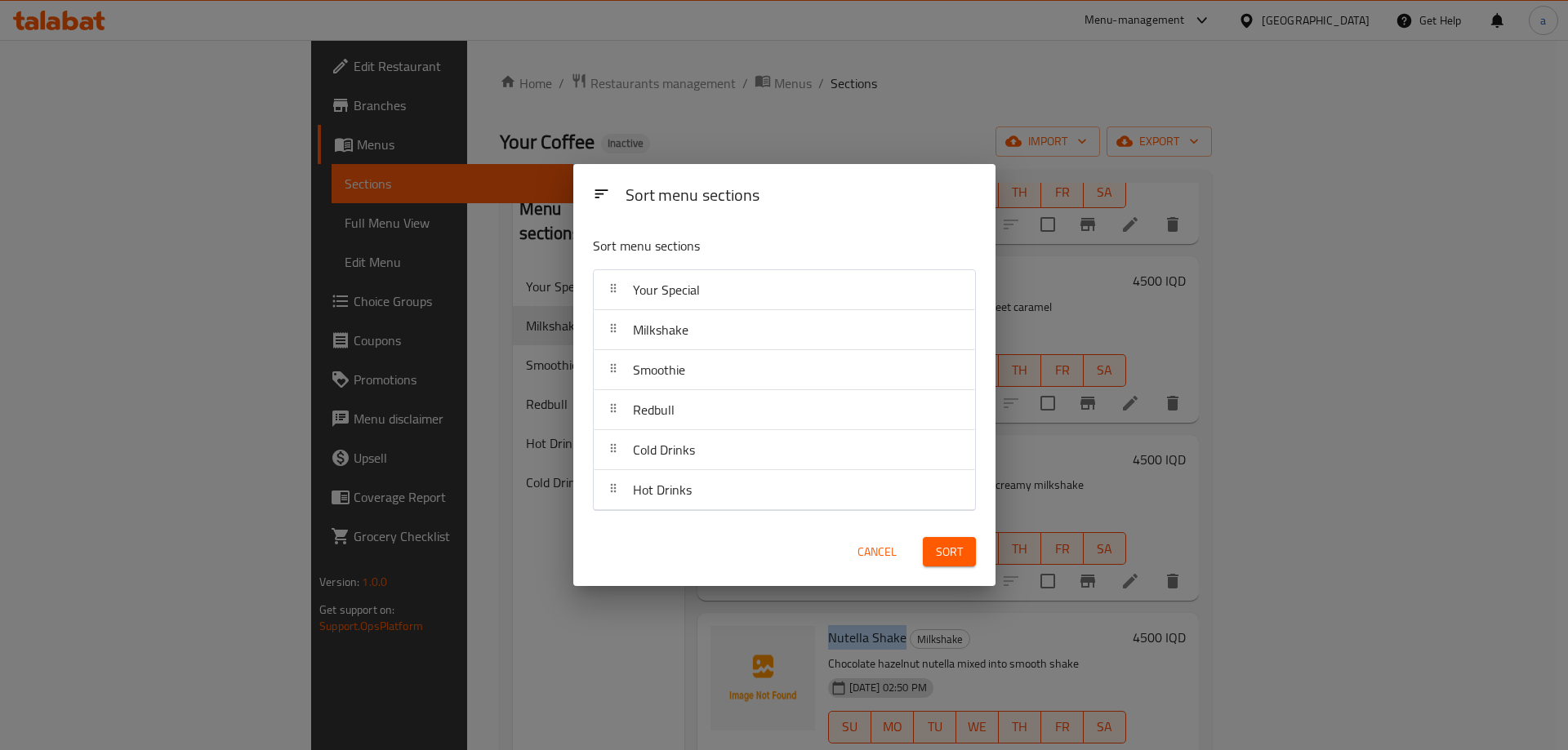
click at [950, 556] on span "Sort" at bounding box center [949, 553] width 27 height 20
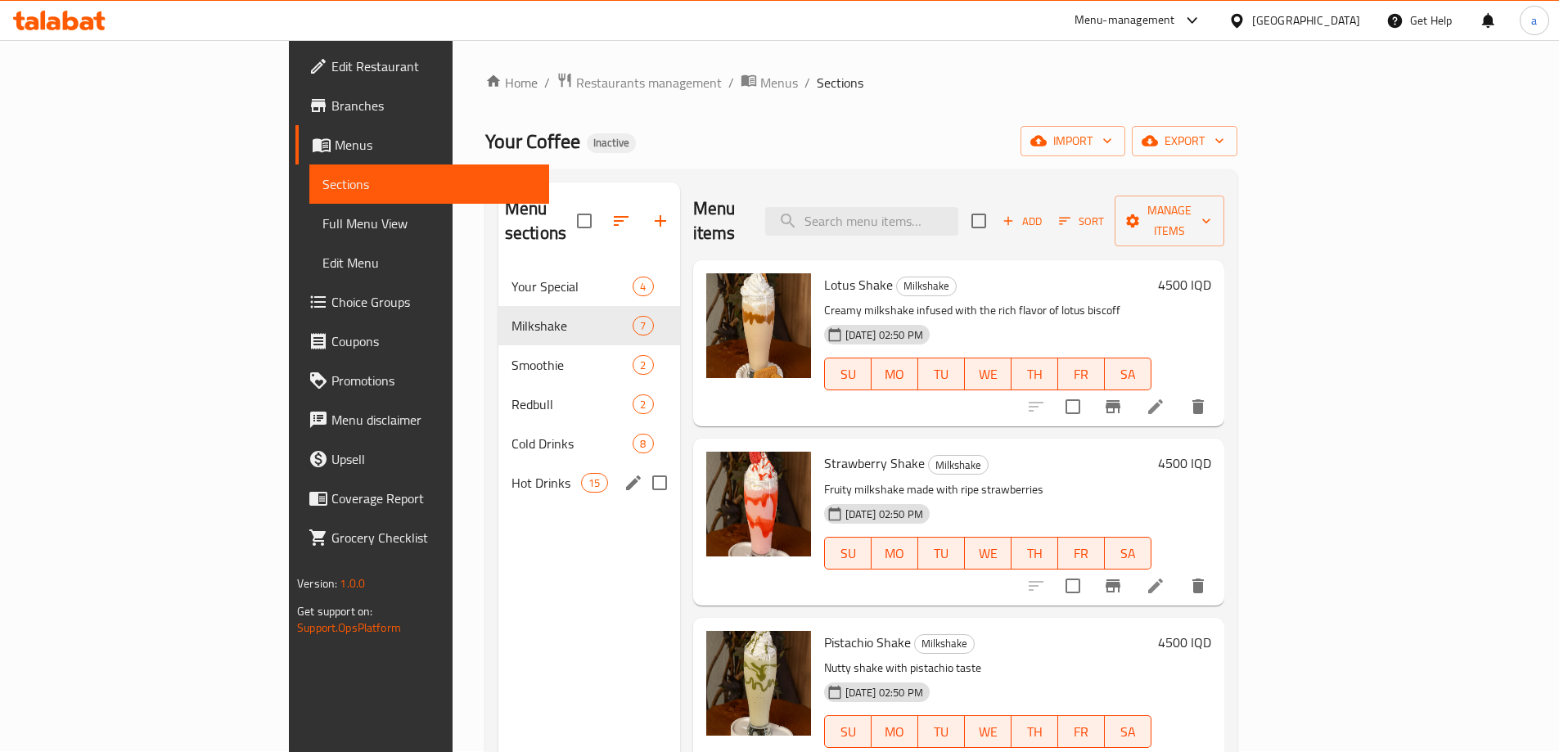
scroll to position [0, 0]
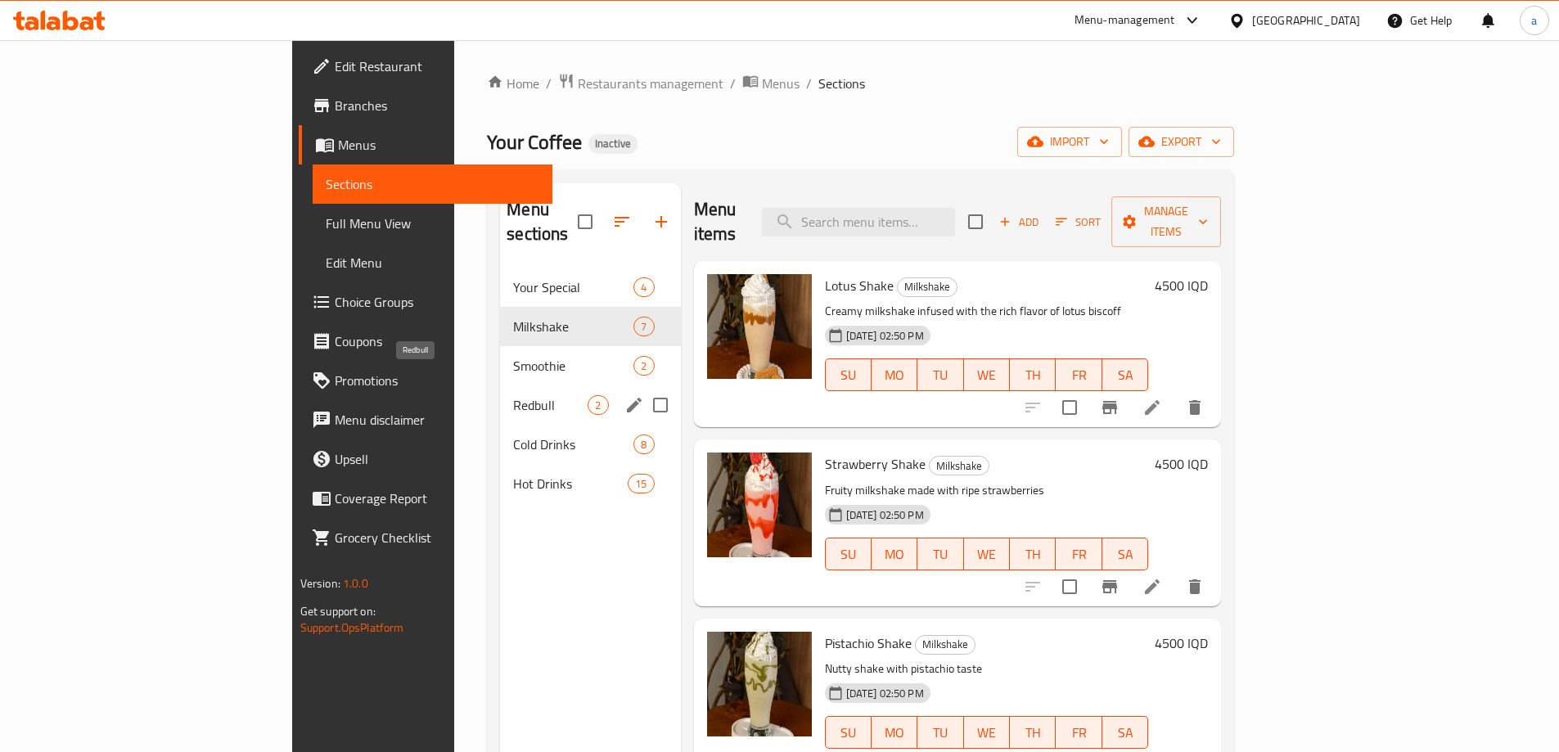
click at [513, 395] on span "Redbull" at bounding box center [550, 405] width 74 height 20
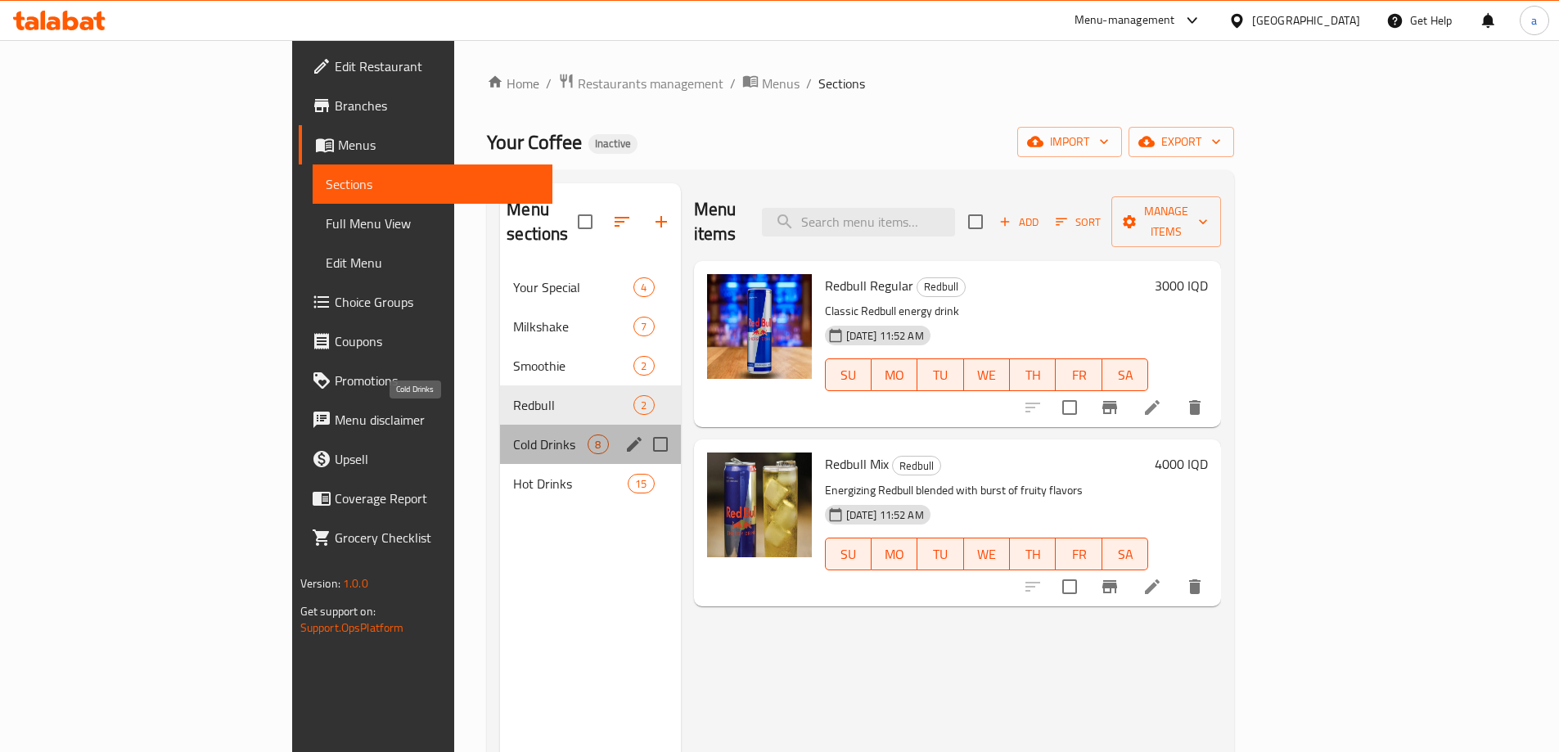
click at [513, 435] on span "Cold Drinks" at bounding box center [550, 445] width 74 height 20
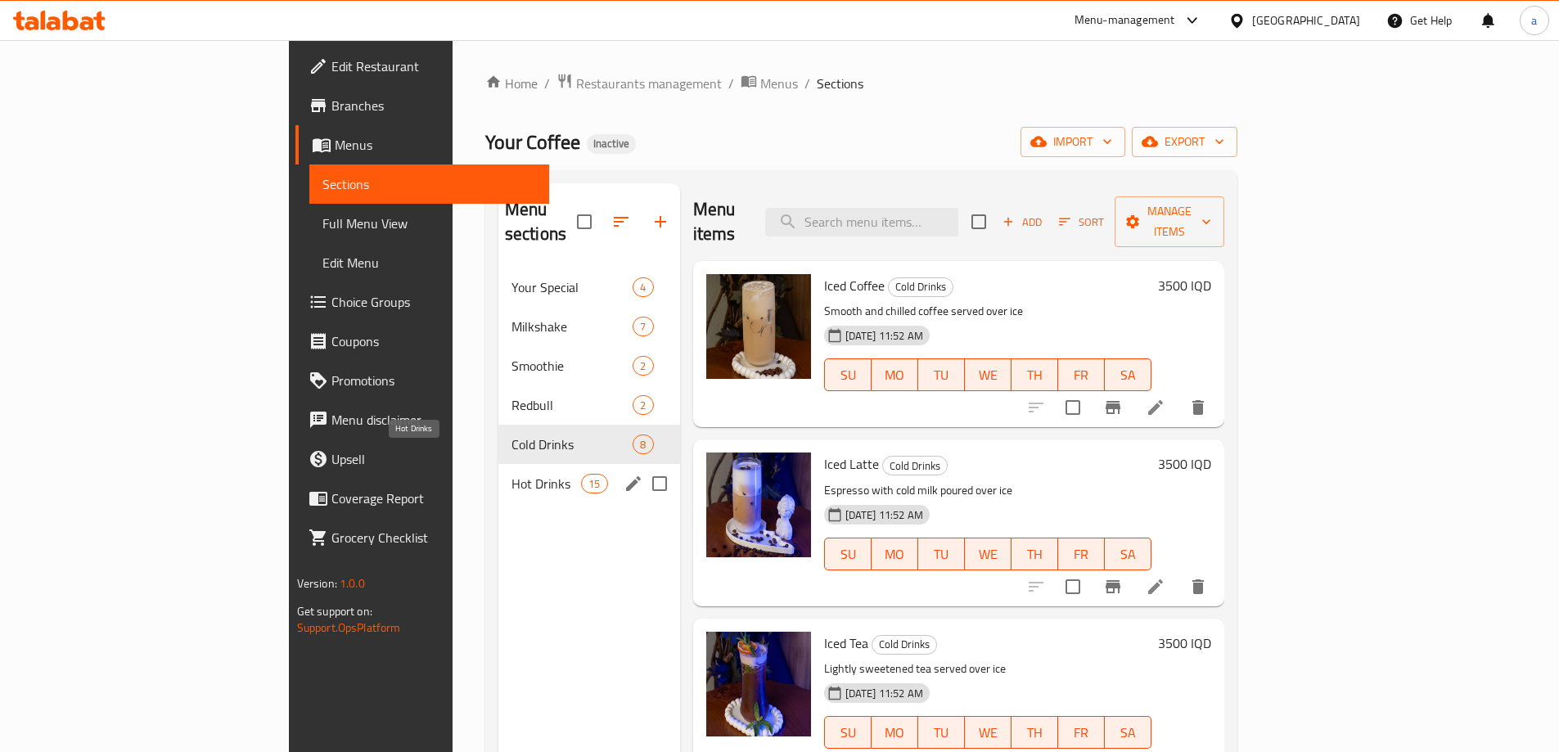
click at [512, 474] on span "Hot Drinks" at bounding box center [547, 484] width 70 height 20
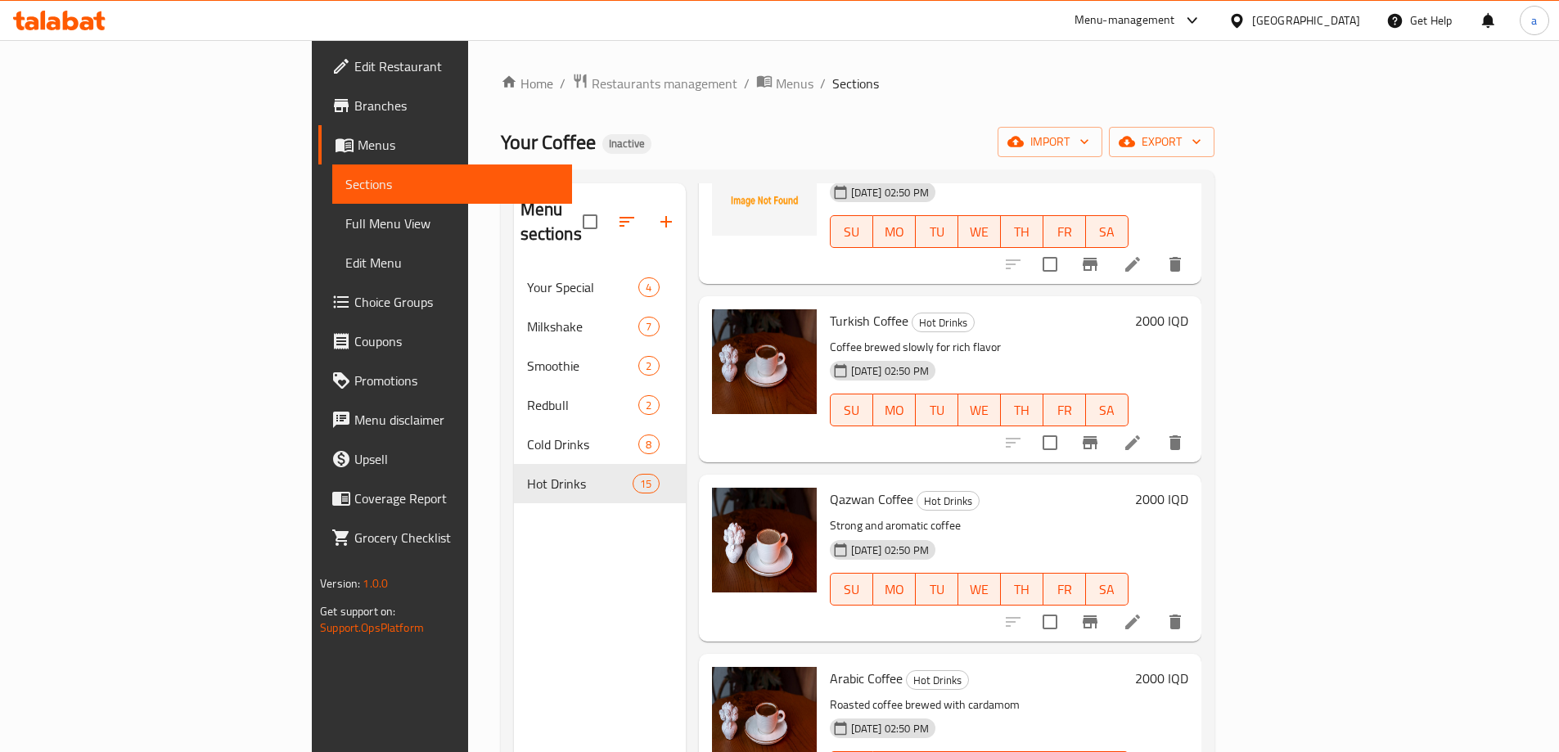
scroll to position [1971, 0]
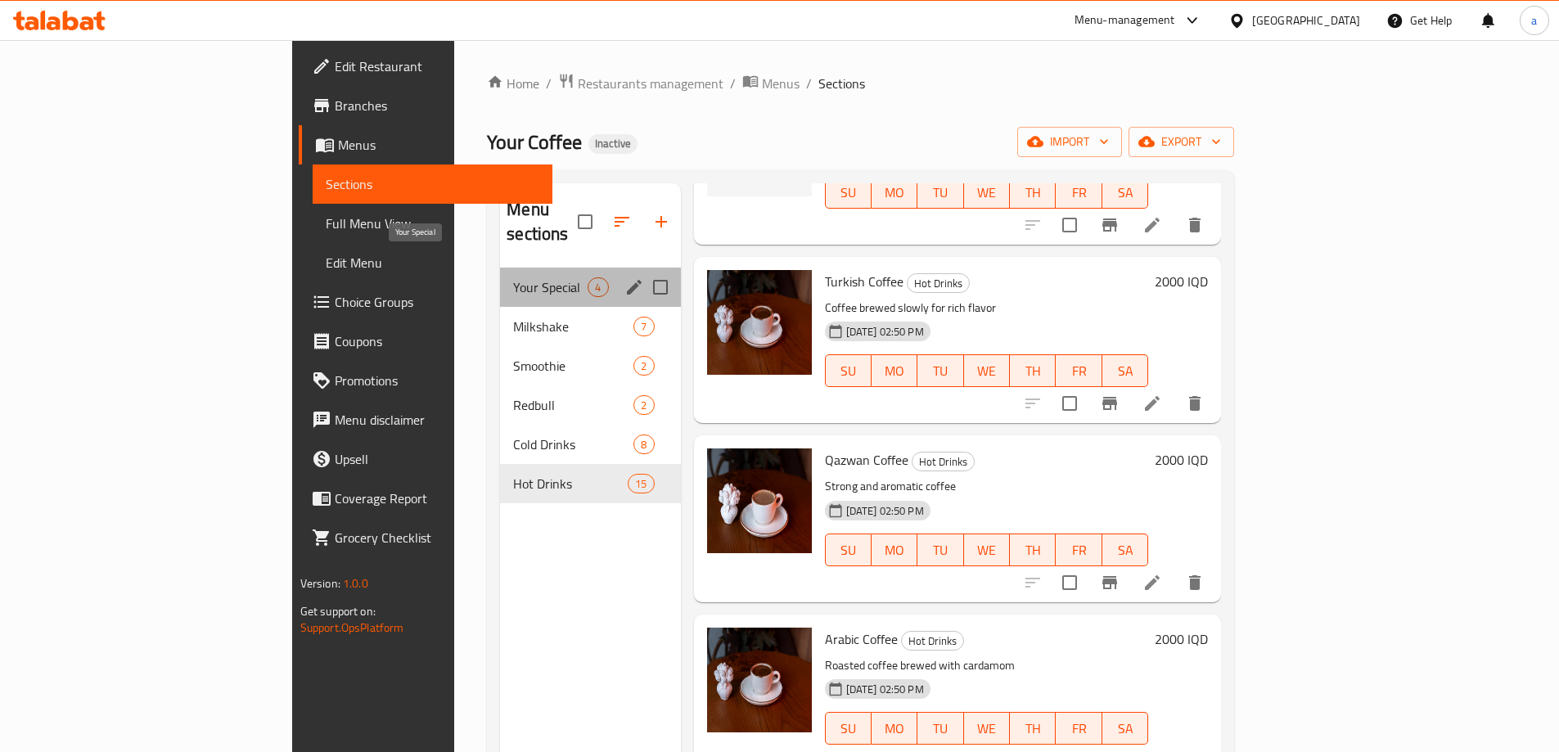
click at [513, 278] on span "Your Special" at bounding box center [550, 288] width 74 height 20
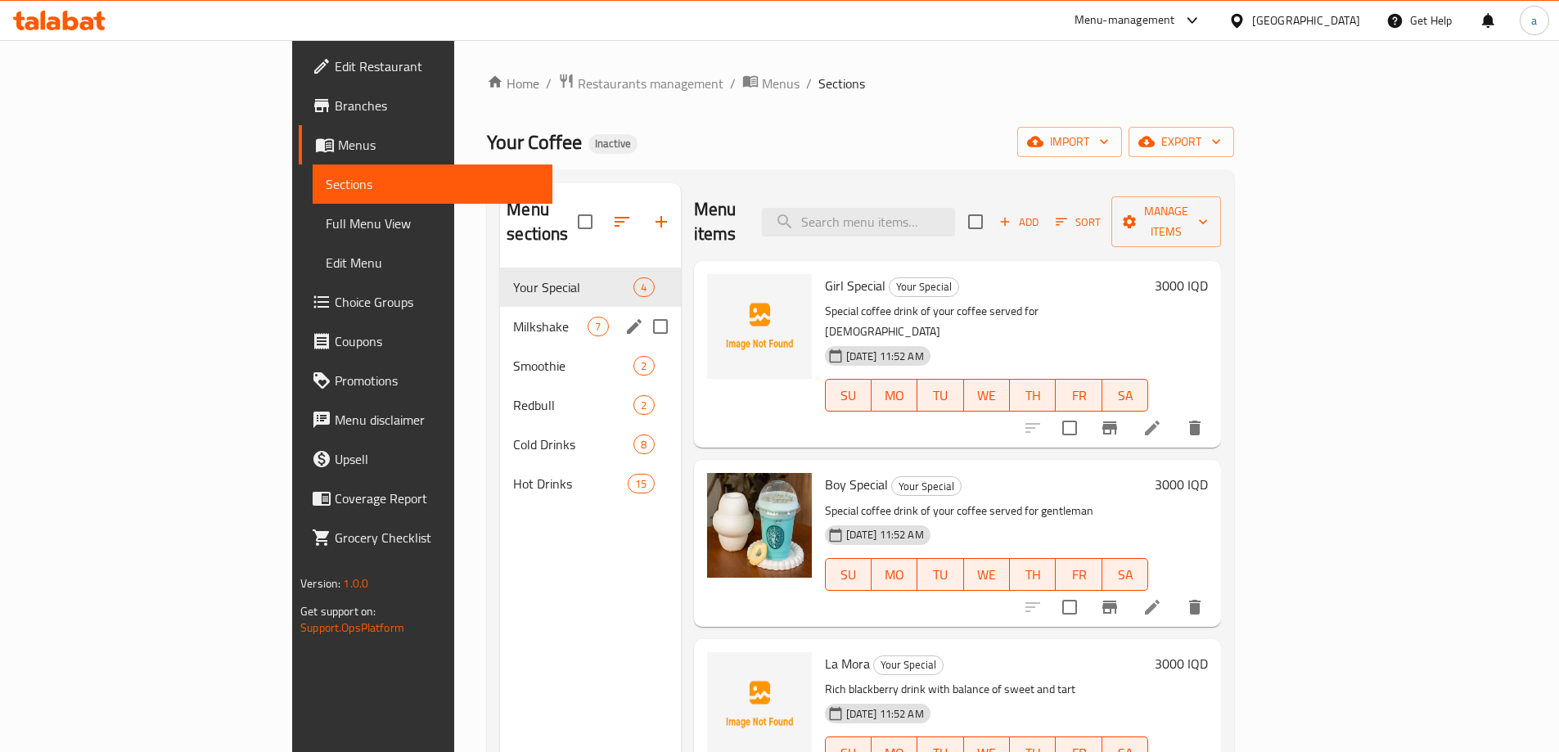
click at [513, 317] on span "Milkshake" at bounding box center [550, 327] width 74 height 20
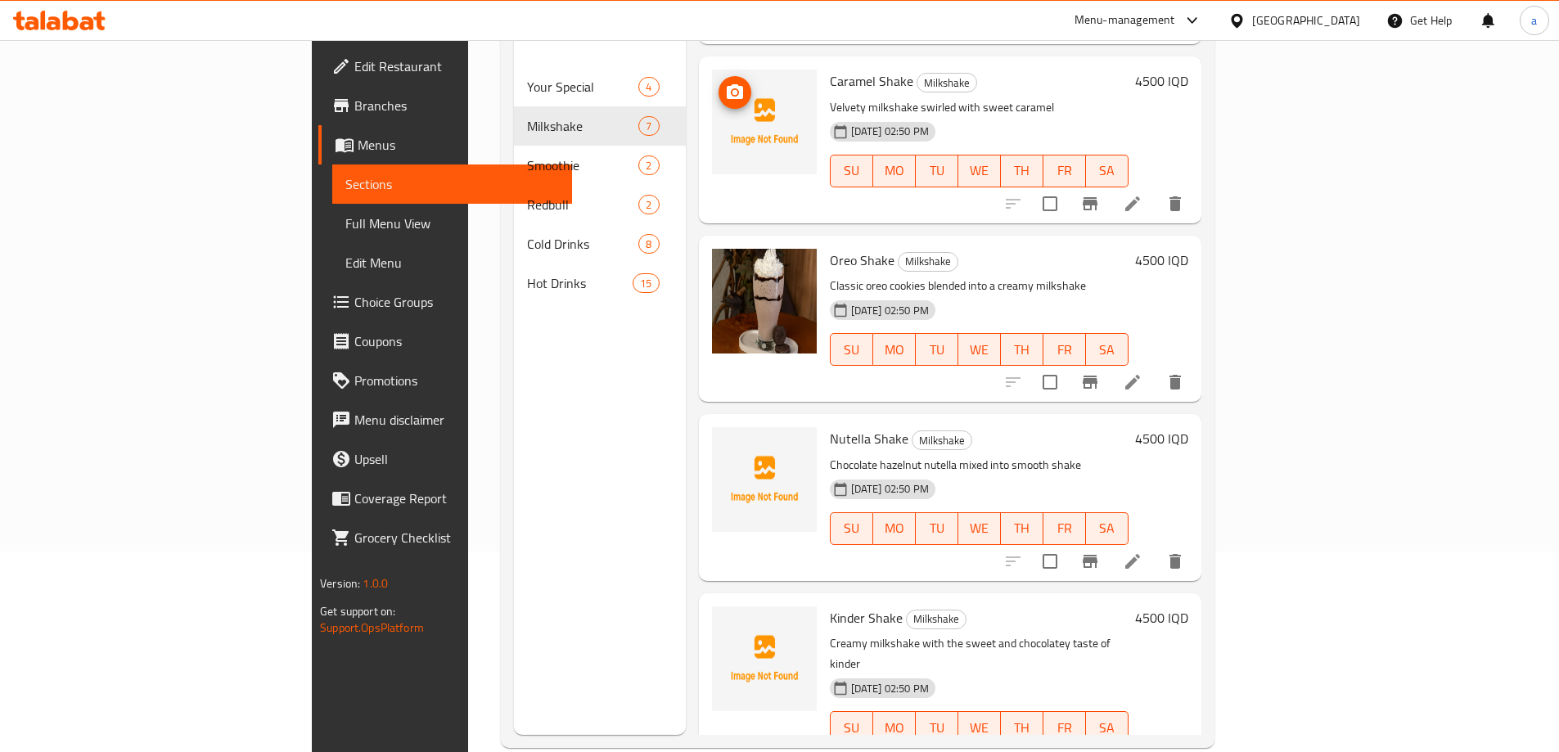
scroll to position [229, 0]
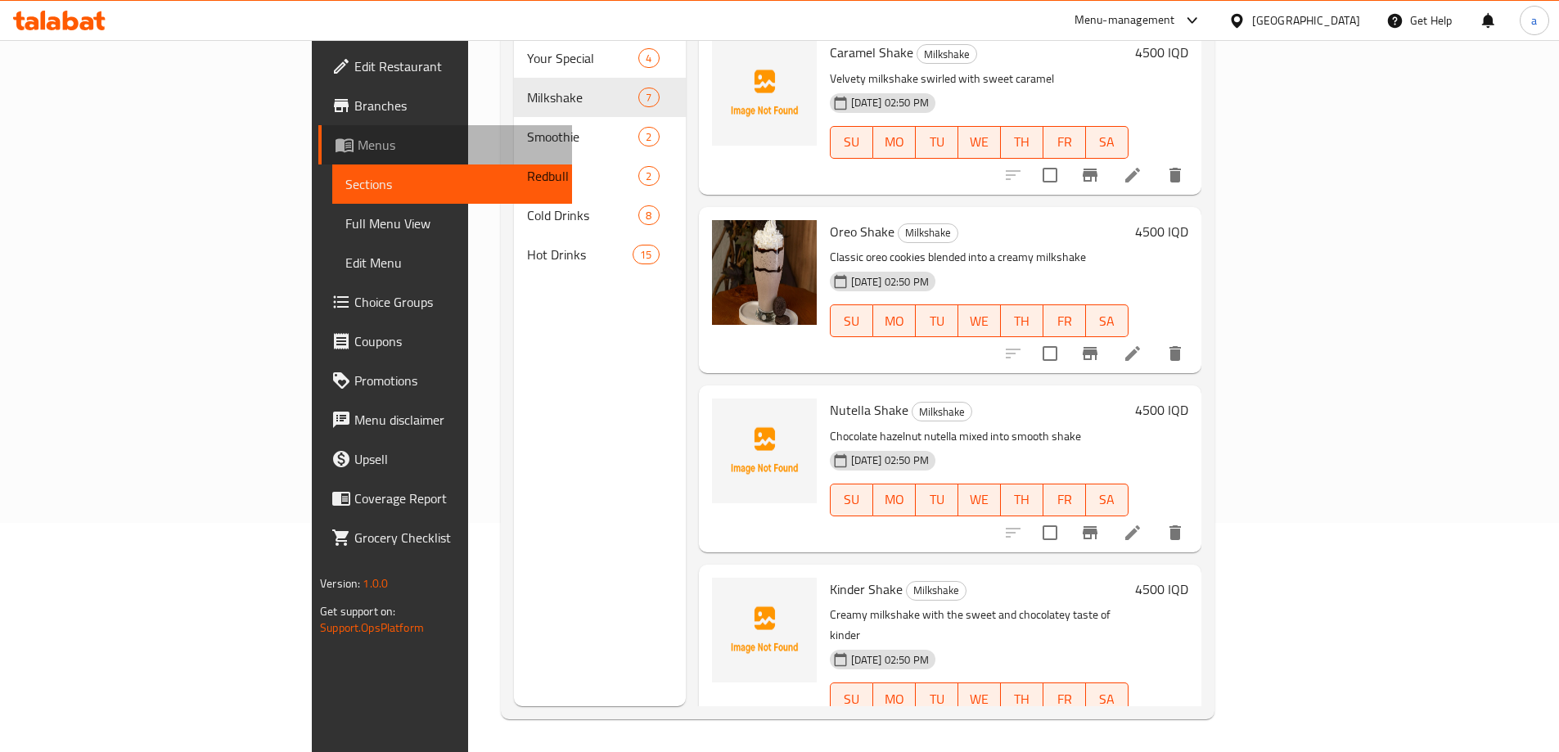
click at [358, 152] on span "Menus" at bounding box center [458, 145] width 201 height 20
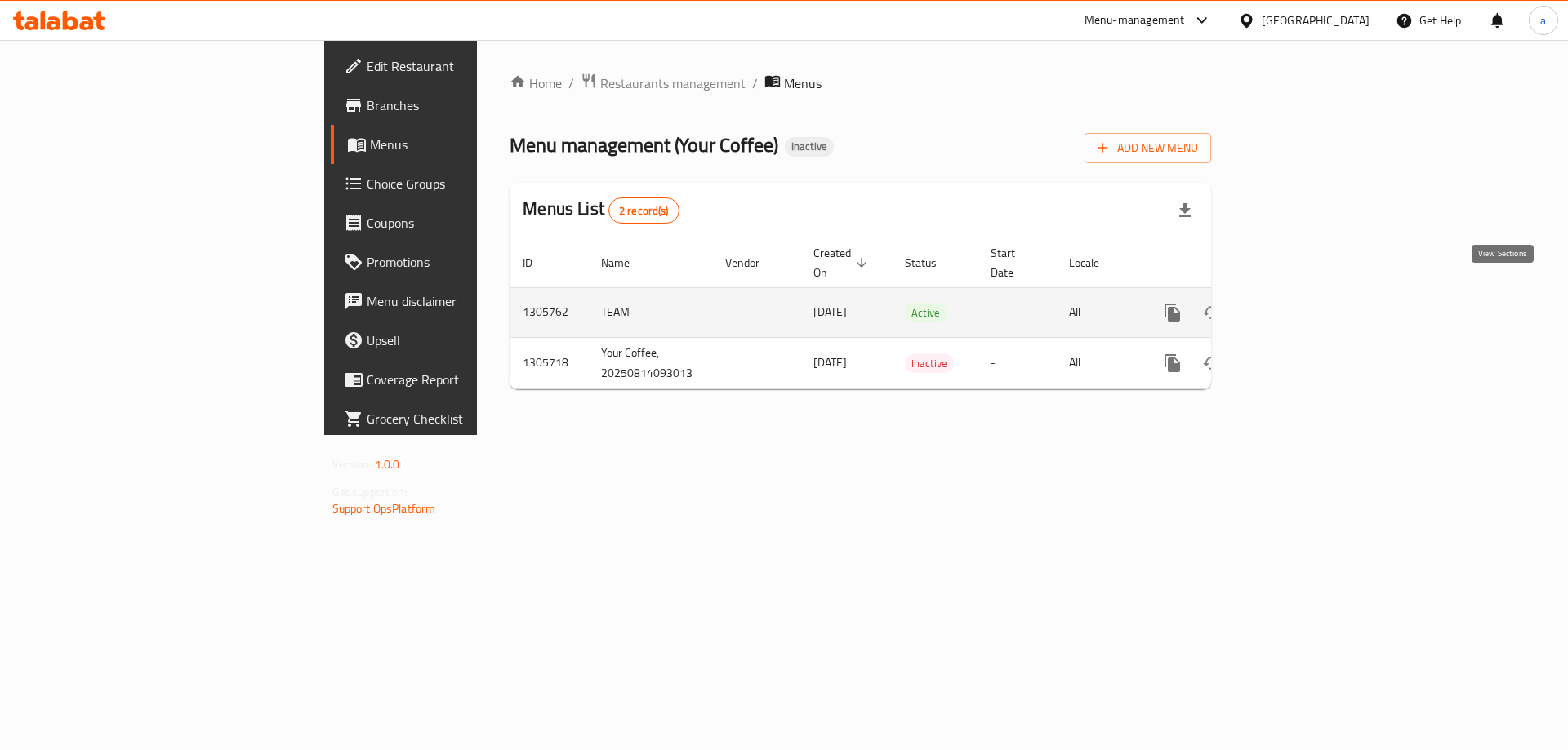
click at [1300, 303] on icon "enhanced table" at bounding box center [1291, 313] width 20 height 20
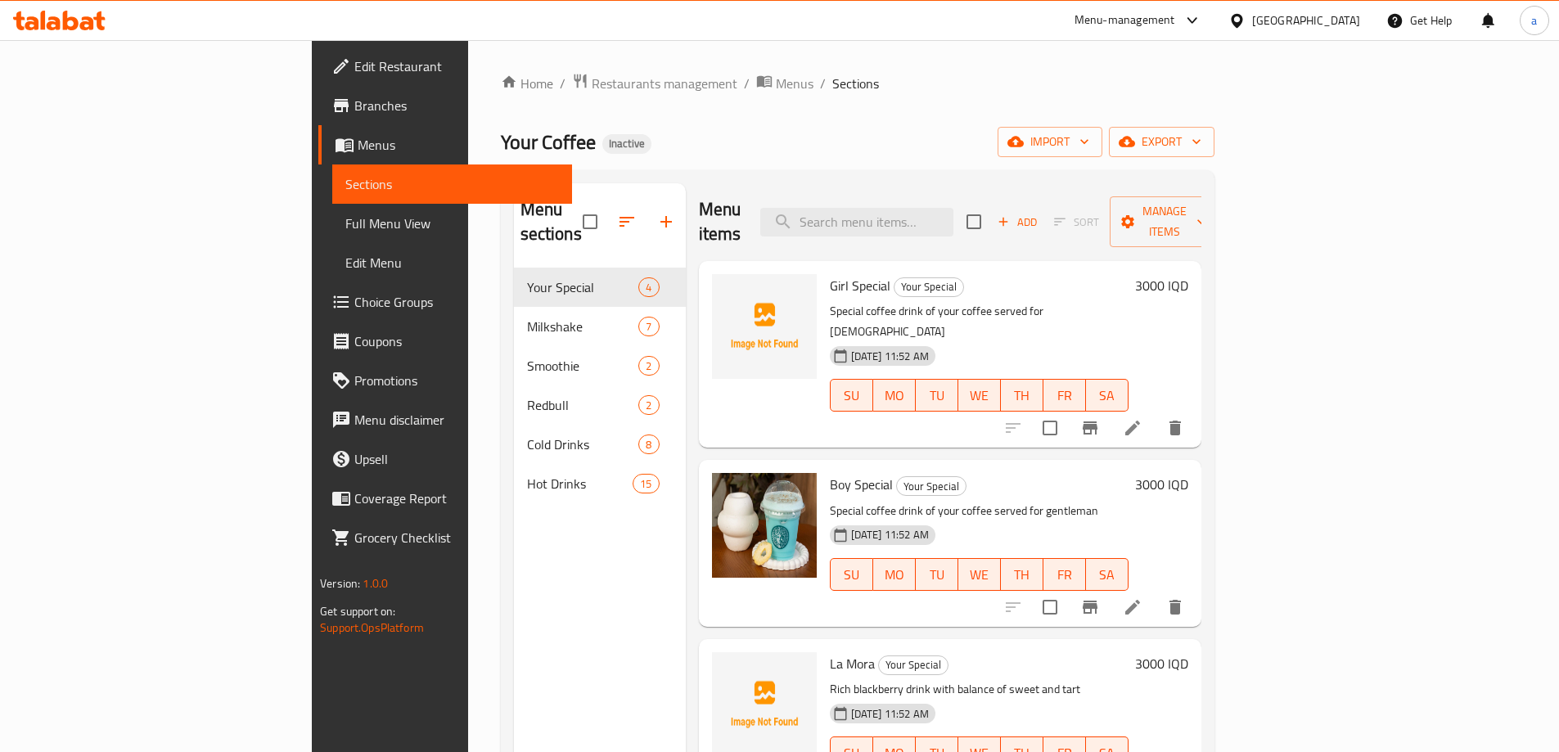
click at [345, 217] on span "Full Menu View" at bounding box center [452, 224] width 214 height 20
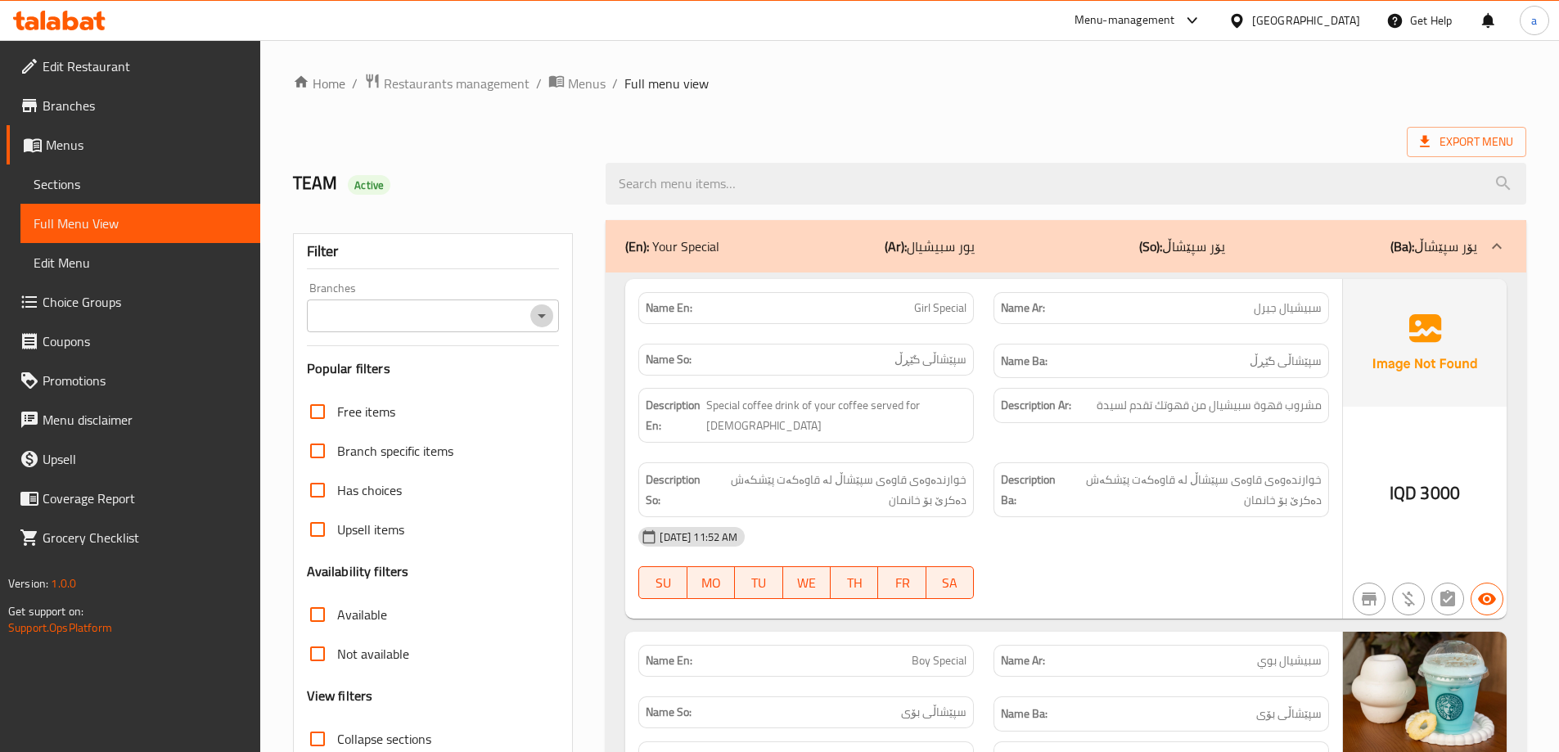
click at [536, 315] on icon "Open" at bounding box center [542, 316] width 20 height 20
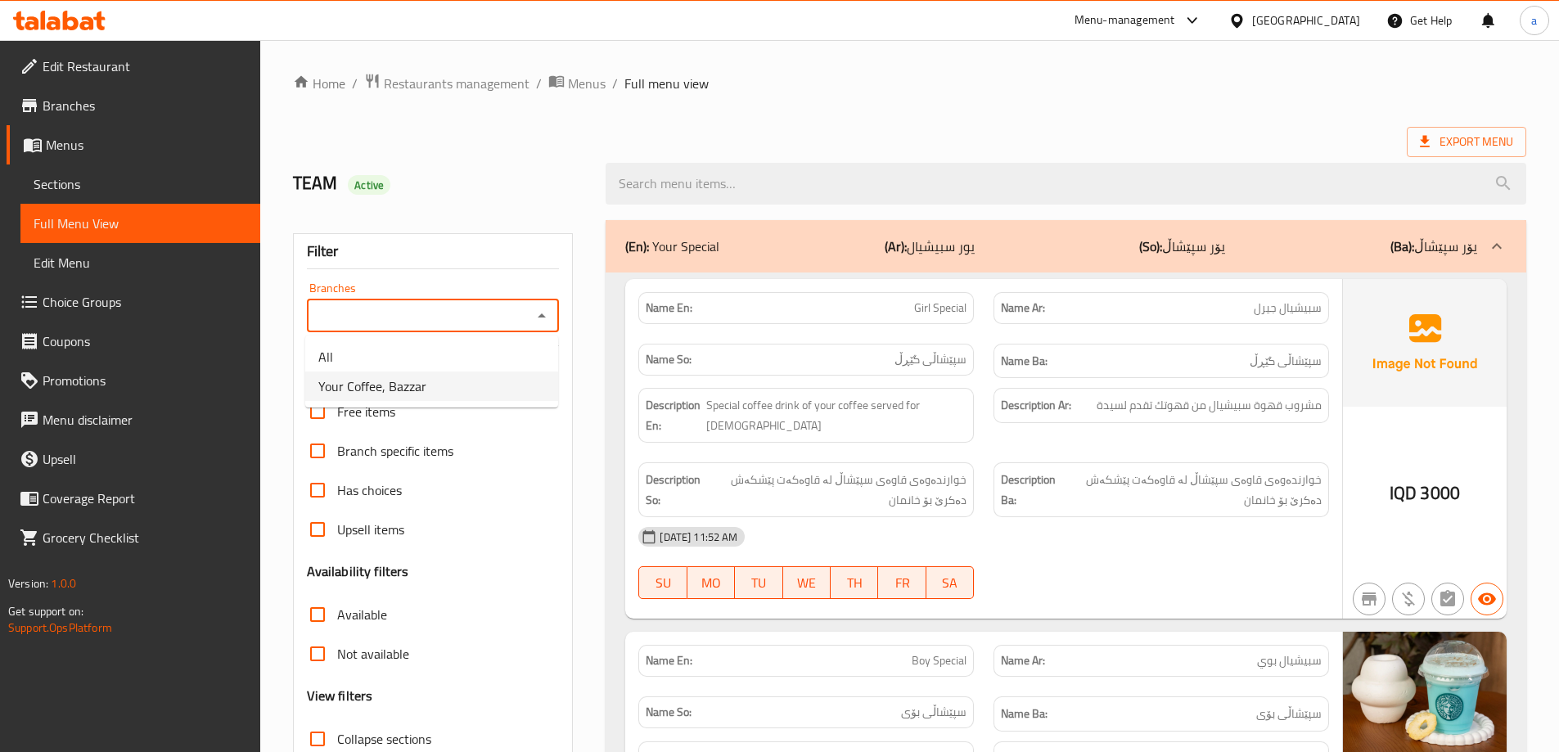
click at [498, 393] on li "Your Coffee, Bazzar" at bounding box center [431, 386] width 253 height 29
type input "Your Coffee, Bazzar"
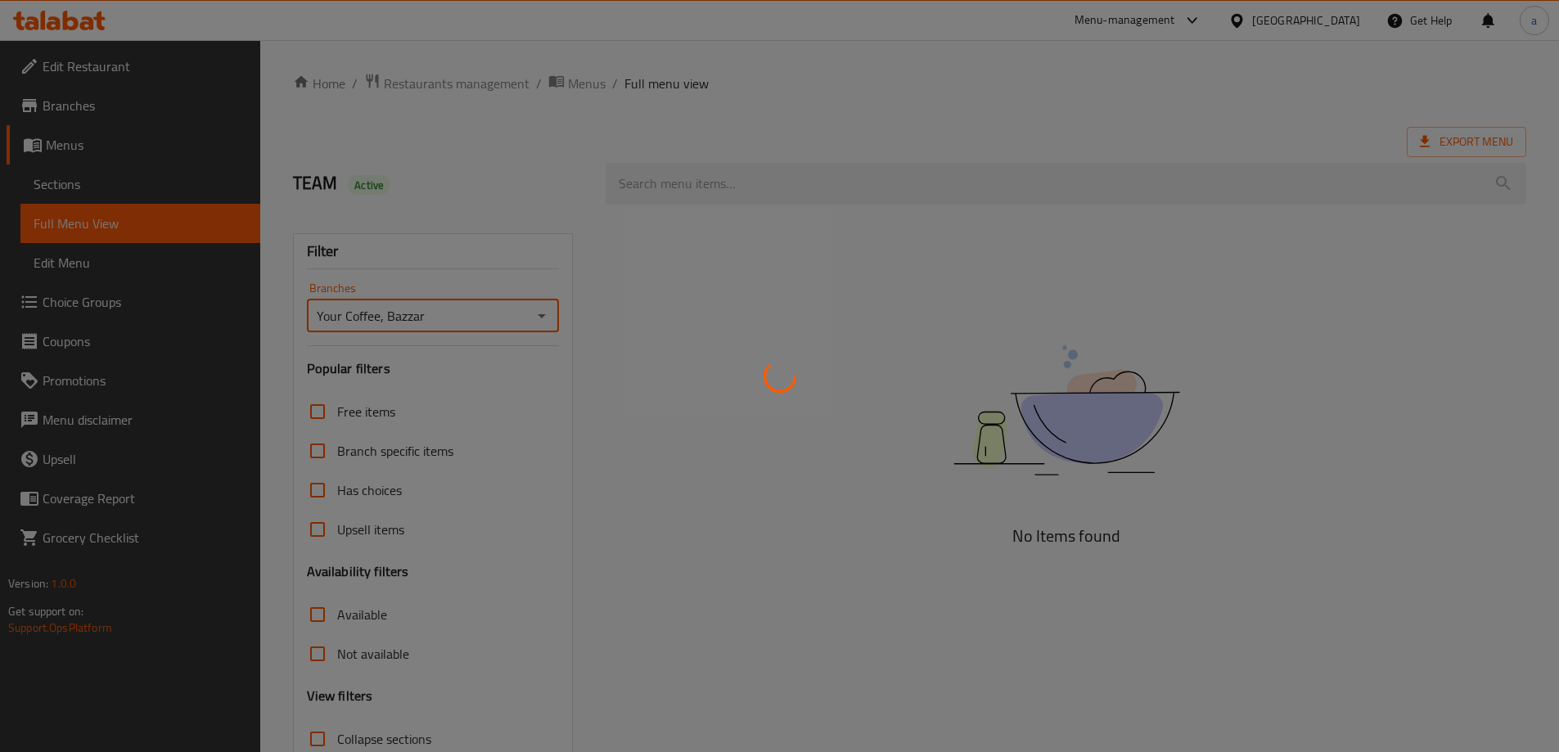
scroll to position [119, 0]
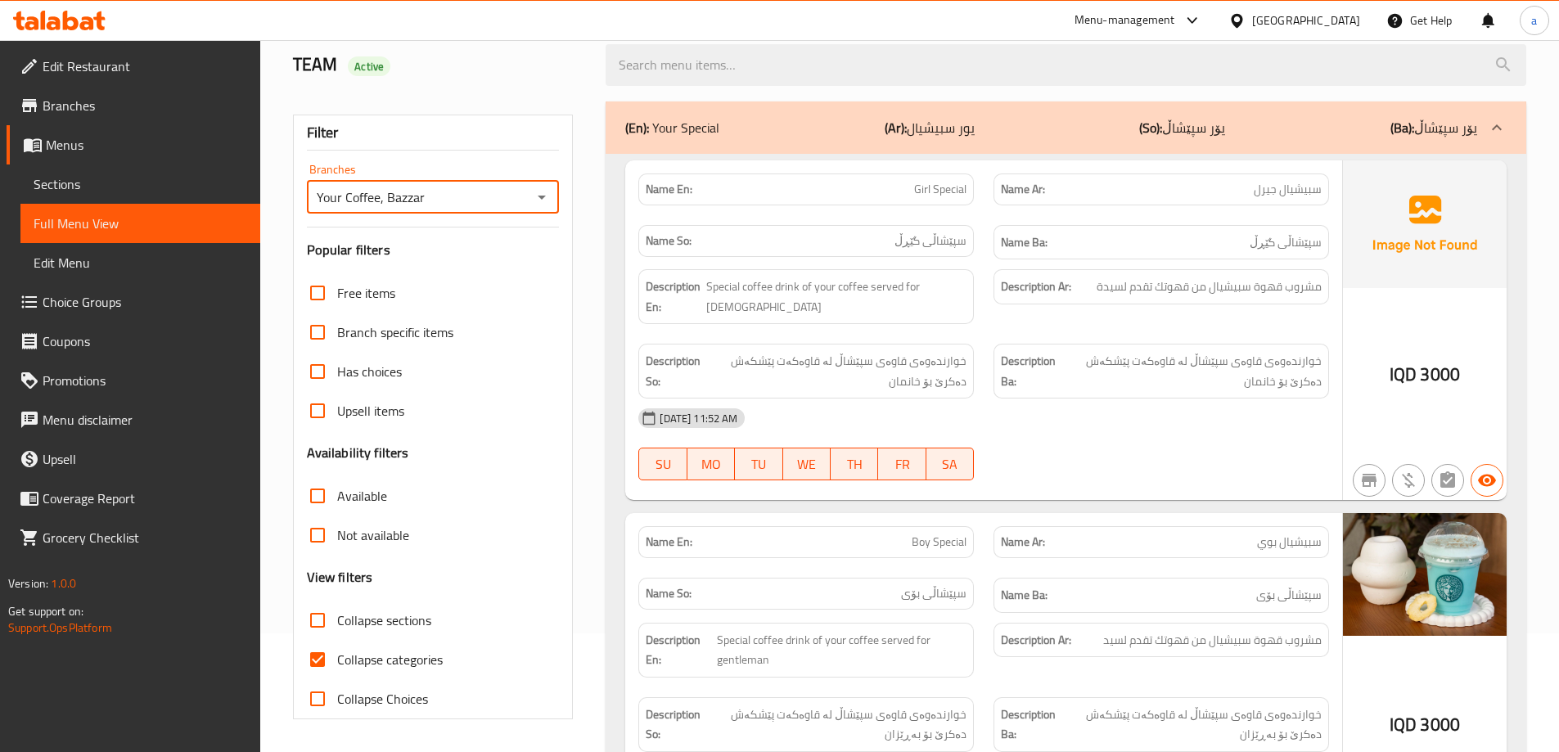
click at [318, 658] on input "Collapse categories" at bounding box center [317, 659] width 39 height 39
checkbox input "false"
click at [317, 625] on input "Collapse sections" at bounding box center [317, 620] width 39 height 39
checkbox input "true"
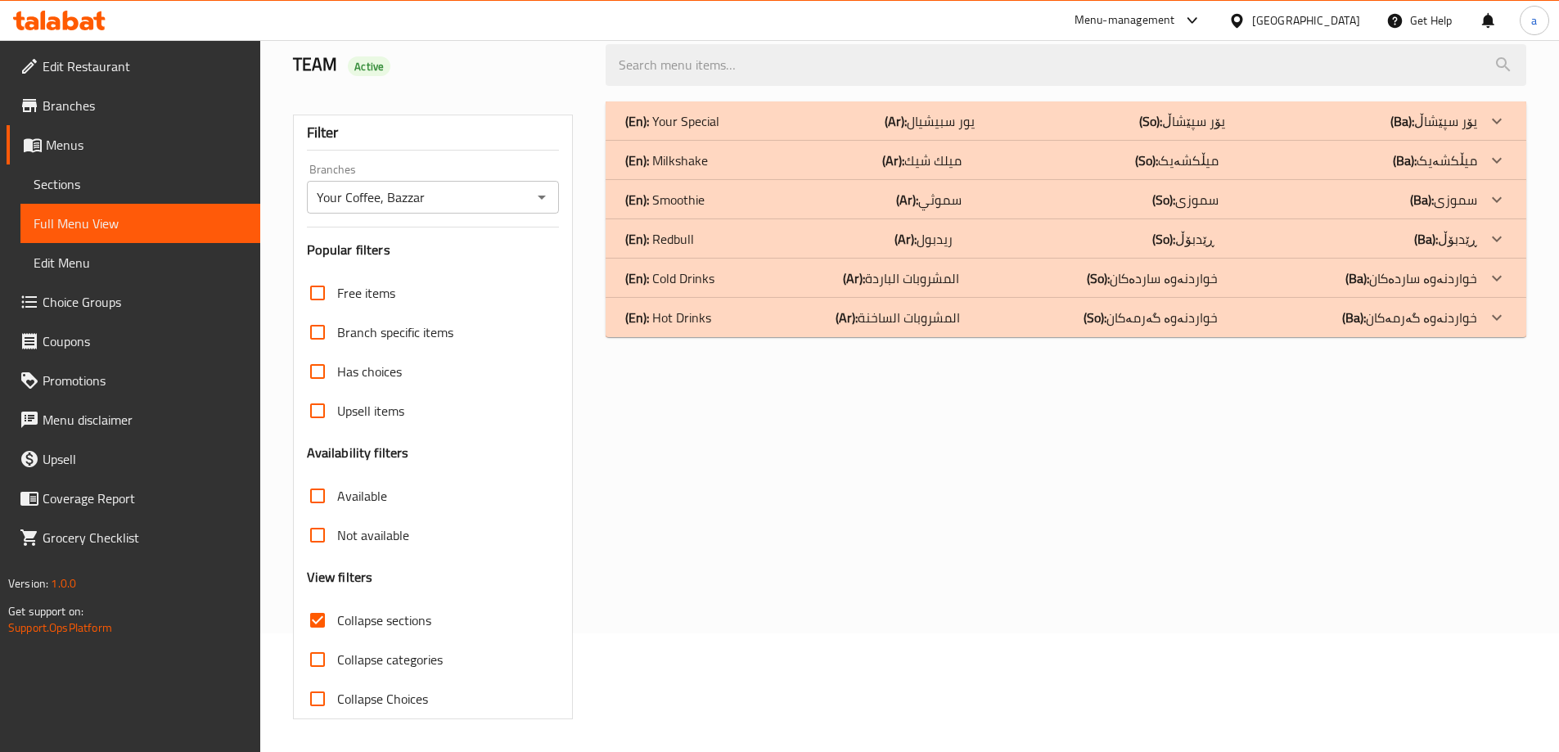
click at [916, 131] on p "(Ar): المشروبات الساخنة" at bounding box center [930, 121] width 90 height 20
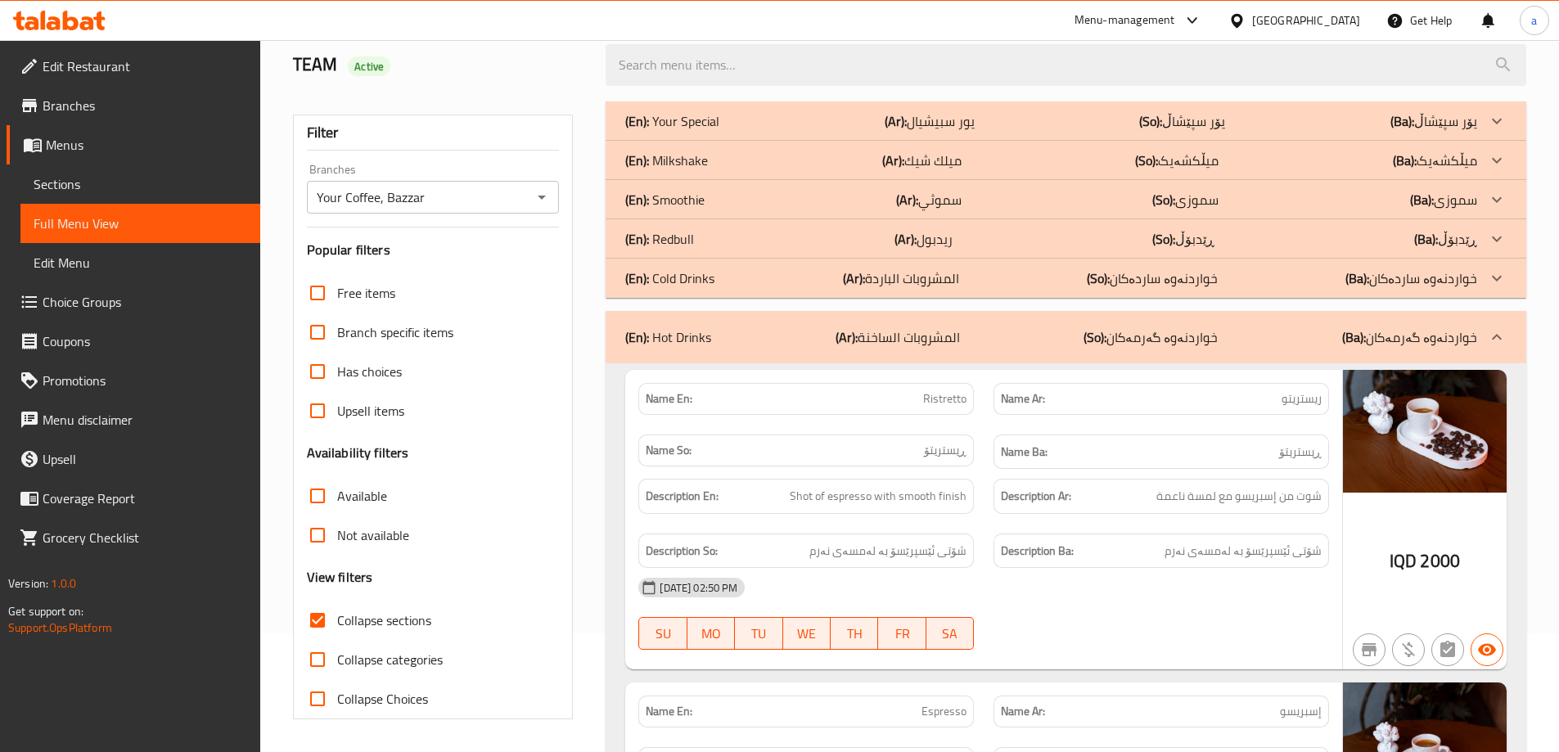
click at [957, 131] on p "(Ar): [PERSON_NAME]" at bounding box center [930, 121] width 90 height 20
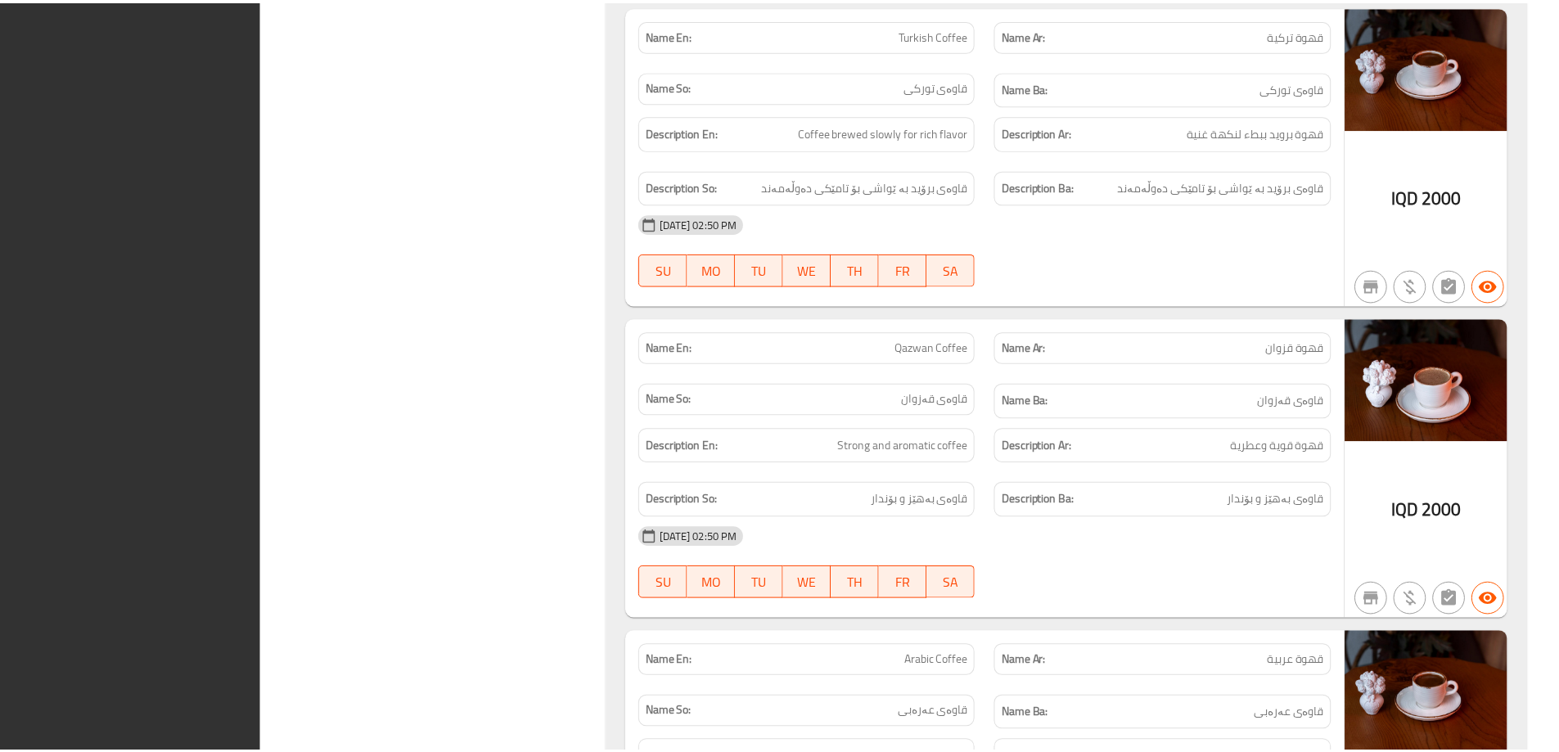
scroll to position [6984, 0]
